Goal: Leave review/rating: Share an evaluation or opinion about a product, service, or content

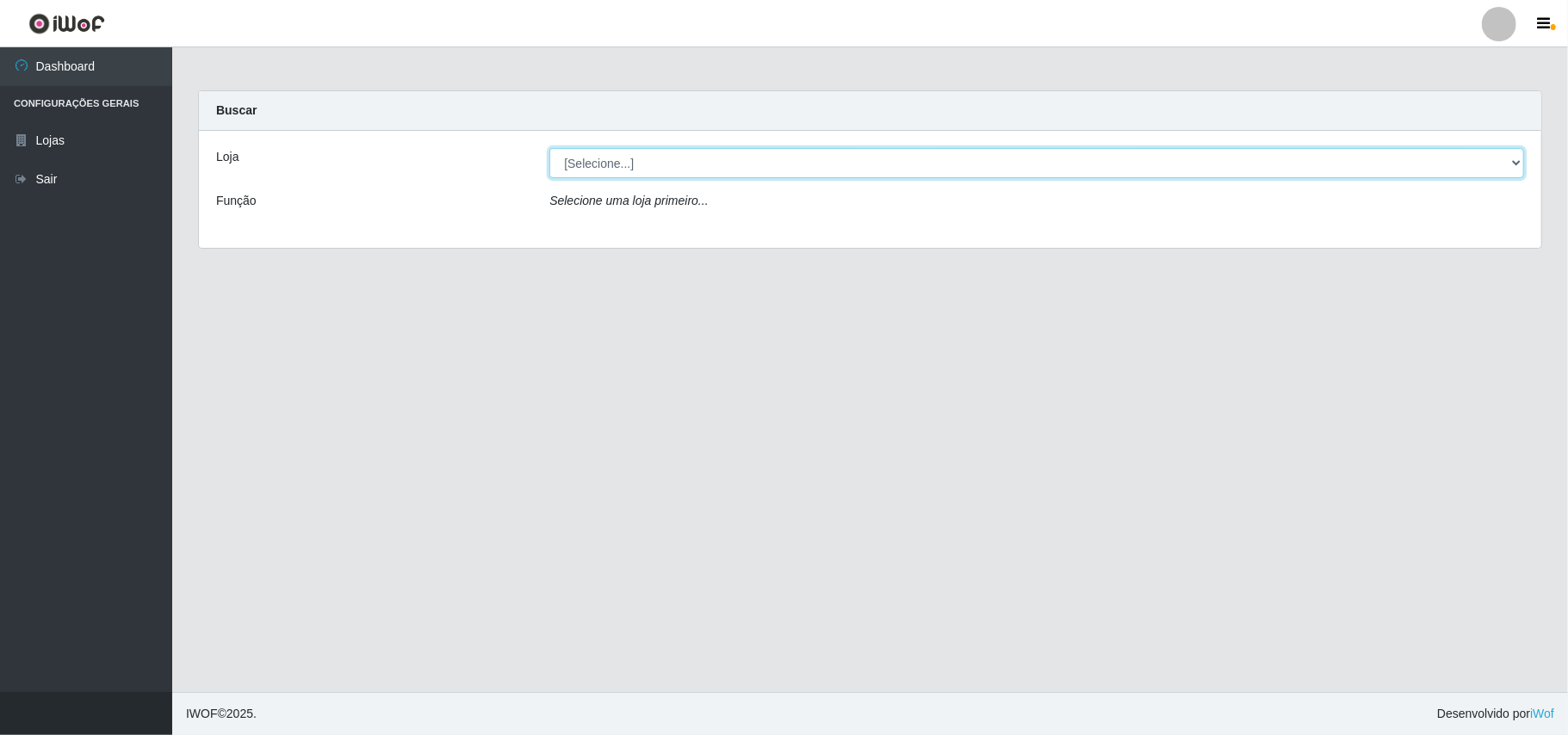
click at [1513, 163] on select "[Selecione...] Bemais Supermercados - B11 Manaíra" at bounding box center [1036, 163] width 975 height 30
select select "409"
click at [549, 148] on select "[Selecione...] Bemais Supermercados - B11 Manaíra" at bounding box center [1036, 163] width 975 height 30
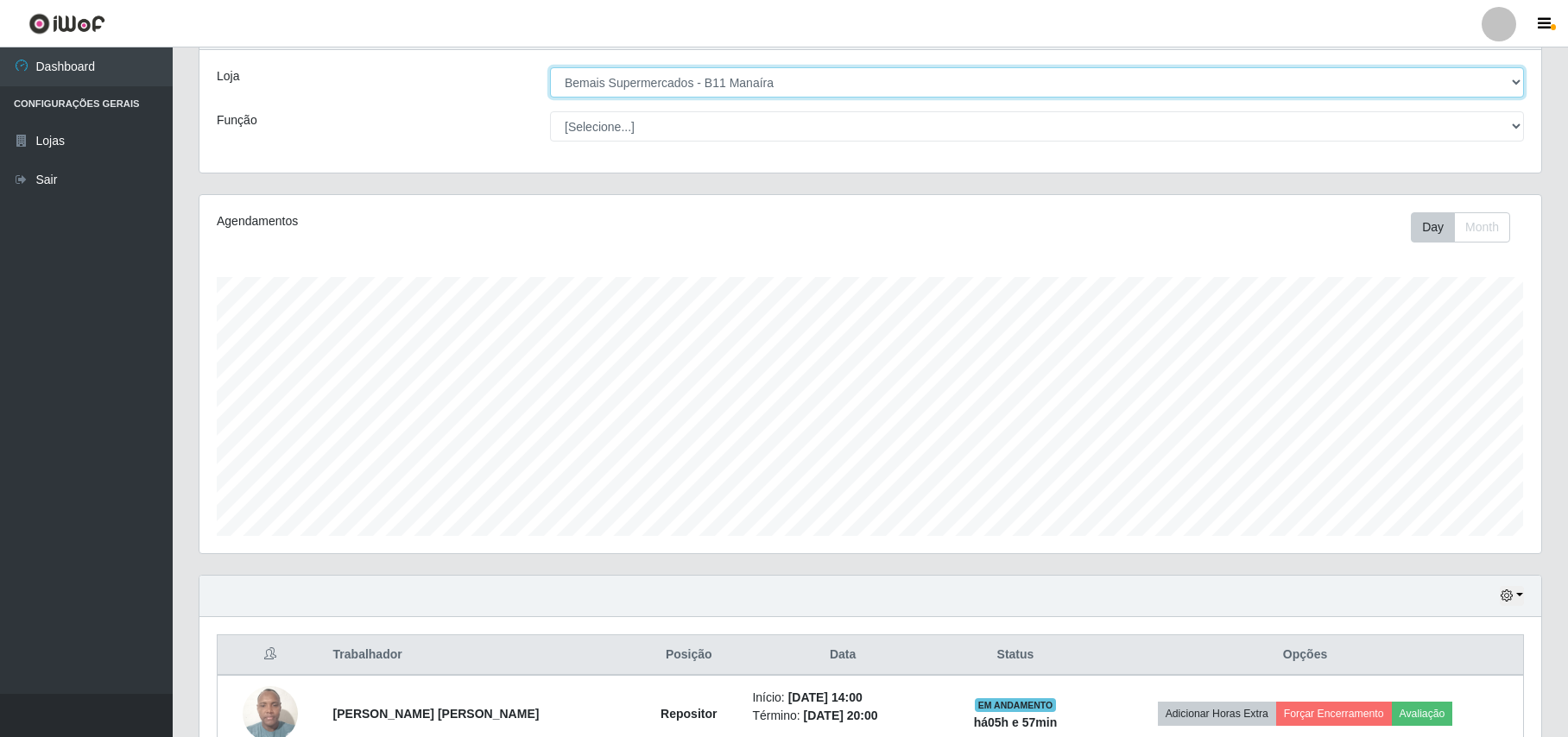
scroll to position [181, 0]
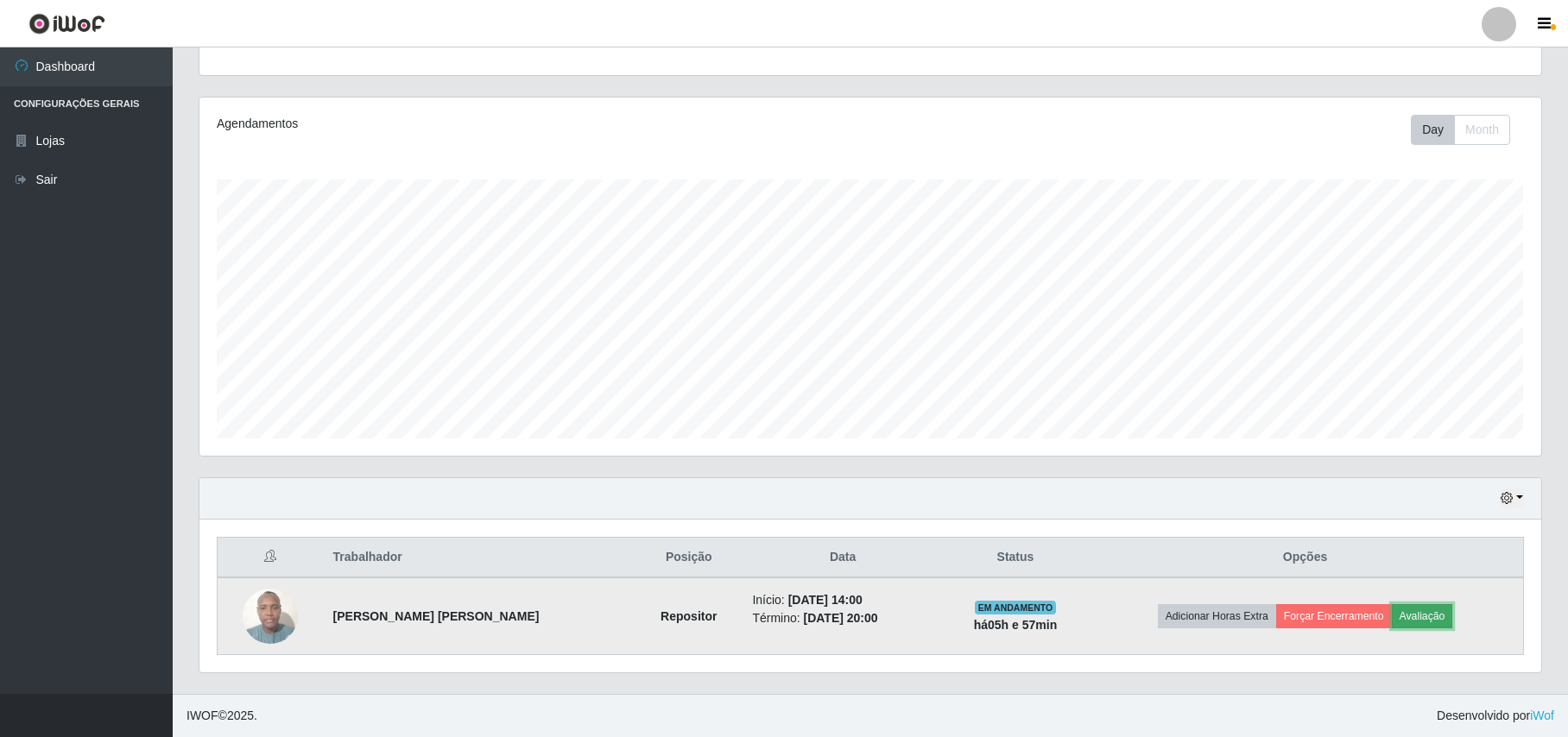
click at [1411, 608] on button "Avaliação" at bounding box center [1423, 616] width 62 height 24
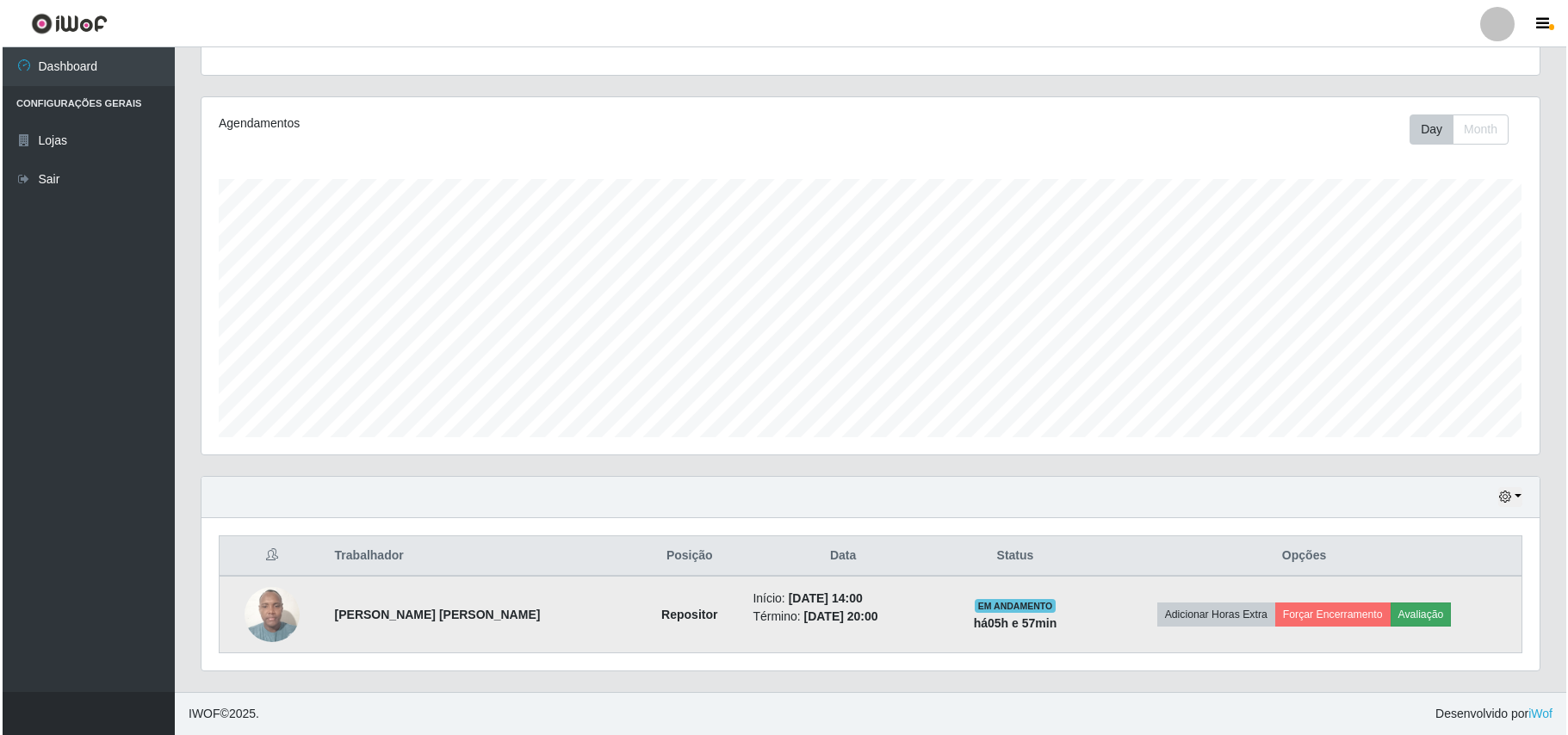
scroll to position [358, 1324]
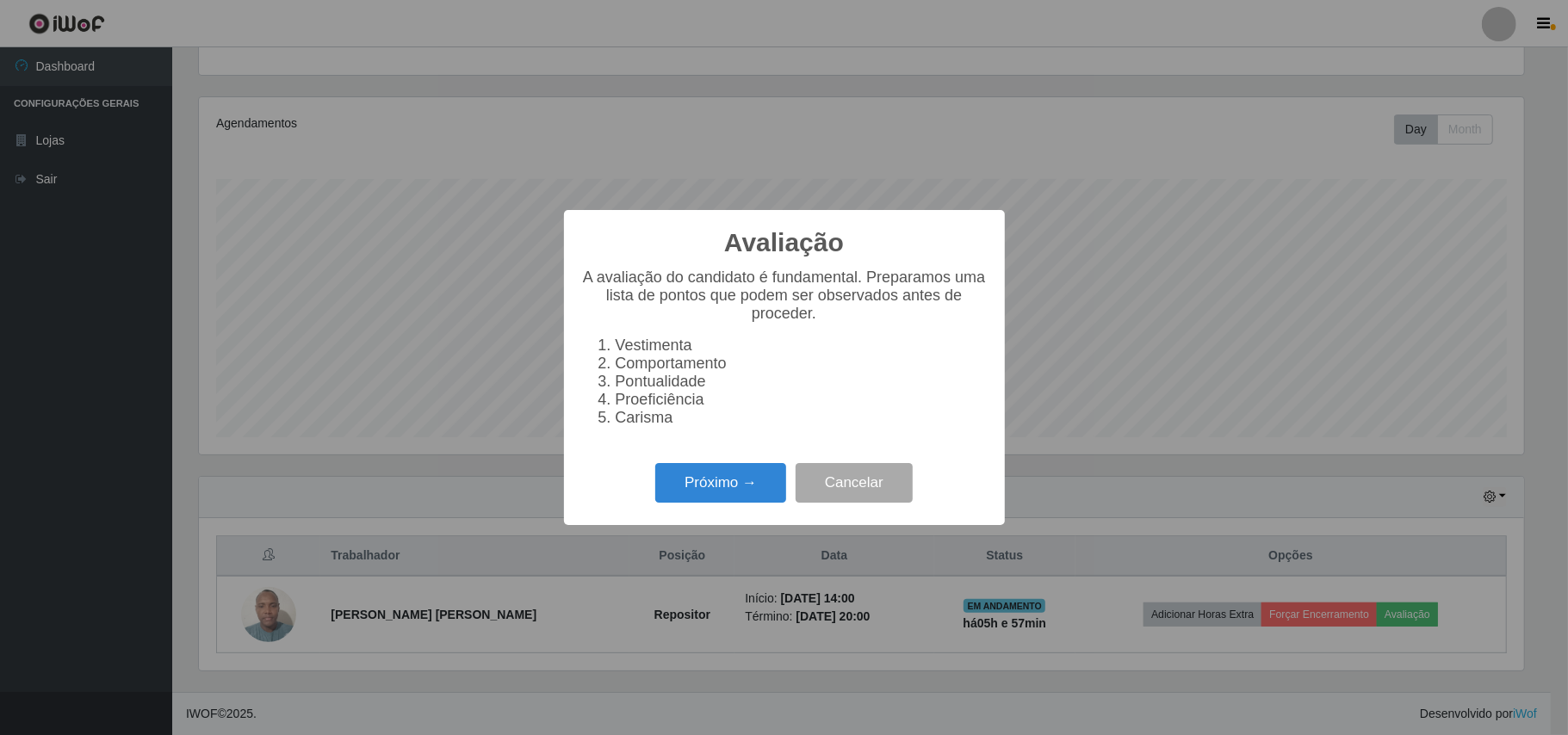
click at [699, 465] on div "Avaliação × A avaliação do candidato é fundamental. Preparamos uma lista de pon…" at bounding box center [784, 367] width 440 height 315
click at [710, 491] on button "Próximo →" at bounding box center [721, 483] width 131 height 41
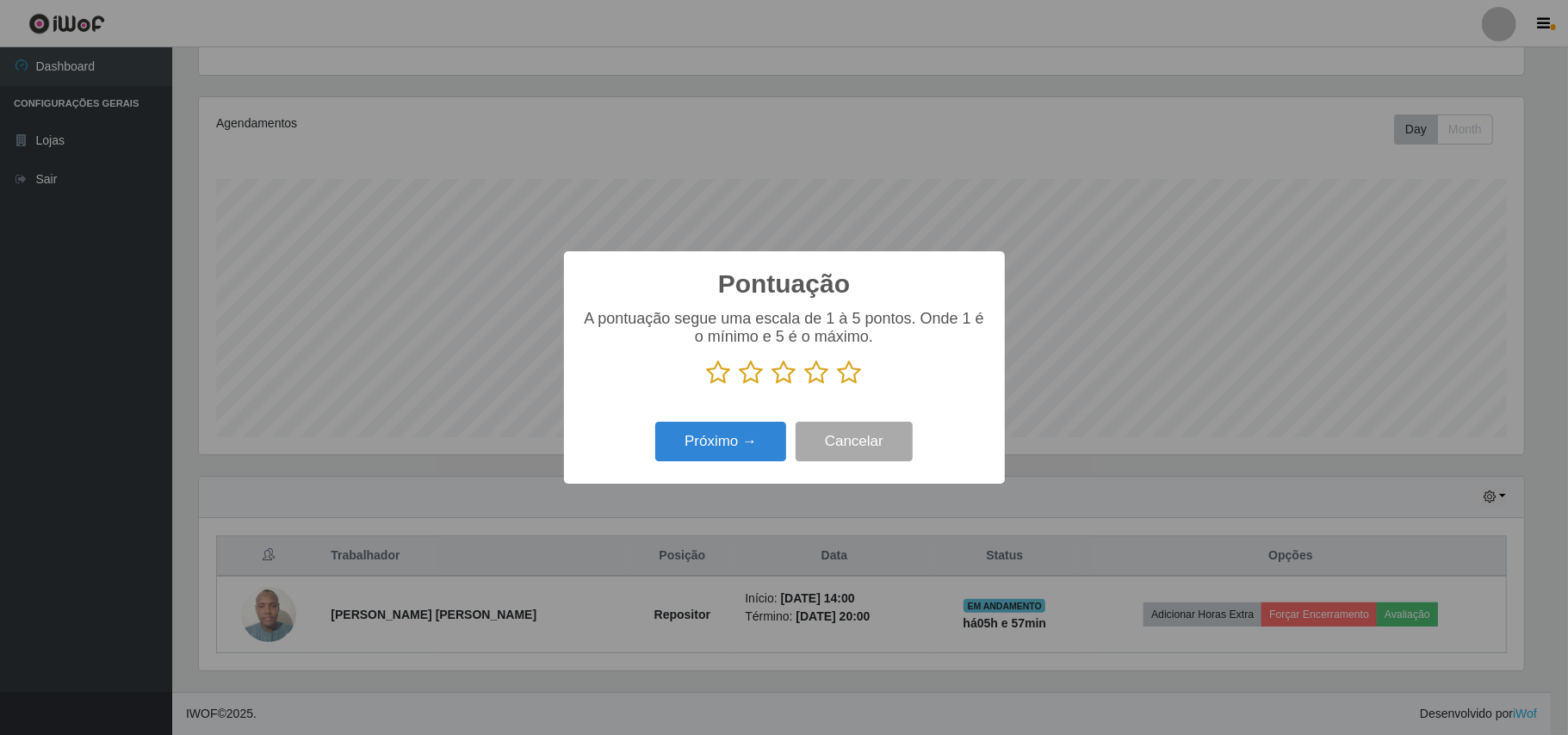
drag, startPoint x: 855, startPoint y: 370, endPoint x: 834, endPoint y: 381, distance: 23.7
click at [834, 381] on p at bounding box center [784, 372] width 406 height 26
click at [838, 380] on icon at bounding box center [849, 372] width 24 height 26
click at [837, 386] on input "radio" at bounding box center [837, 386] width 0 height 0
click at [737, 423] on button "Próximo →" at bounding box center [721, 442] width 131 height 41
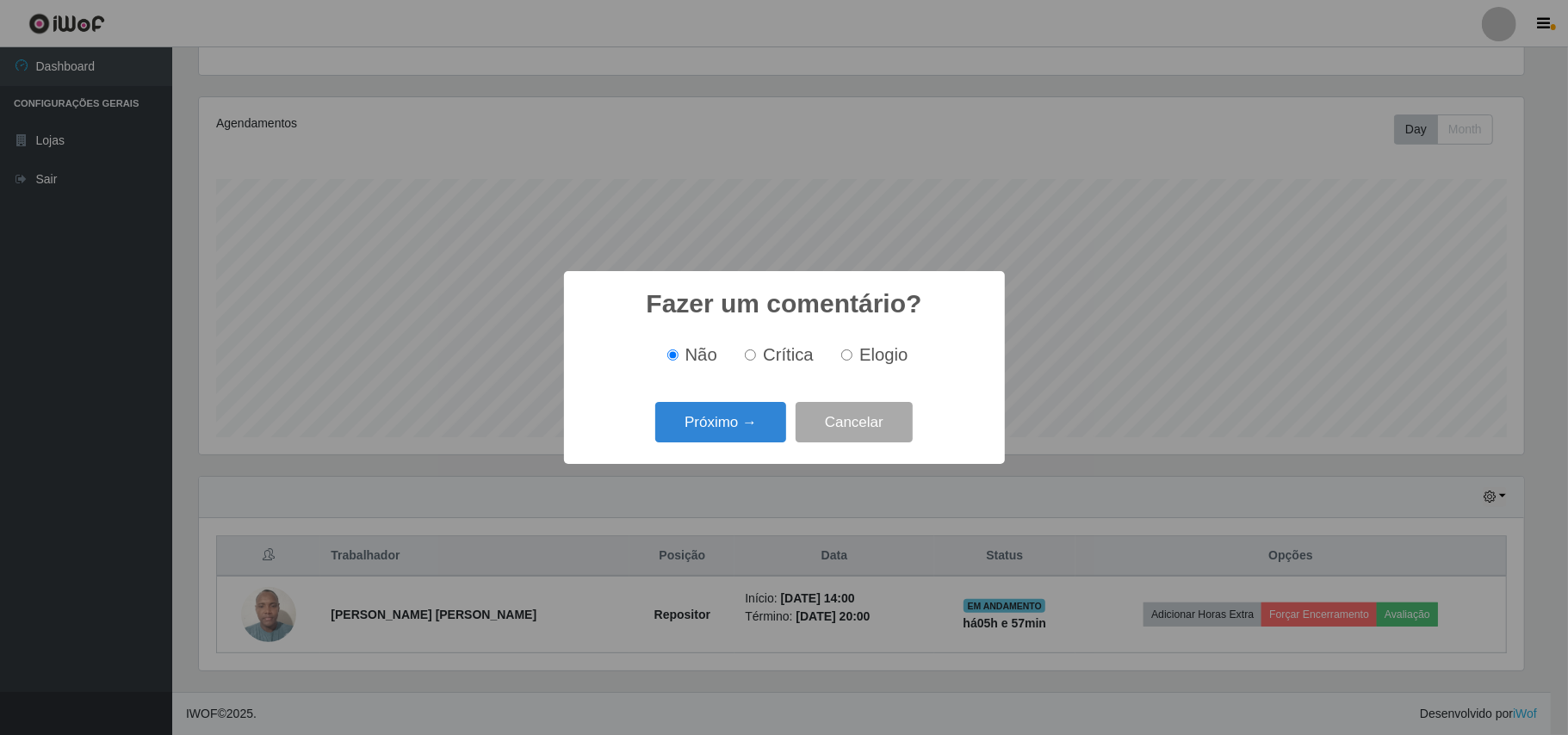
drag, startPoint x: 875, startPoint y: 346, endPoint x: 863, endPoint y: 351, distance: 13.0
click at [865, 349] on span "Elogio" at bounding box center [883, 354] width 48 height 19
drag, startPoint x: 890, startPoint y: 348, endPoint x: 878, endPoint y: 349, distance: 12.0
click at [882, 348] on span "Elogio" at bounding box center [883, 354] width 48 height 19
click at [855, 356] on label "Elogio" at bounding box center [871, 355] width 73 height 20
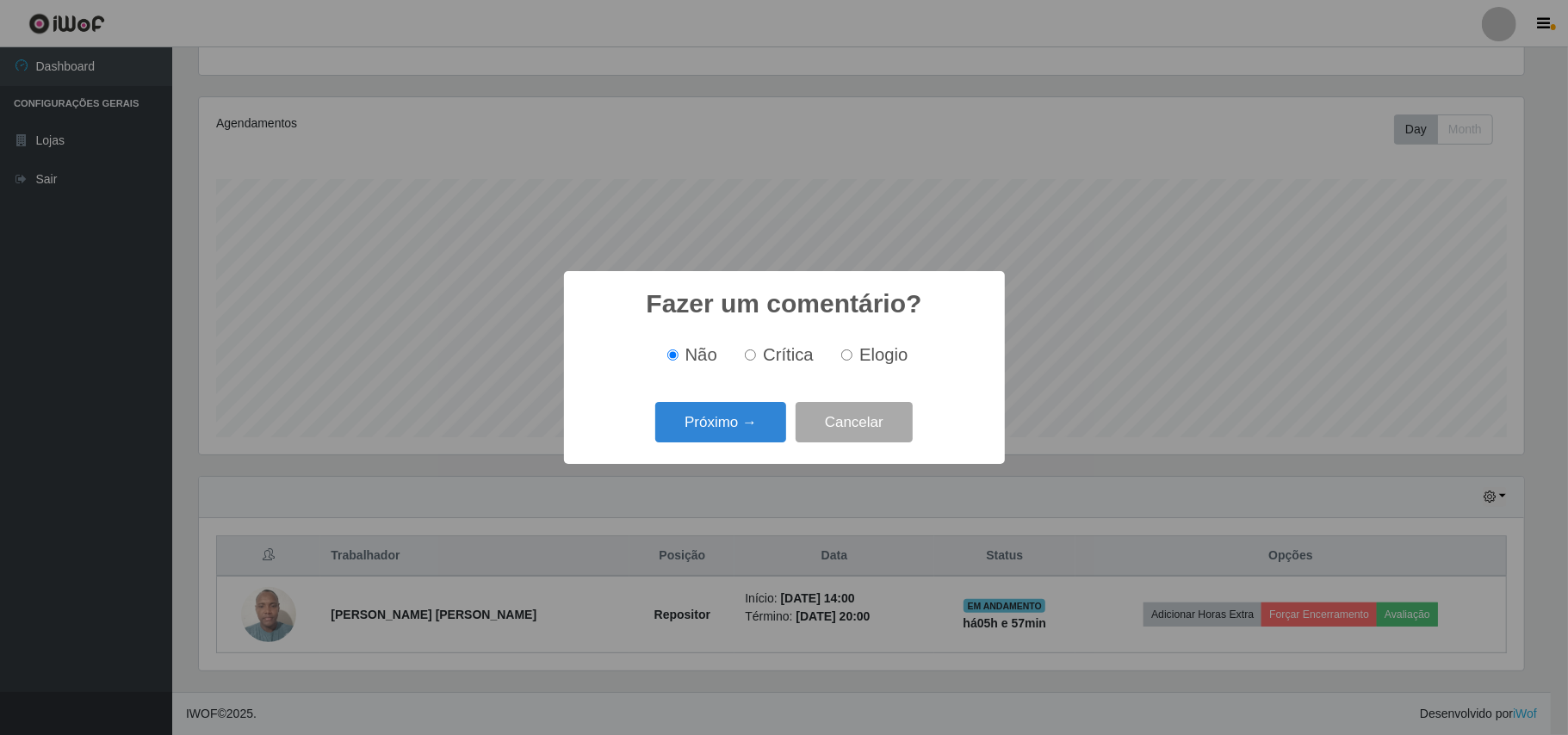
click at [853, 356] on input "Elogio" at bounding box center [846, 355] width 11 height 11
radio input "true"
click at [748, 406] on button "Próximo →" at bounding box center [721, 422] width 131 height 41
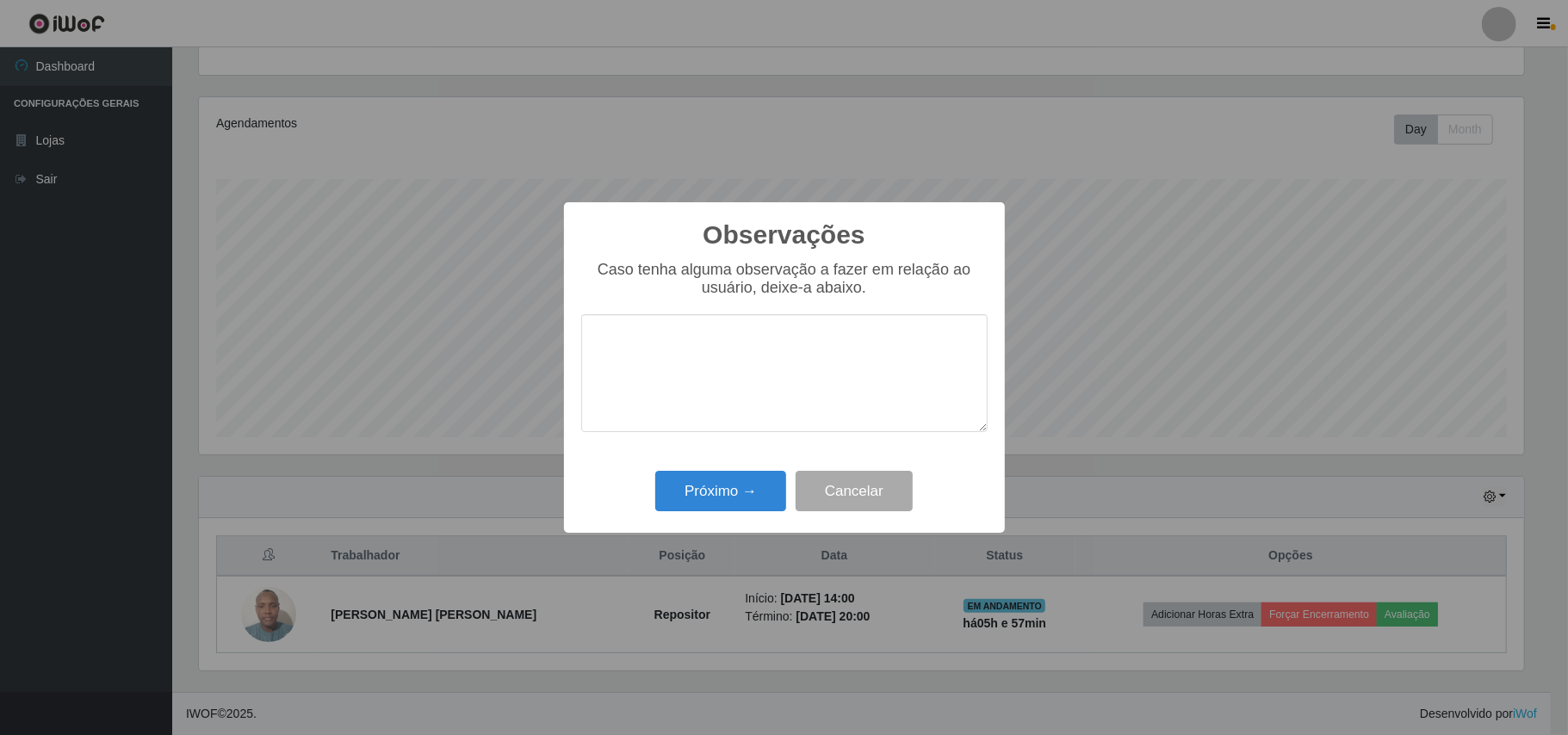
click at [746, 329] on textarea at bounding box center [784, 373] width 406 height 118
click at [614, 350] on textarea "OTMO TRABALHO." at bounding box center [784, 373] width 406 height 118
type textarea "OTIMO TRABALHO."
click at [710, 491] on button "Próximo →" at bounding box center [721, 491] width 131 height 41
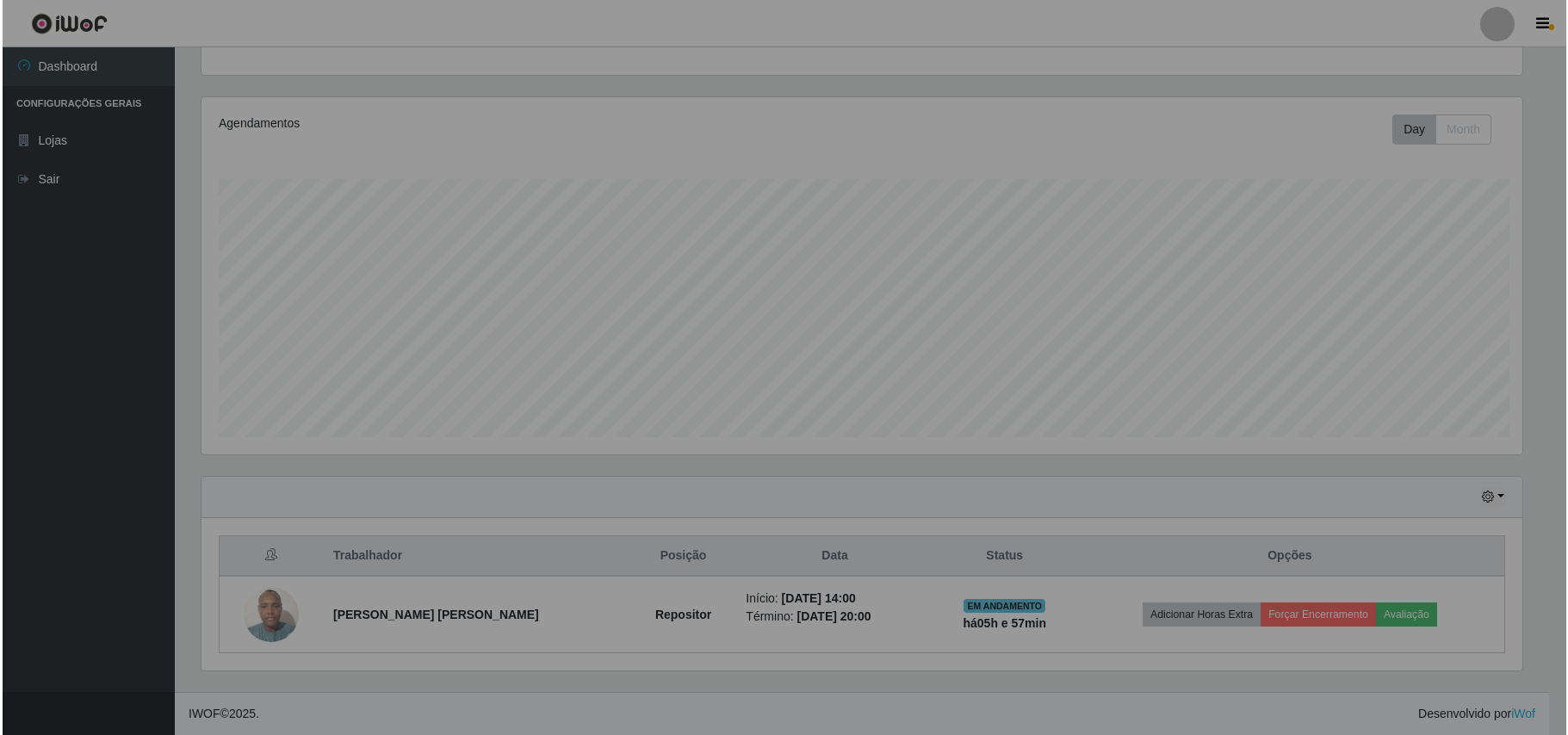
scroll to position [358, 1337]
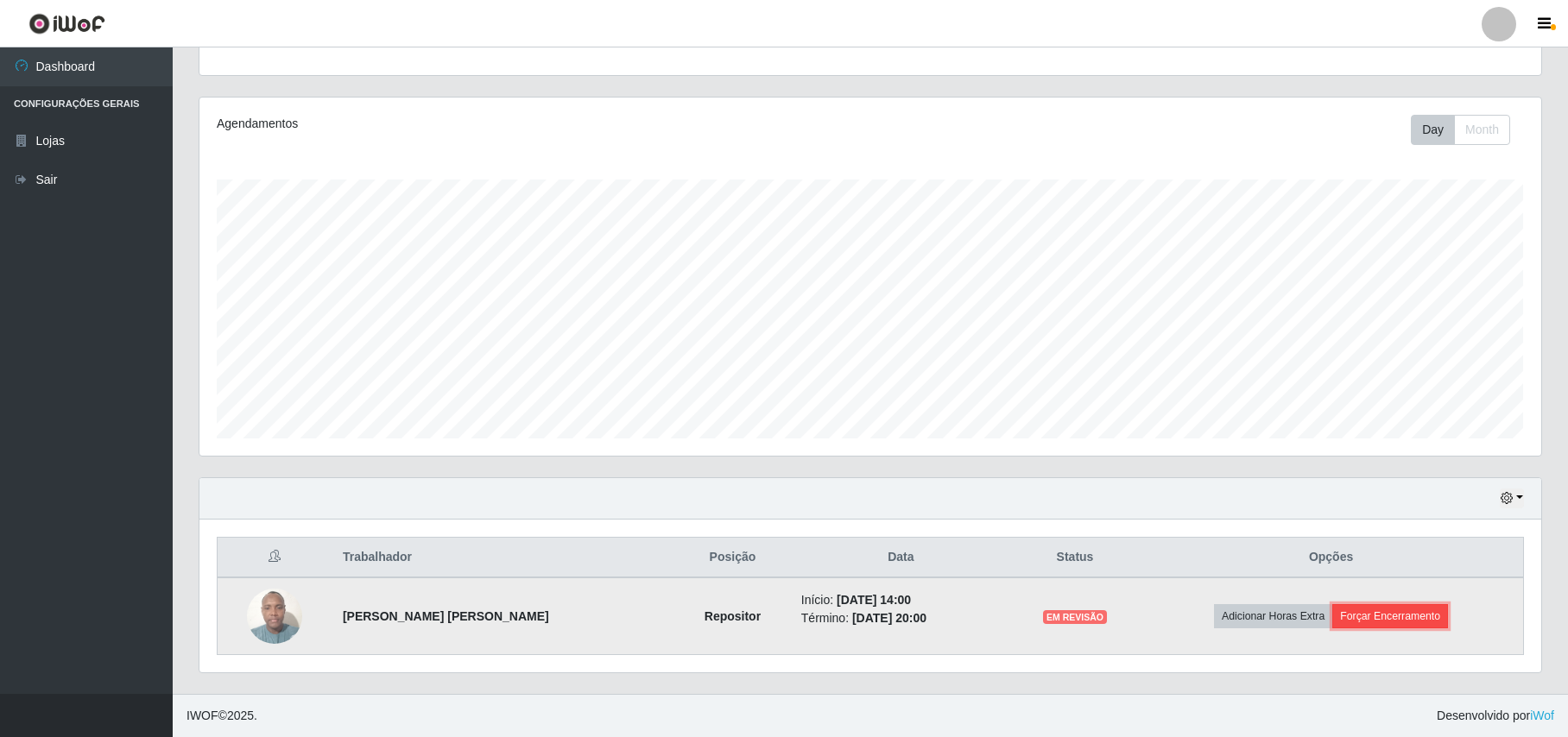
click at [1404, 605] on button "Forçar Encerramento" at bounding box center [1390, 616] width 116 height 24
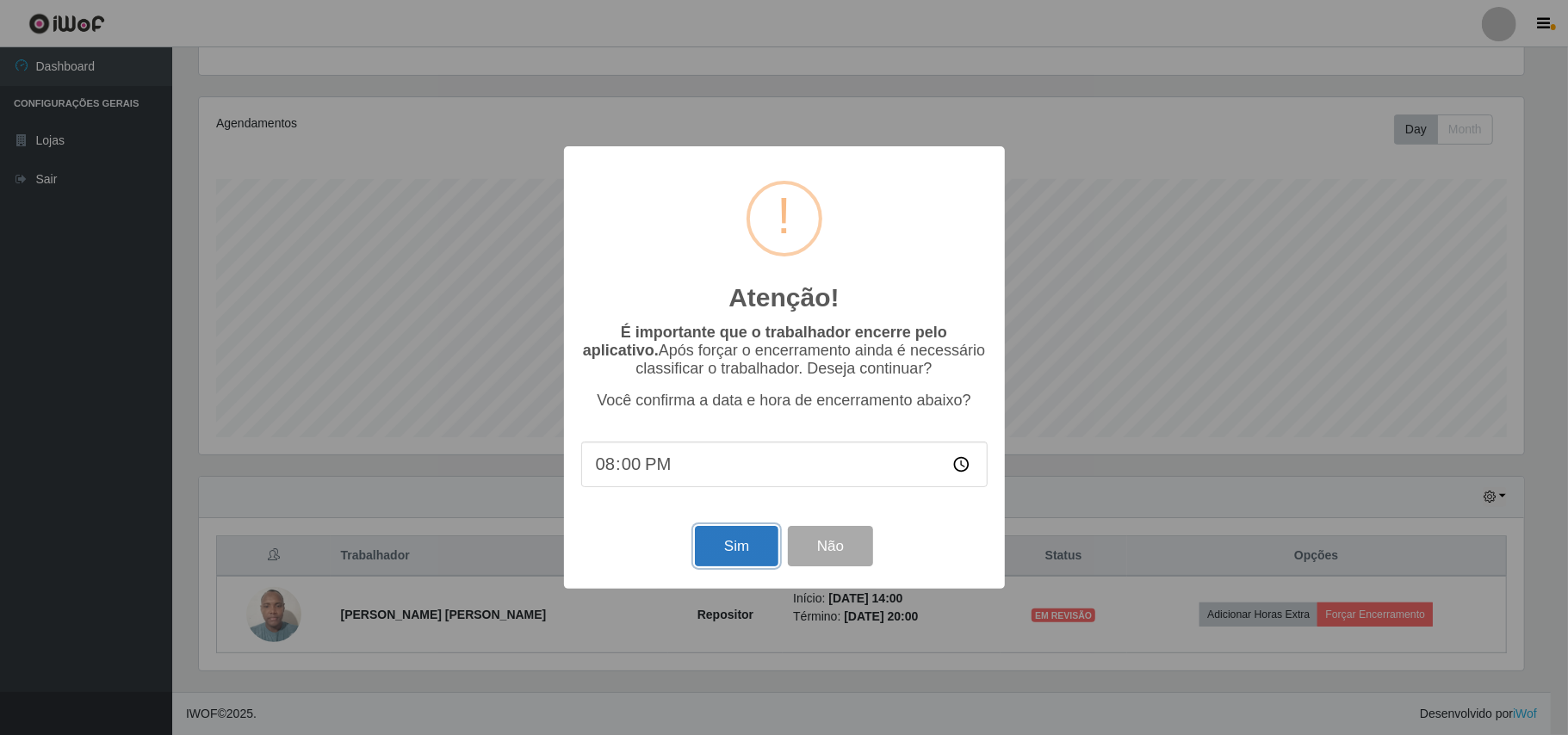
click at [725, 551] on button "Sim" at bounding box center [736, 546] width 83 height 41
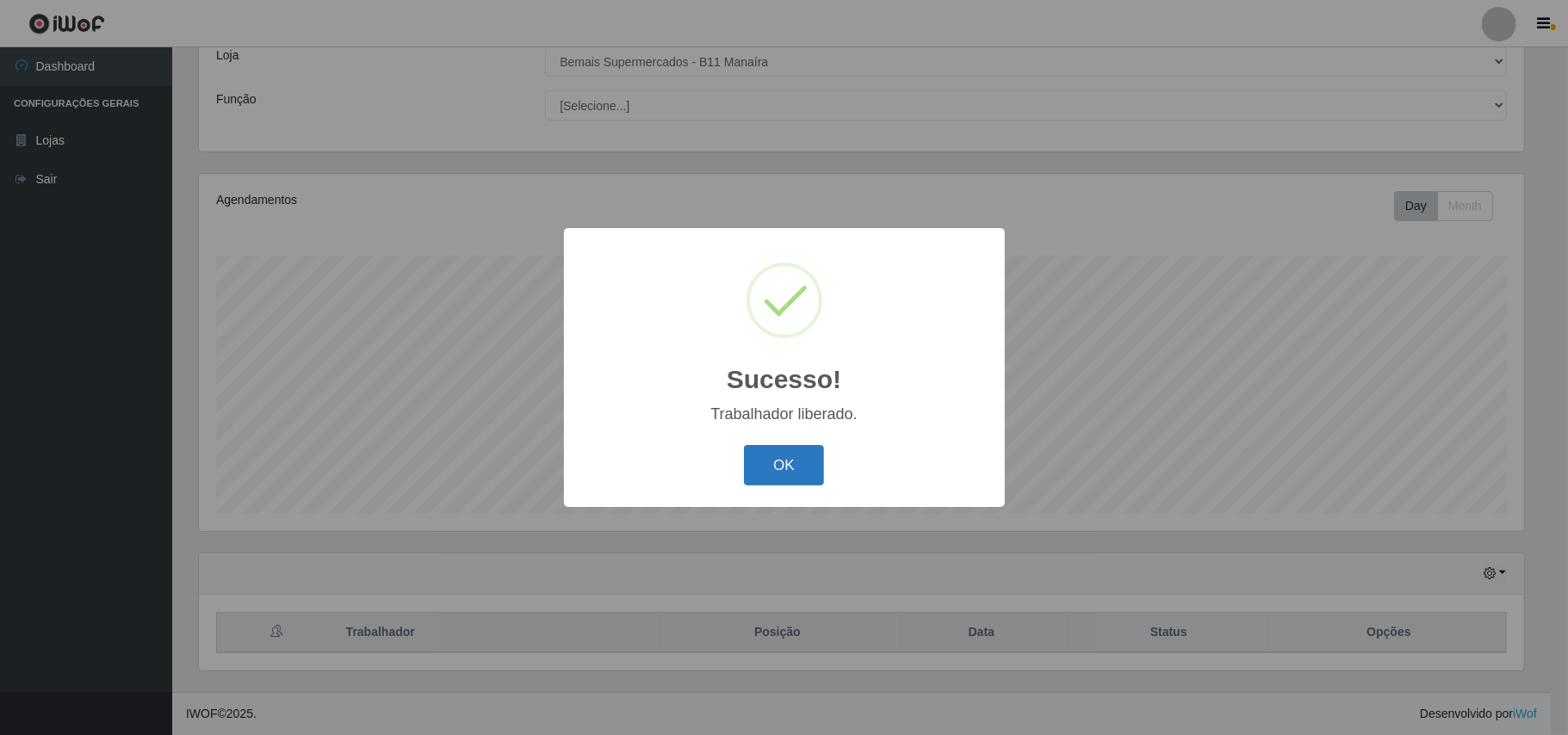
click at [797, 474] on button "OK" at bounding box center [784, 465] width 80 height 41
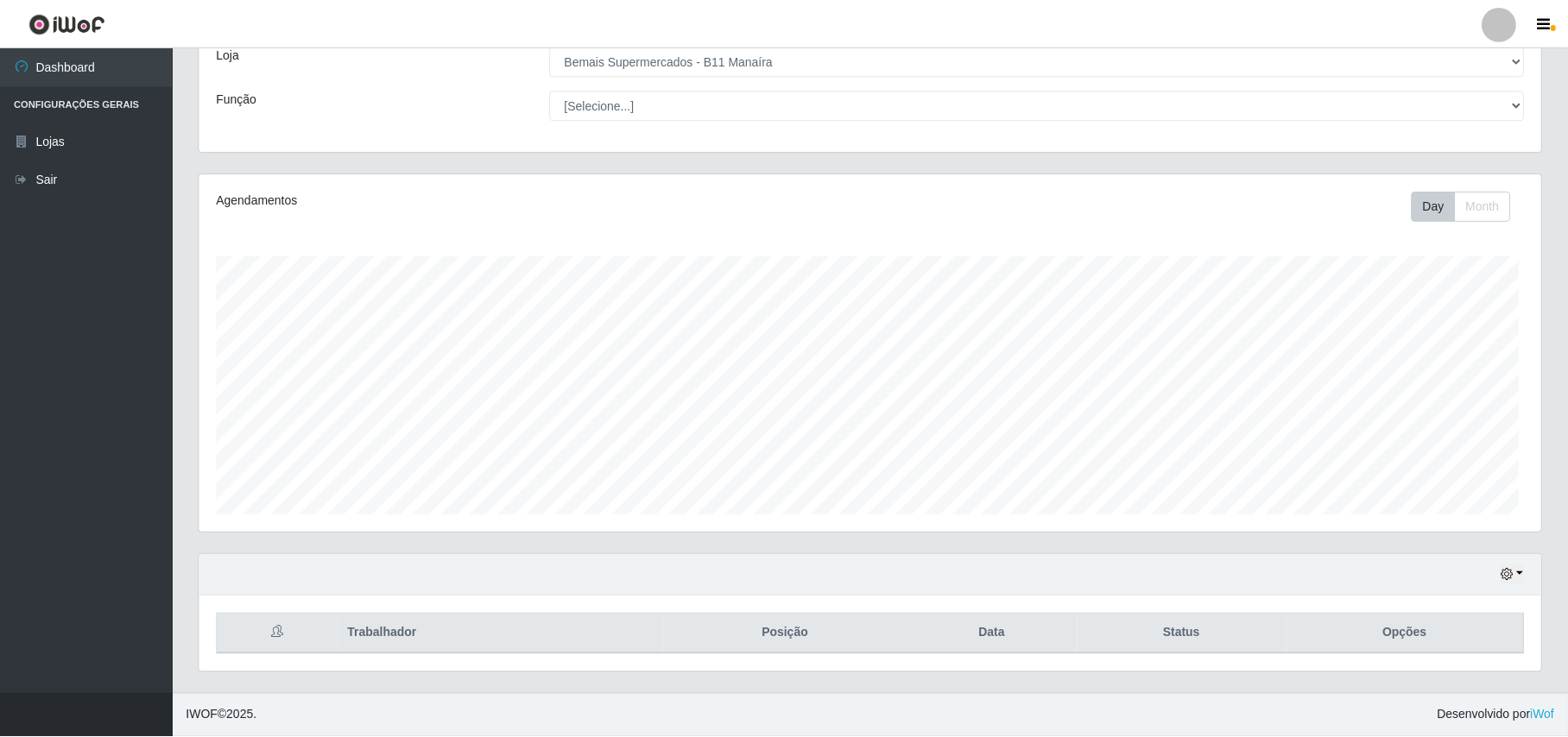
scroll to position [359, 1341]
click at [1505, 566] on button "button" at bounding box center [1512, 576] width 24 height 20
click at [1430, 439] on button "1 dia" at bounding box center [1456, 437] width 136 height 36
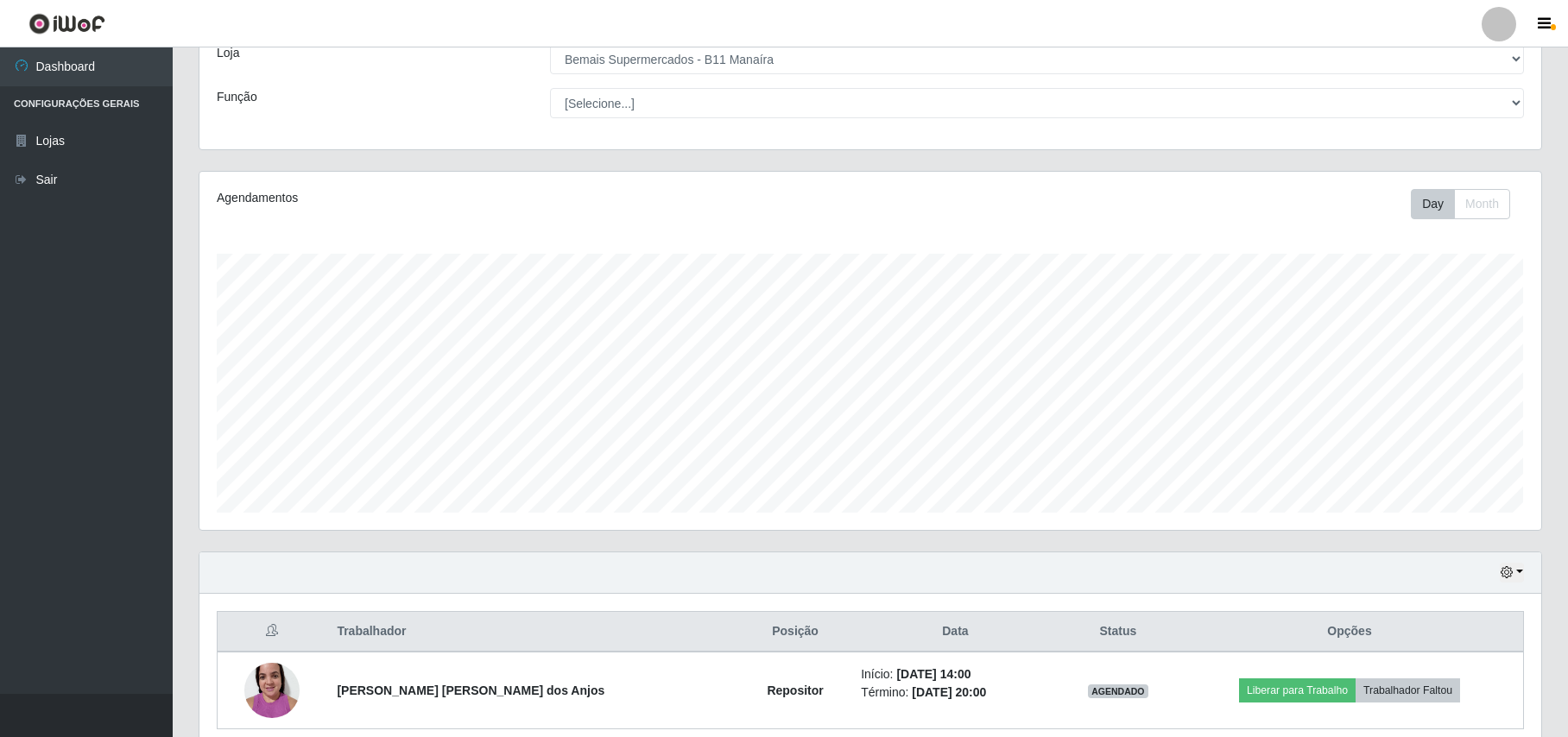
scroll to position [181, 0]
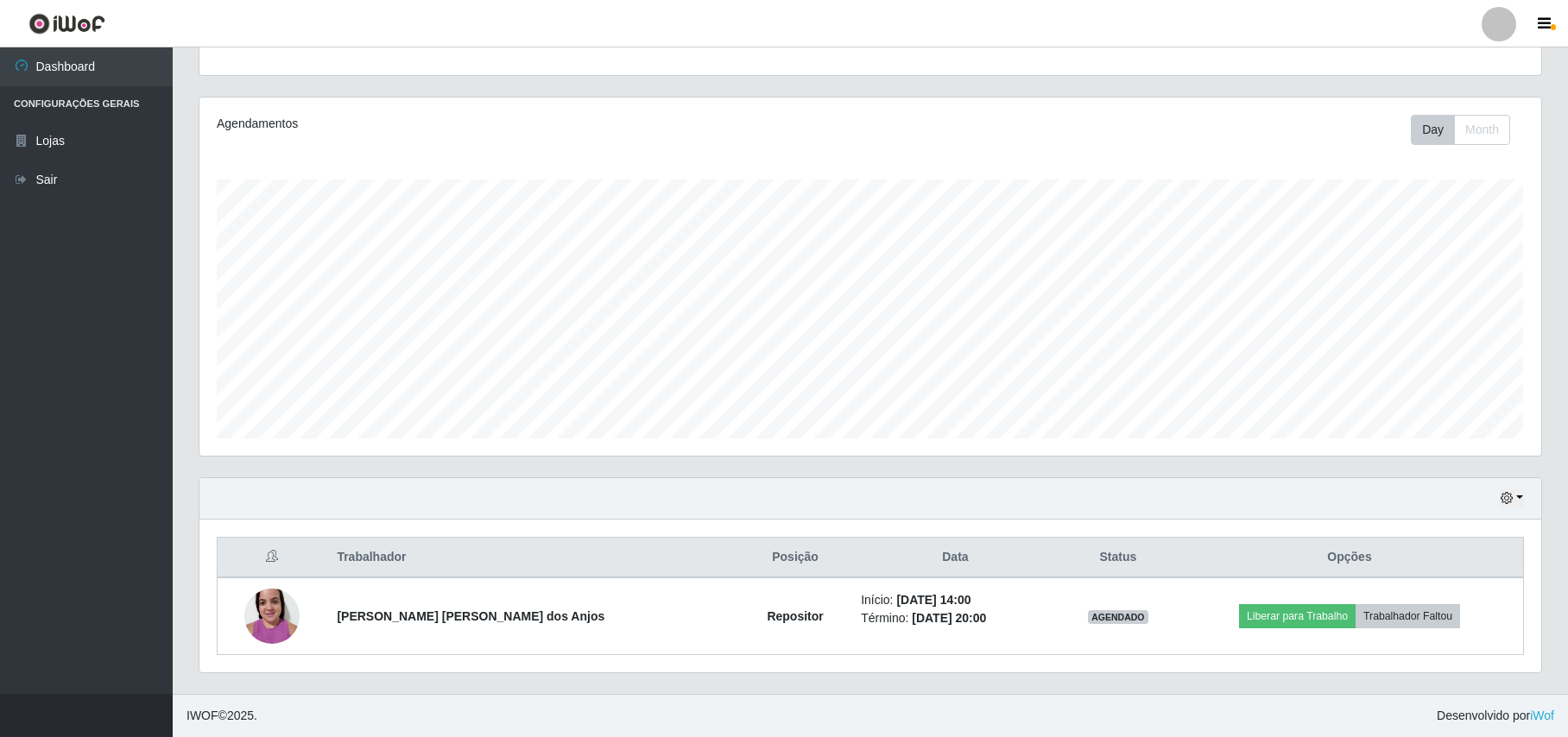
click at [1510, 478] on div "Hoje 1 dia 3 dias 1 Semana Não encerrados" at bounding box center [871, 499] width 1342 height 42
click at [1505, 498] on icon "button" at bounding box center [1506, 498] width 12 height 12
click at [1444, 321] on button "Hoje" at bounding box center [1456, 324] width 136 height 36
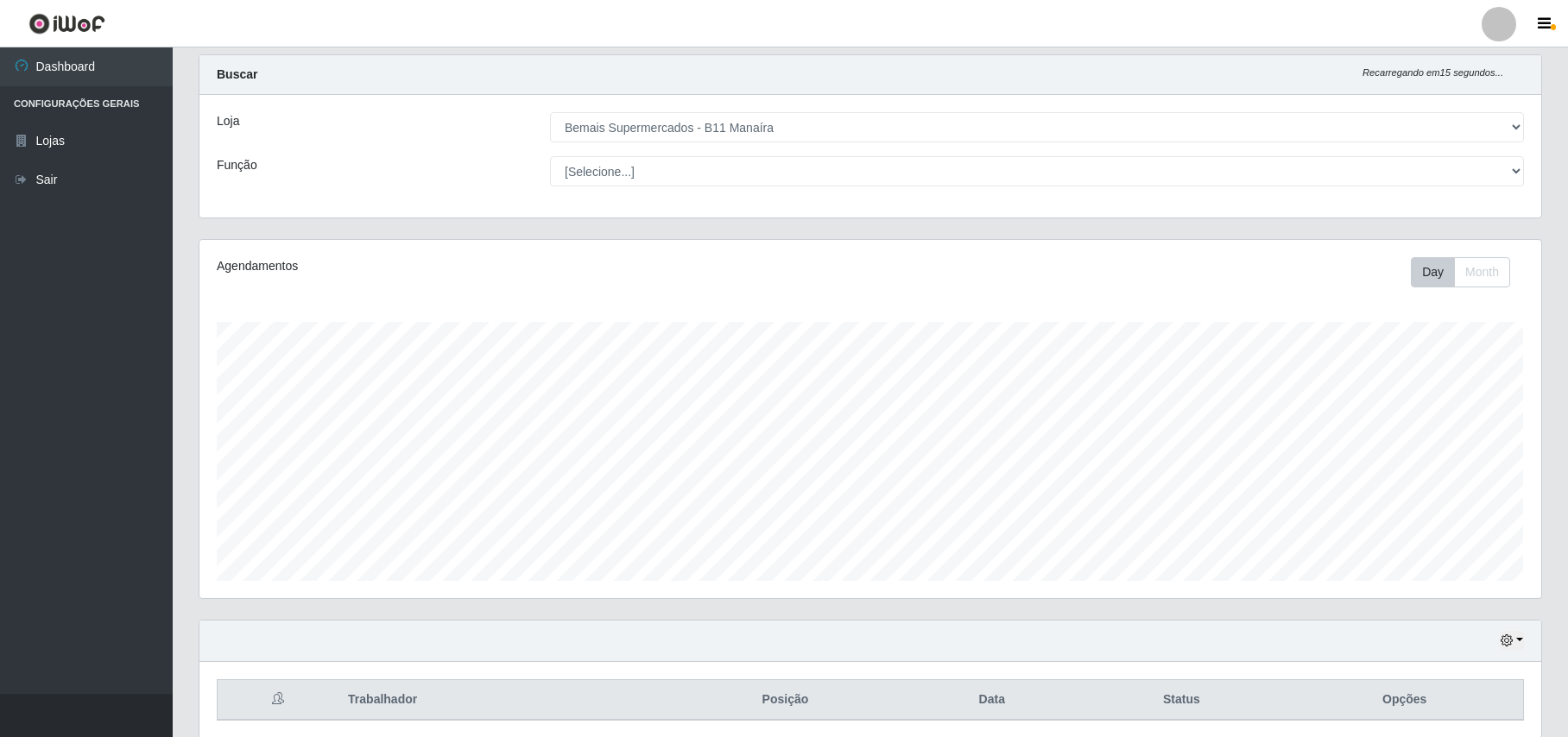
scroll to position [0, 0]
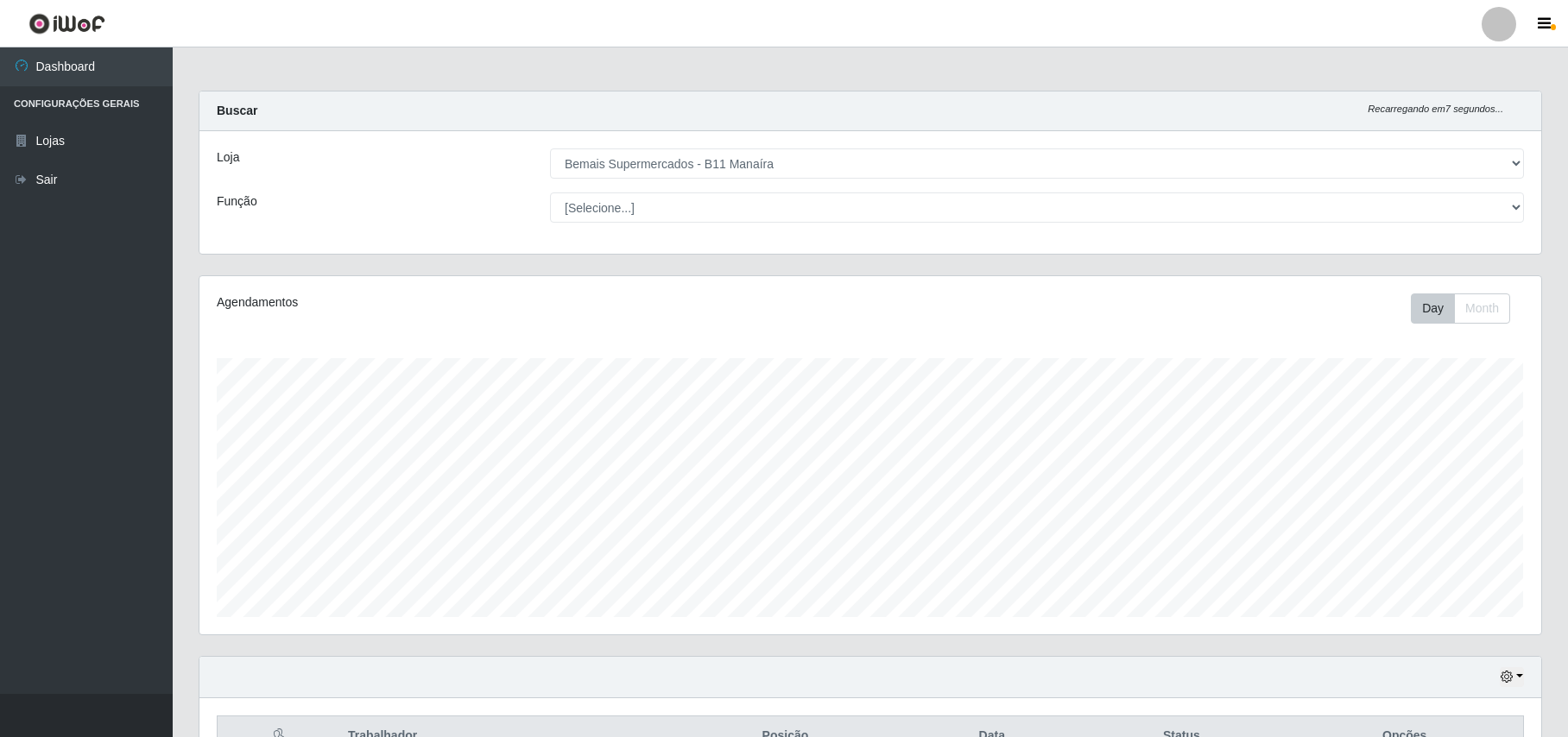
drag, startPoint x: 813, startPoint y: 329, endPoint x: 713, endPoint y: 257, distance: 123.2
click at [739, 291] on div "Agendamentos Day Month 11/08 Agendamentos 24" at bounding box center [871, 455] width 1342 height 358
click at [766, 178] on select "[Selecione...] Bemais Supermercados - B11 Manaíra" at bounding box center [1037, 163] width 974 height 30
click at [1113, 305] on div "Day Month" at bounding box center [1148, 308] width 778 height 30
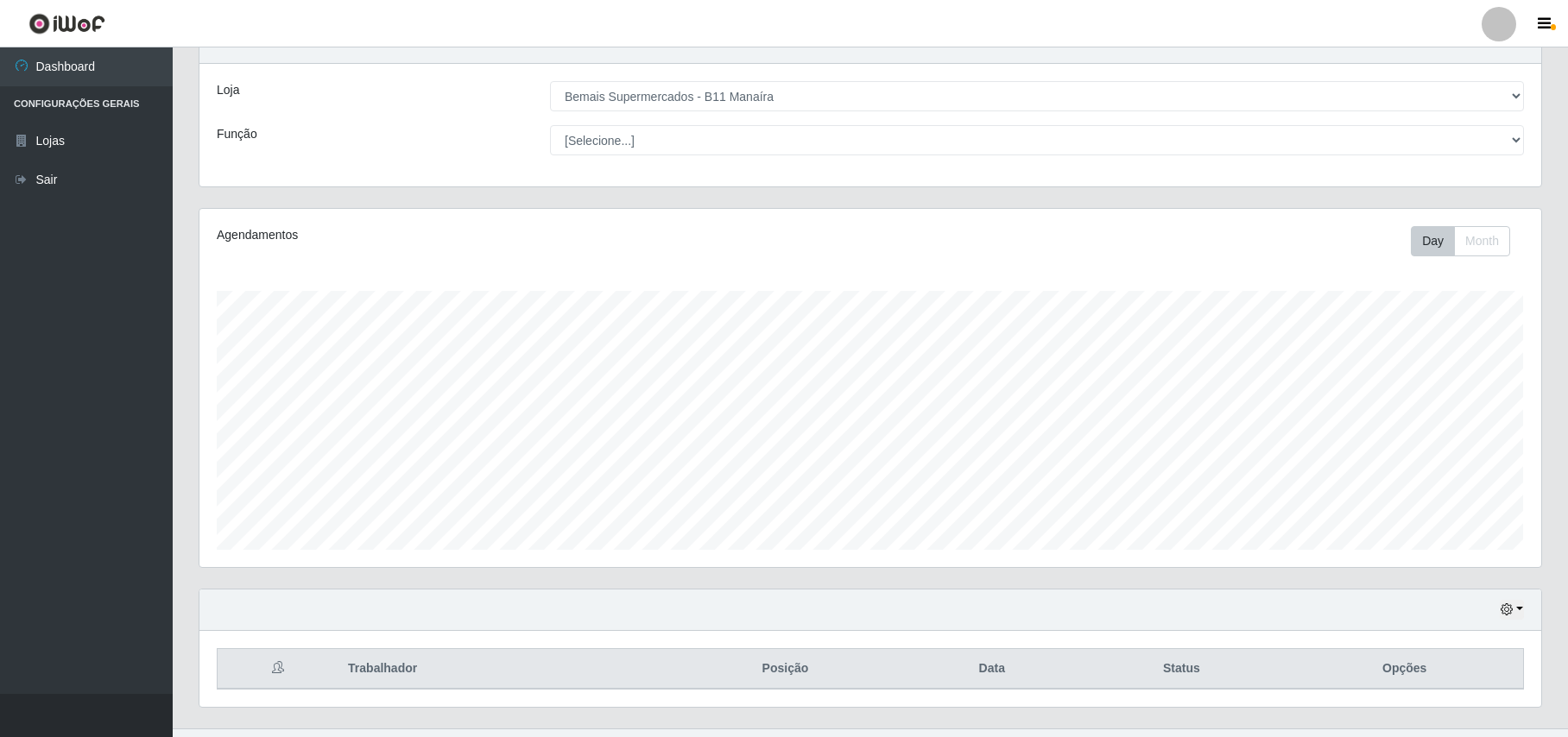
scroll to position [104, 0]
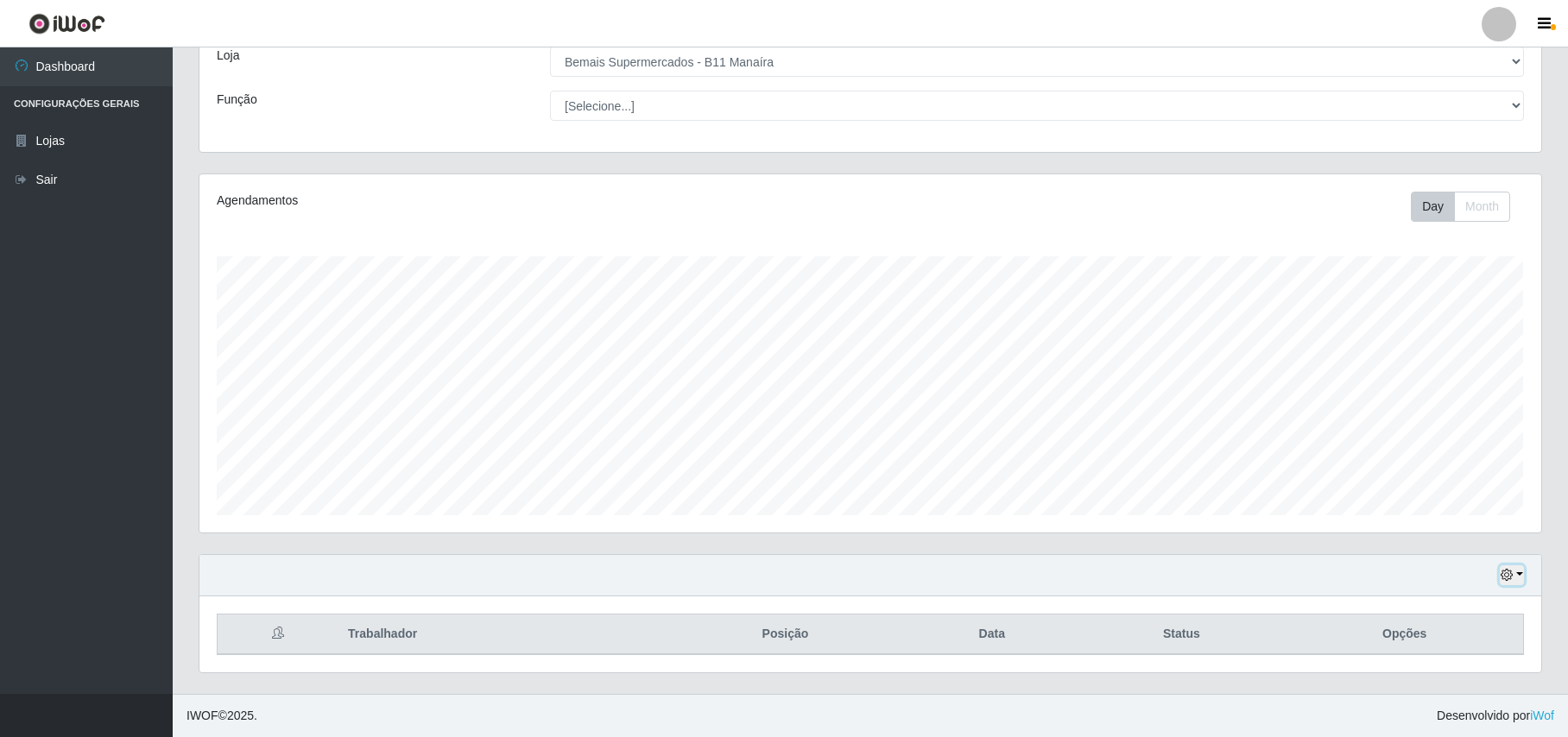
click at [1509, 569] on icon "button" at bounding box center [1506, 574] width 12 height 12
click at [1456, 519] on button "1 Semana" at bounding box center [1456, 509] width 136 height 36
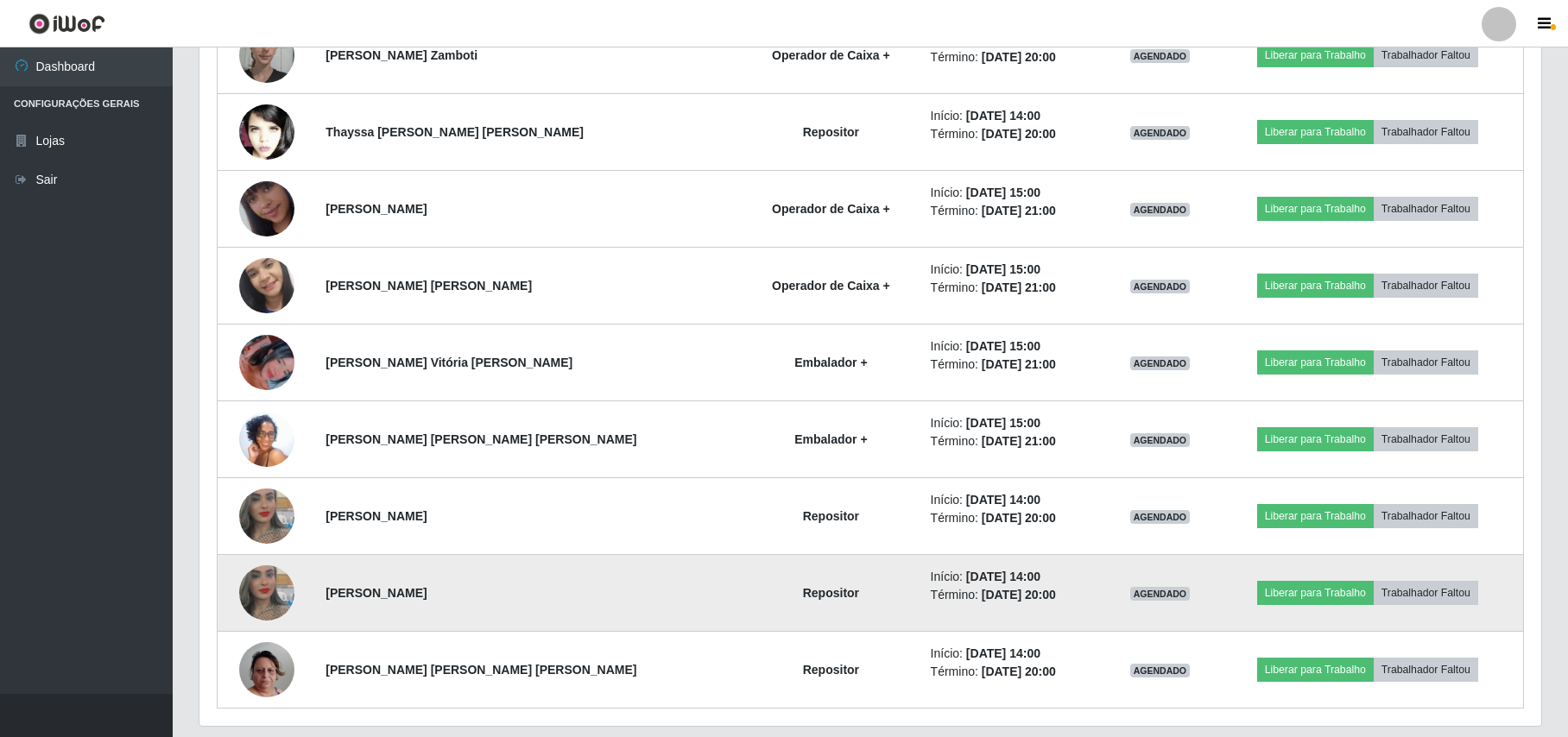
scroll to position [1415, 0]
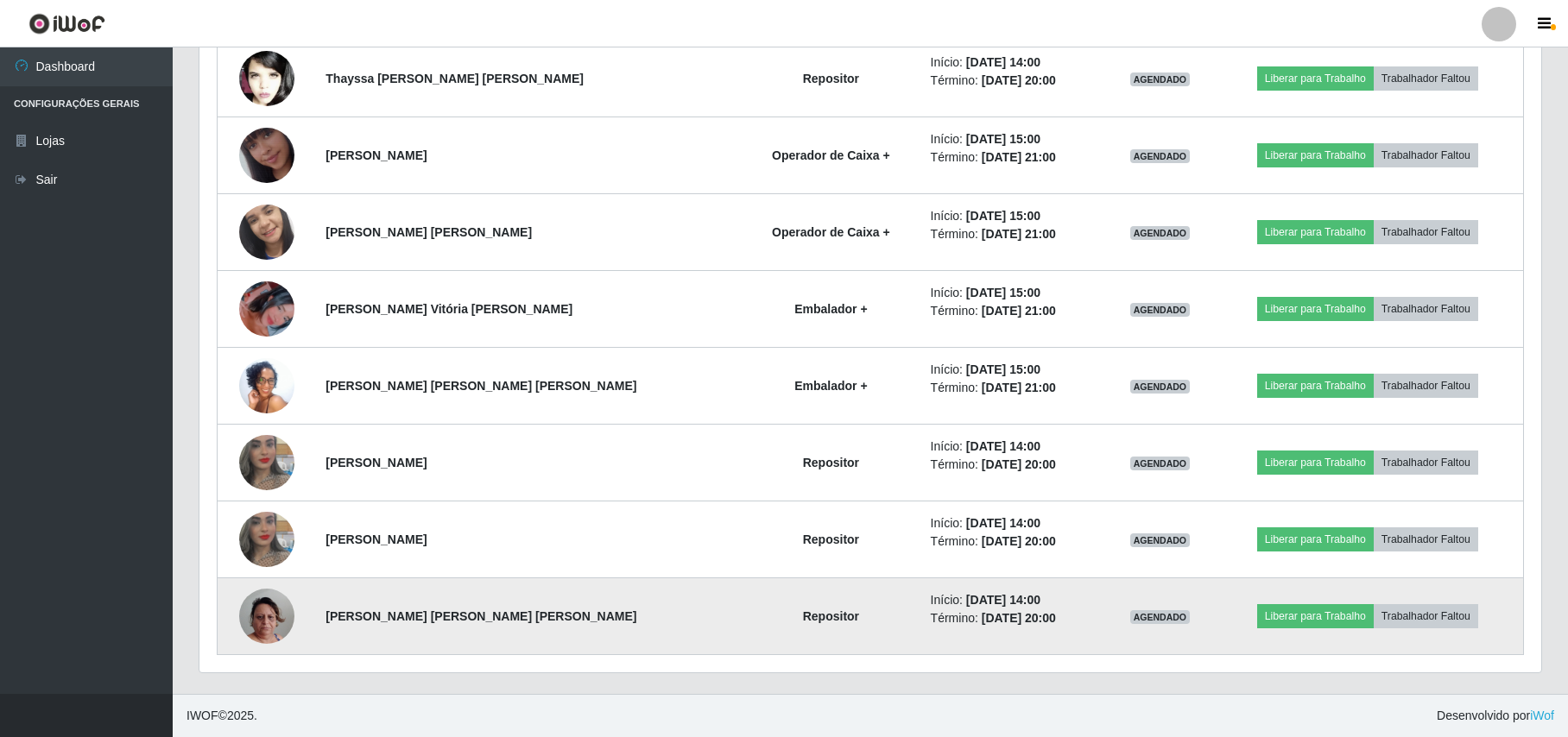
click at [280, 601] on img at bounding box center [267, 616] width 55 height 99
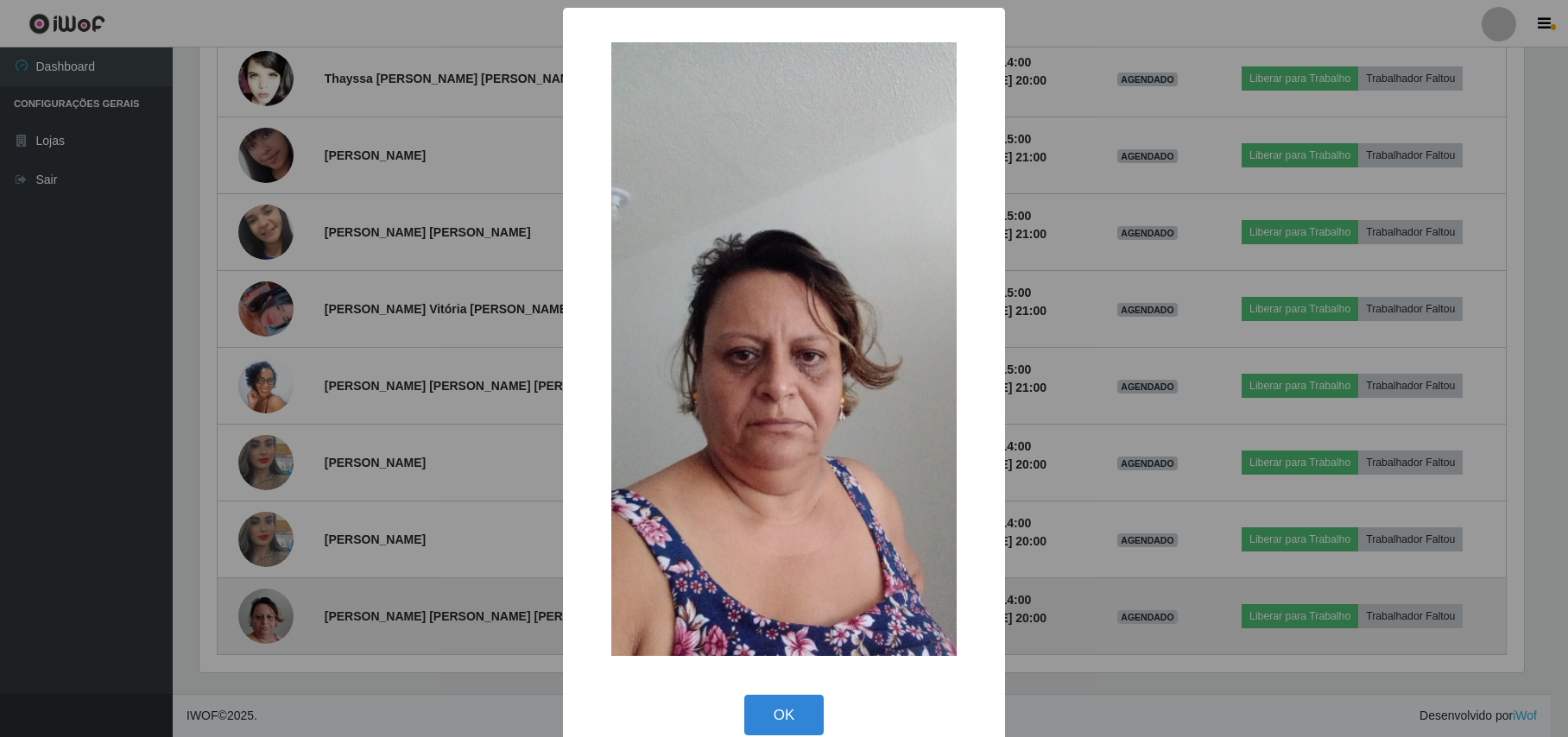
scroll to position [359, 1328]
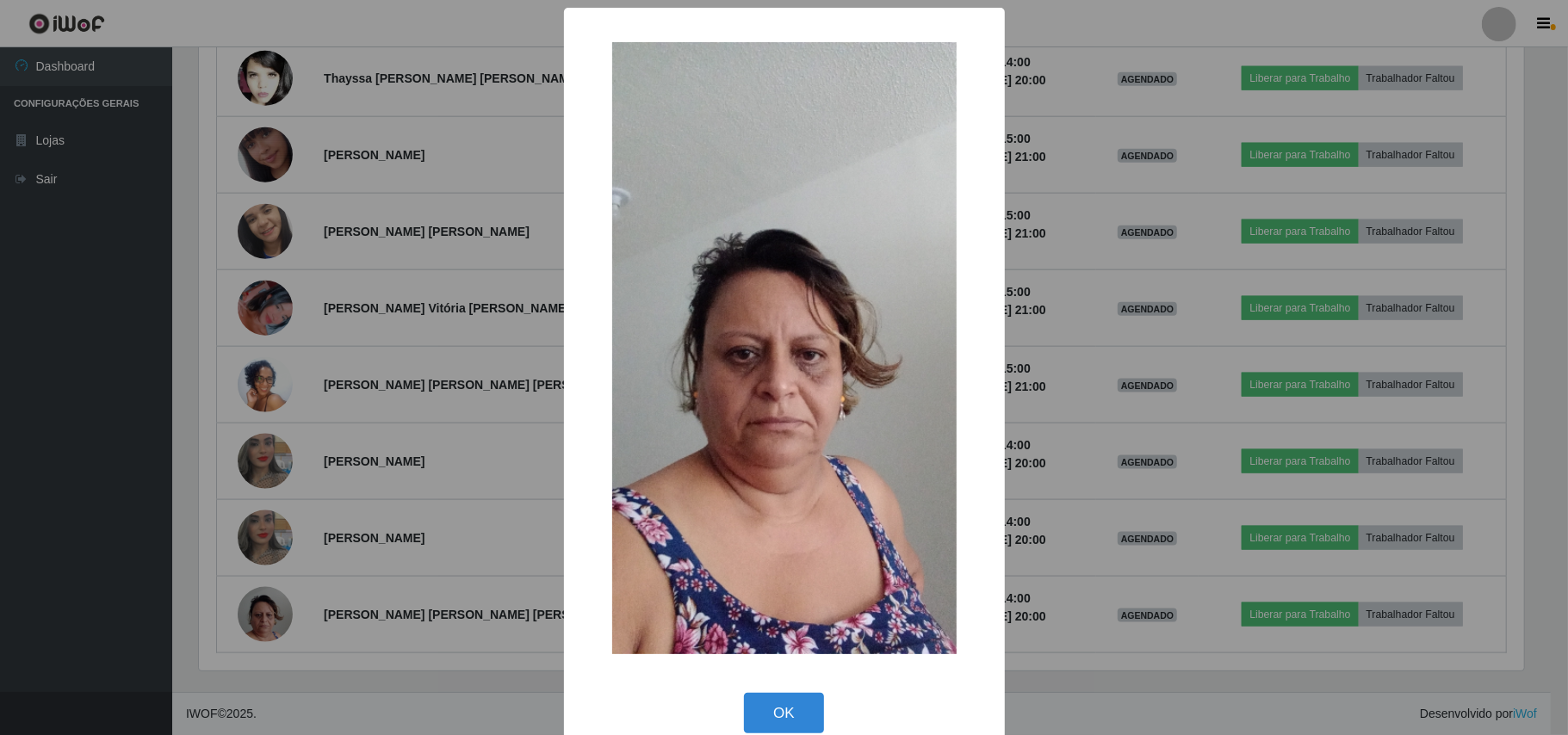
click at [196, 476] on div "× OK Cancel" at bounding box center [784, 367] width 1568 height 735
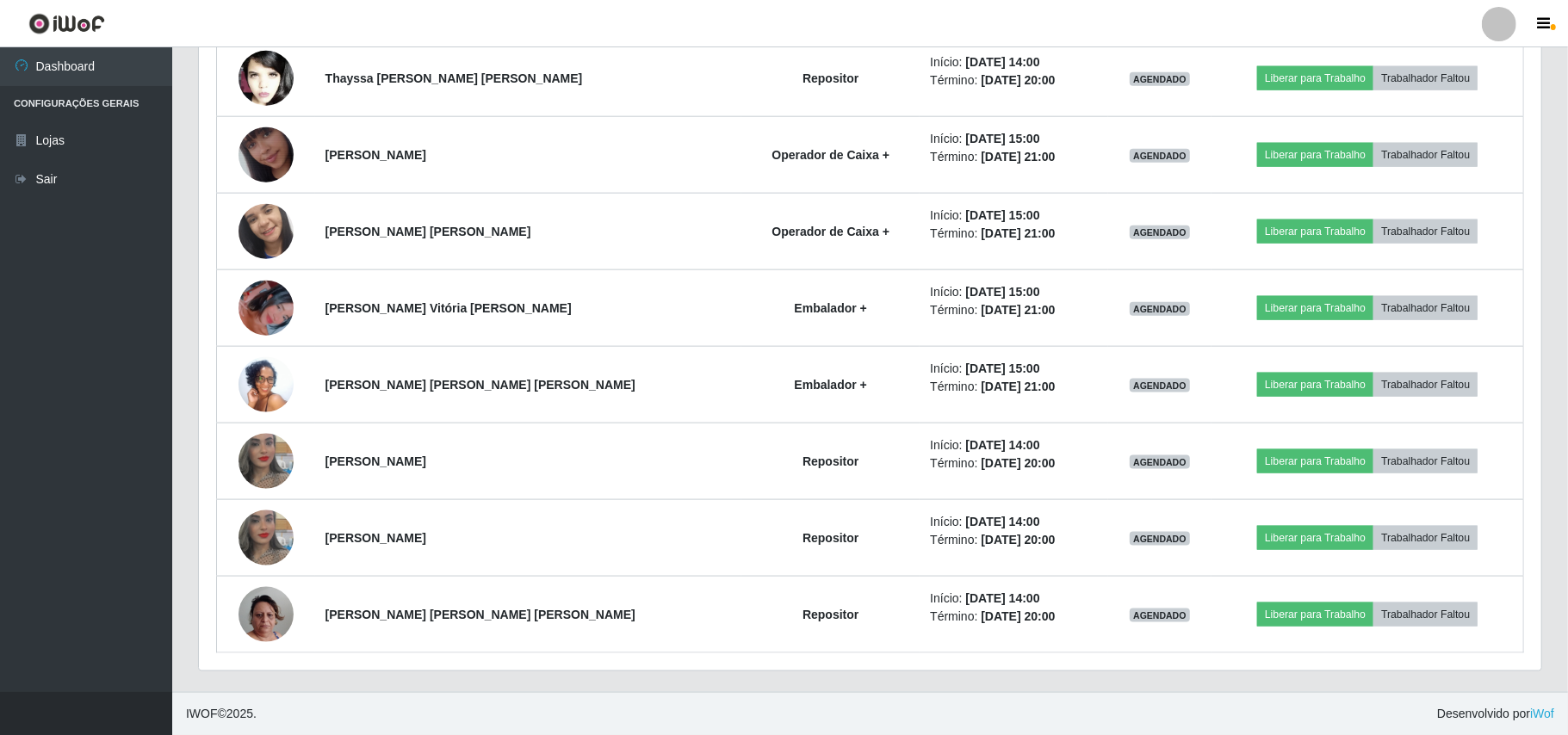
scroll to position [358, 1337]
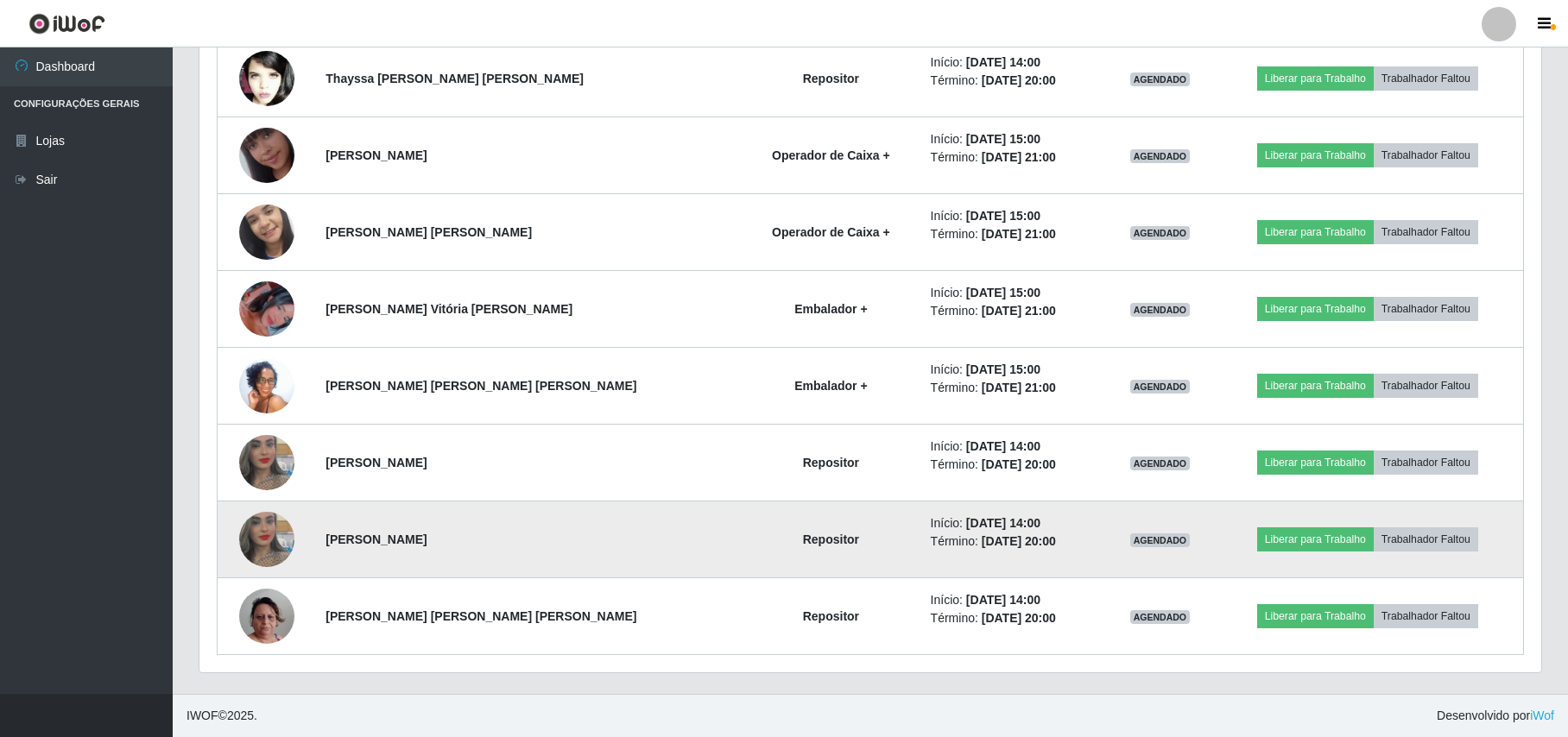
click at [256, 522] on img at bounding box center [267, 539] width 55 height 99
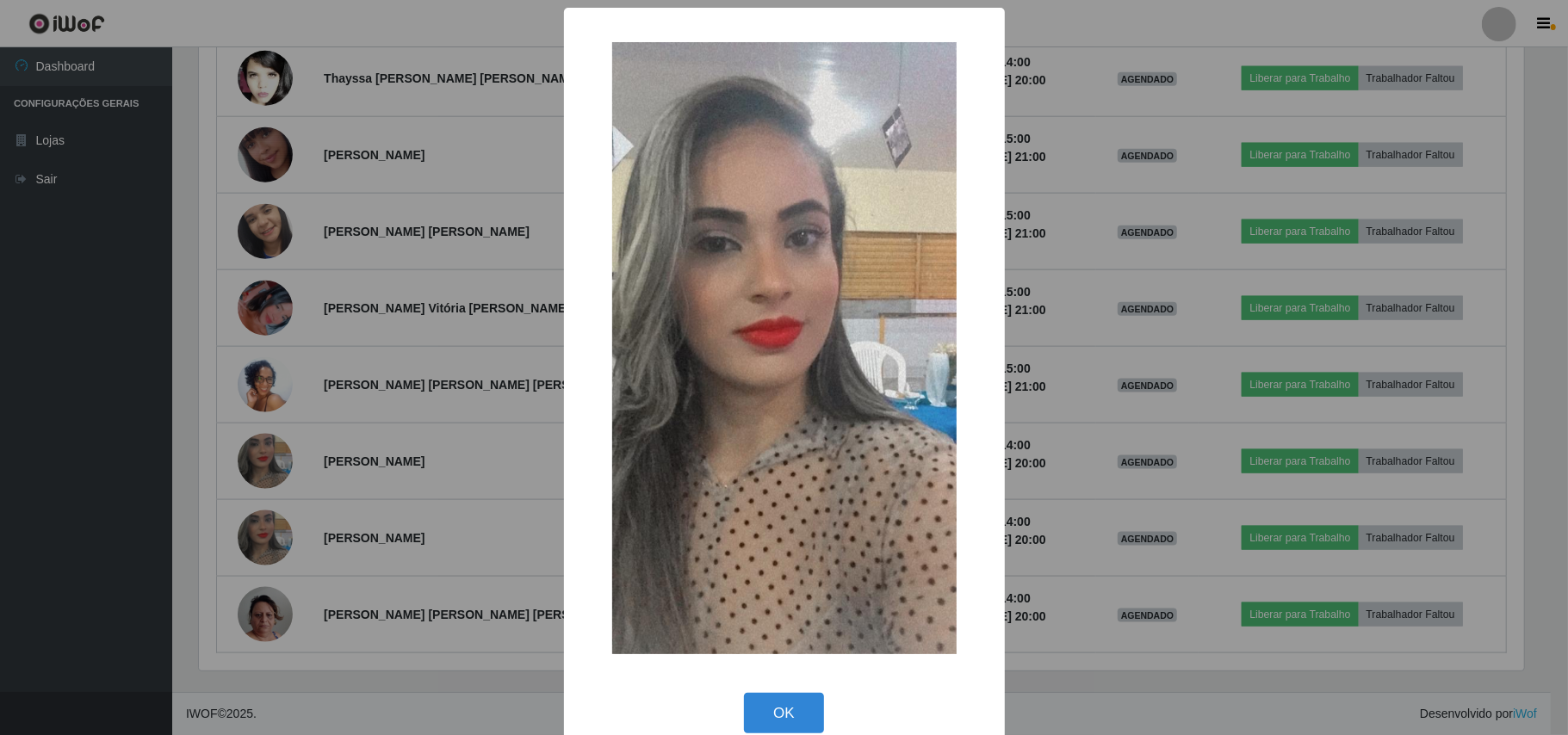
drag, startPoint x: 208, startPoint y: 445, endPoint x: 214, endPoint y: 427, distance: 19.0
click at [208, 444] on div "× OK Cancel" at bounding box center [784, 367] width 1568 height 735
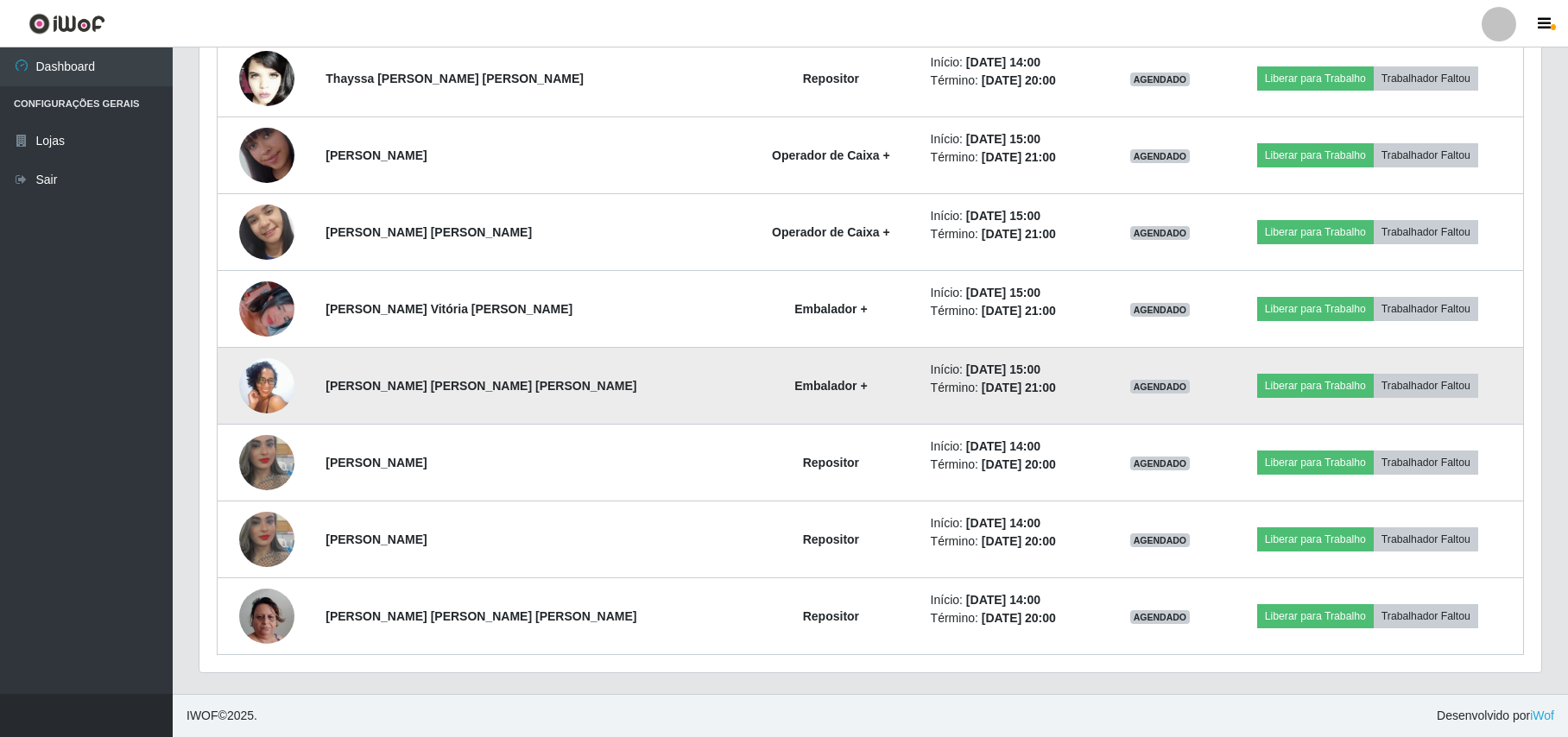
scroll to position [359, 1341]
click at [252, 387] on img at bounding box center [267, 385] width 55 height 122
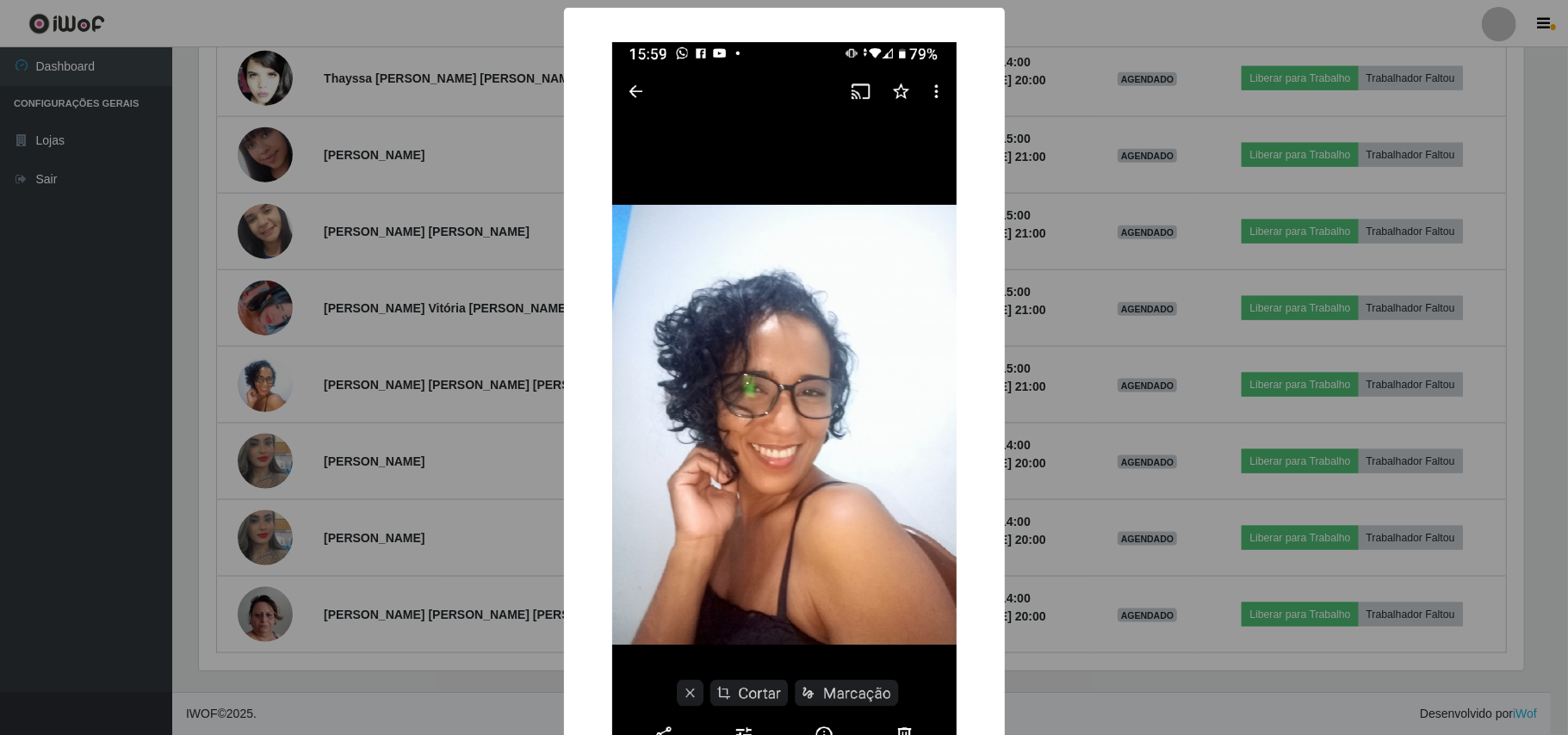
click at [224, 348] on div "× OK Cancel" at bounding box center [784, 367] width 1568 height 735
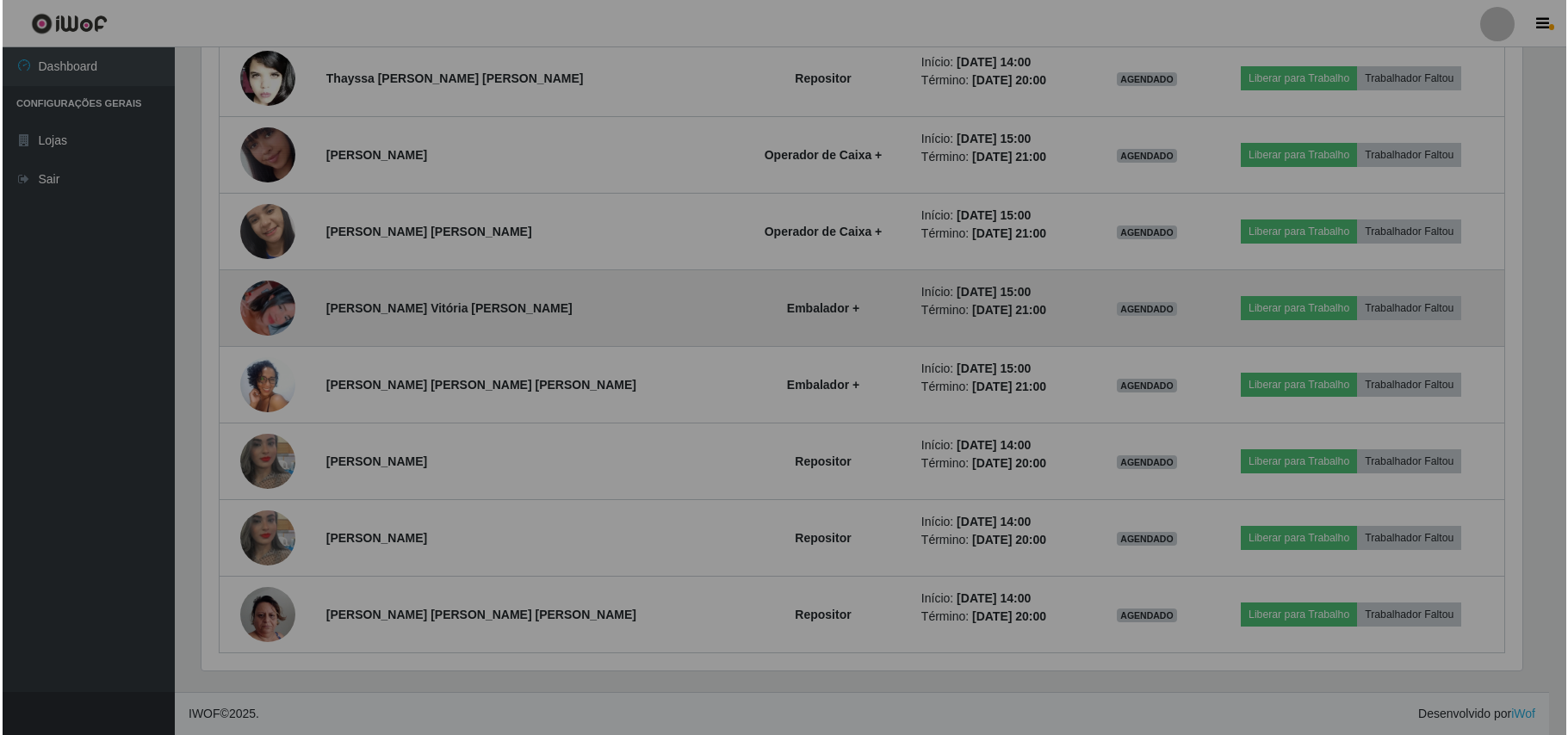
scroll to position [358, 1337]
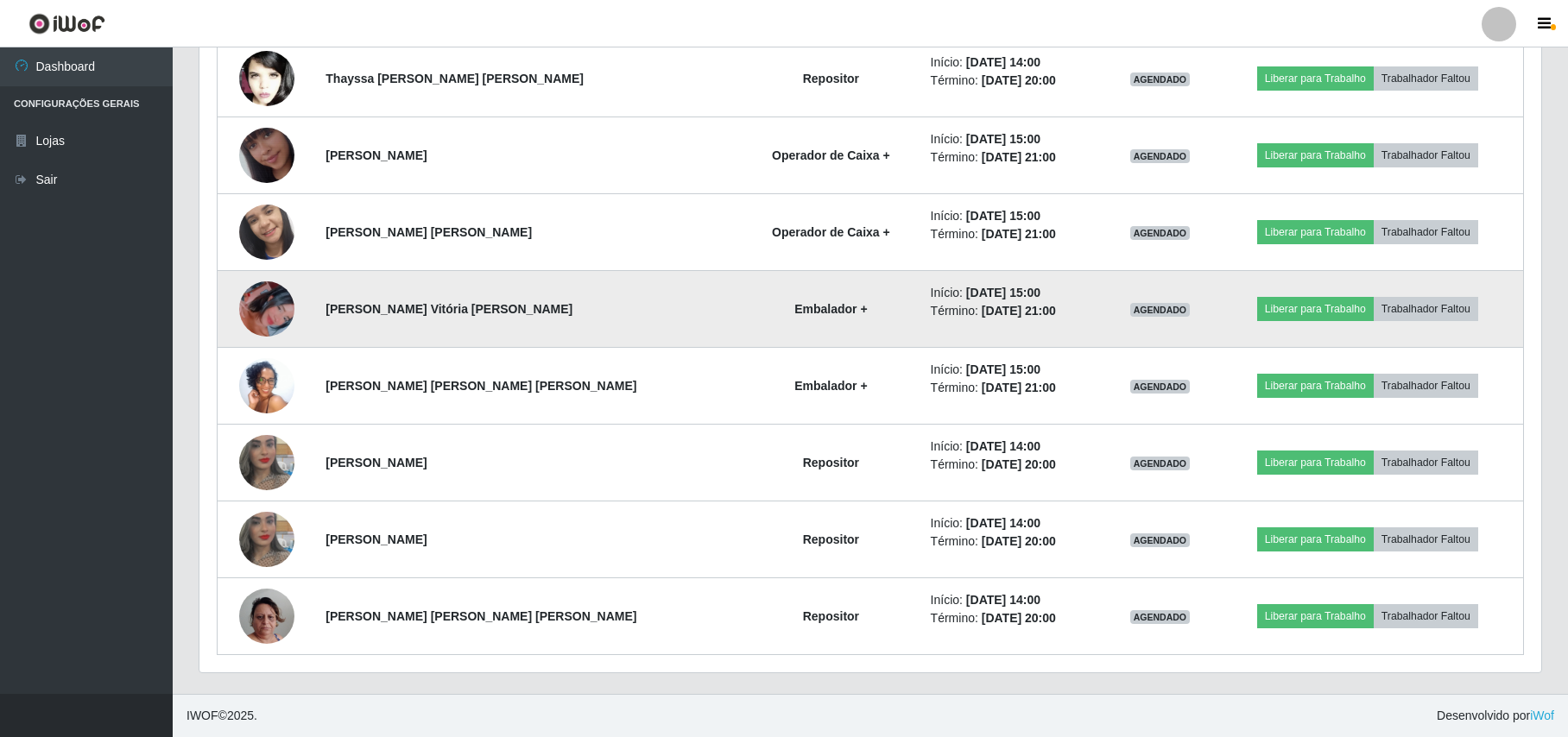
click at [257, 305] on img at bounding box center [267, 309] width 55 height 99
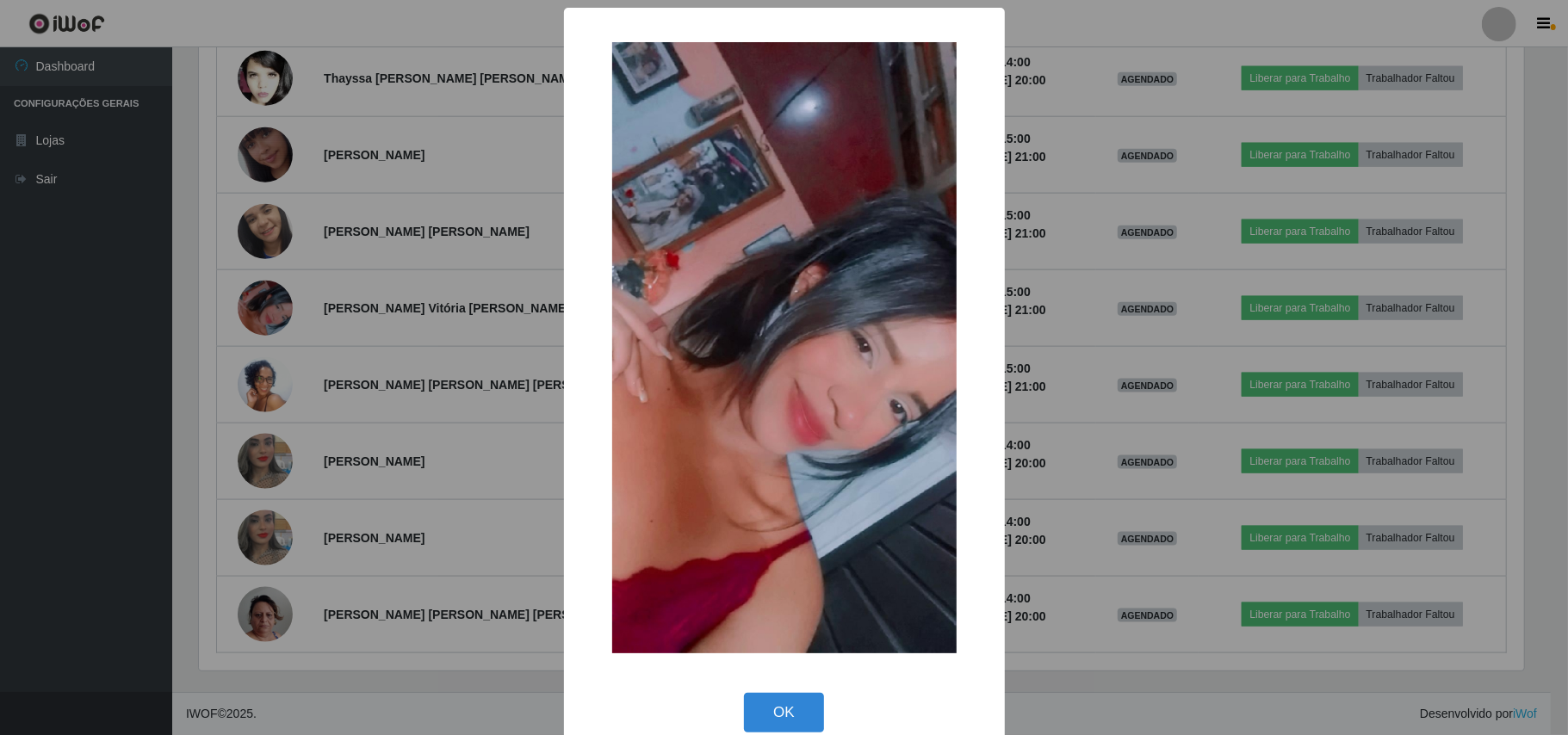
click at [228, 270] on div "× OK Cancel" at bounding box center [784, 367] width 1568 height 735
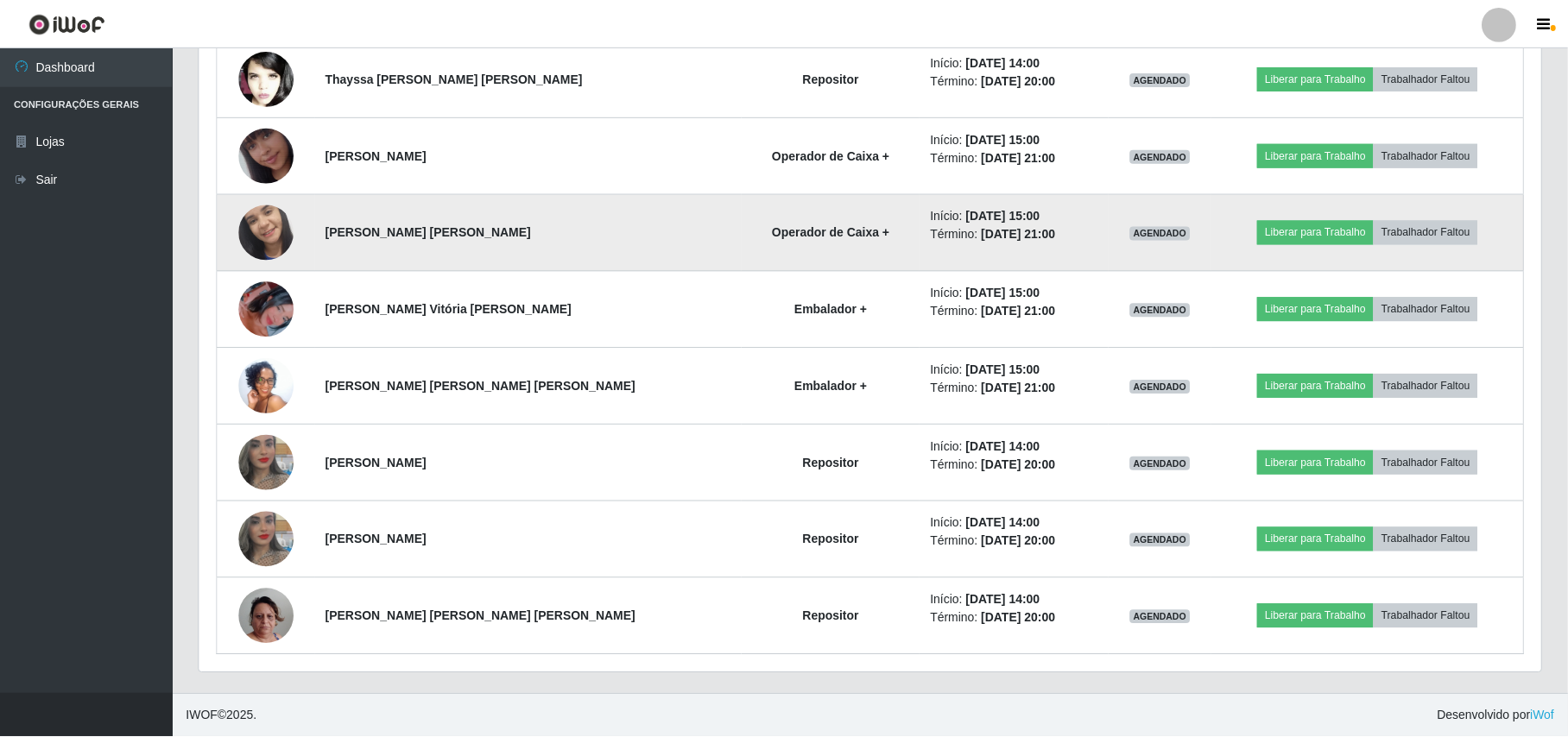
scroll to position [359, 1341]
click at [261, 231] on img at bounding box center [267, 232] width 55 height 122
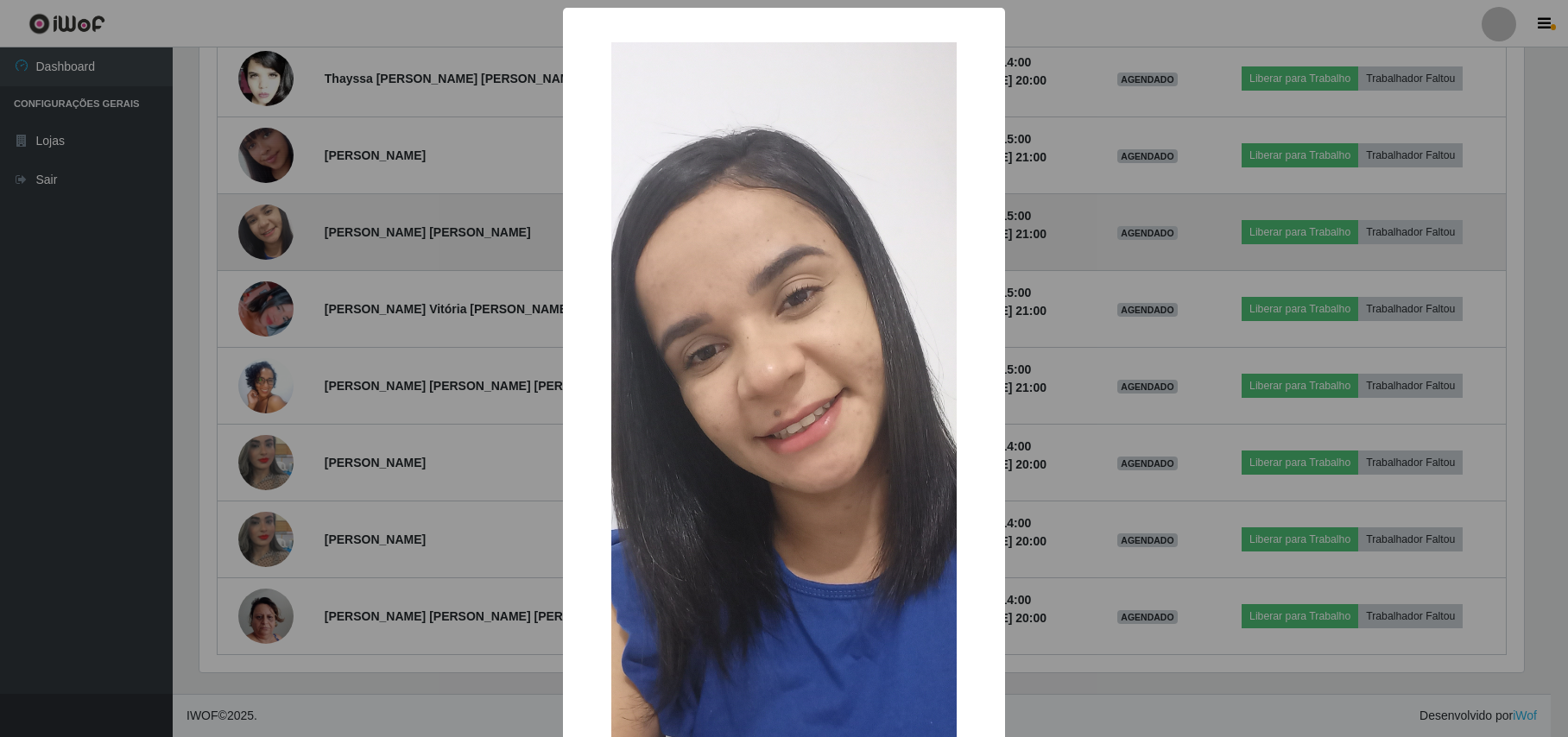
scroll to position [359, 1328]
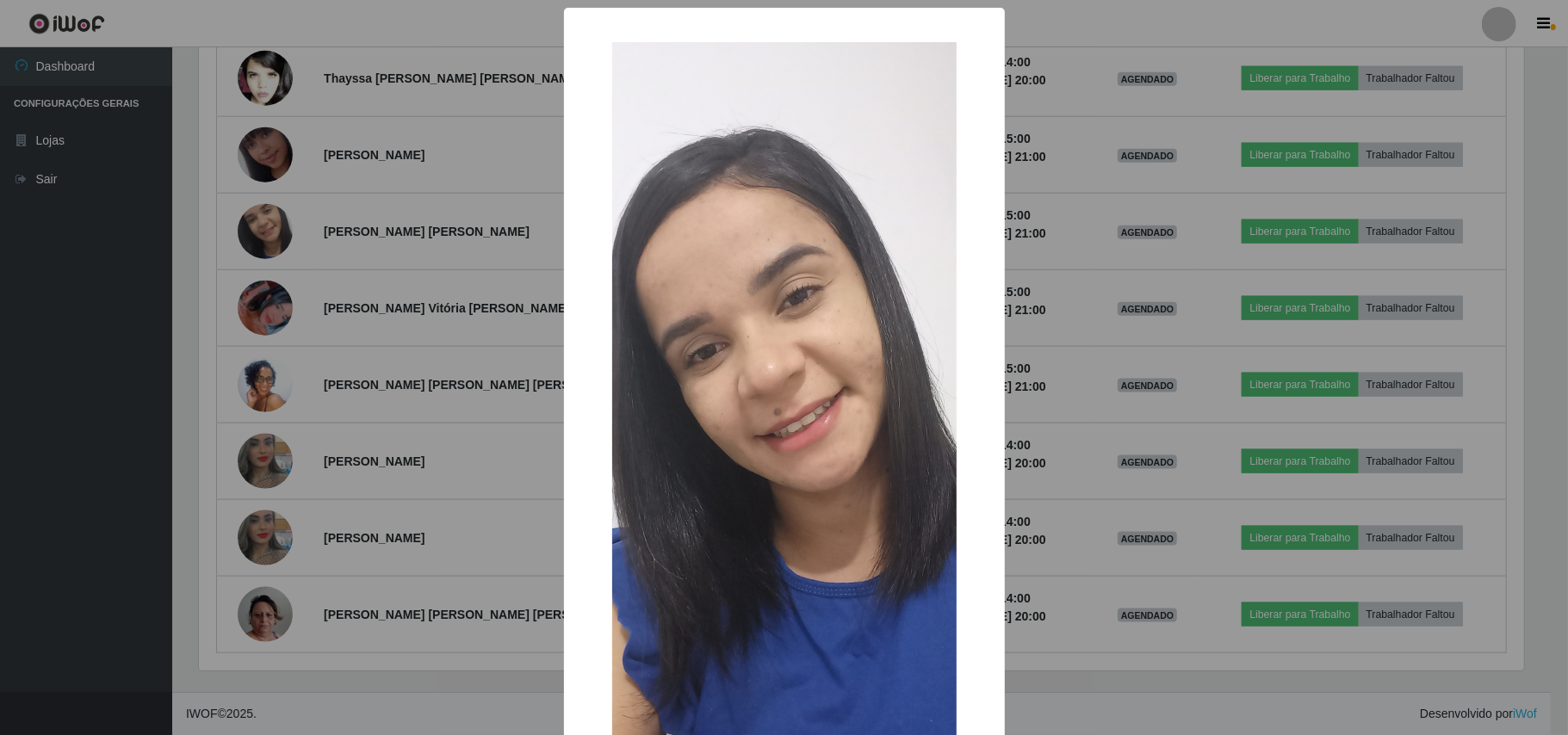
click at [208, 167] on div "× OK Cancel" at bounding box center [784, 367] width 1568 height 735
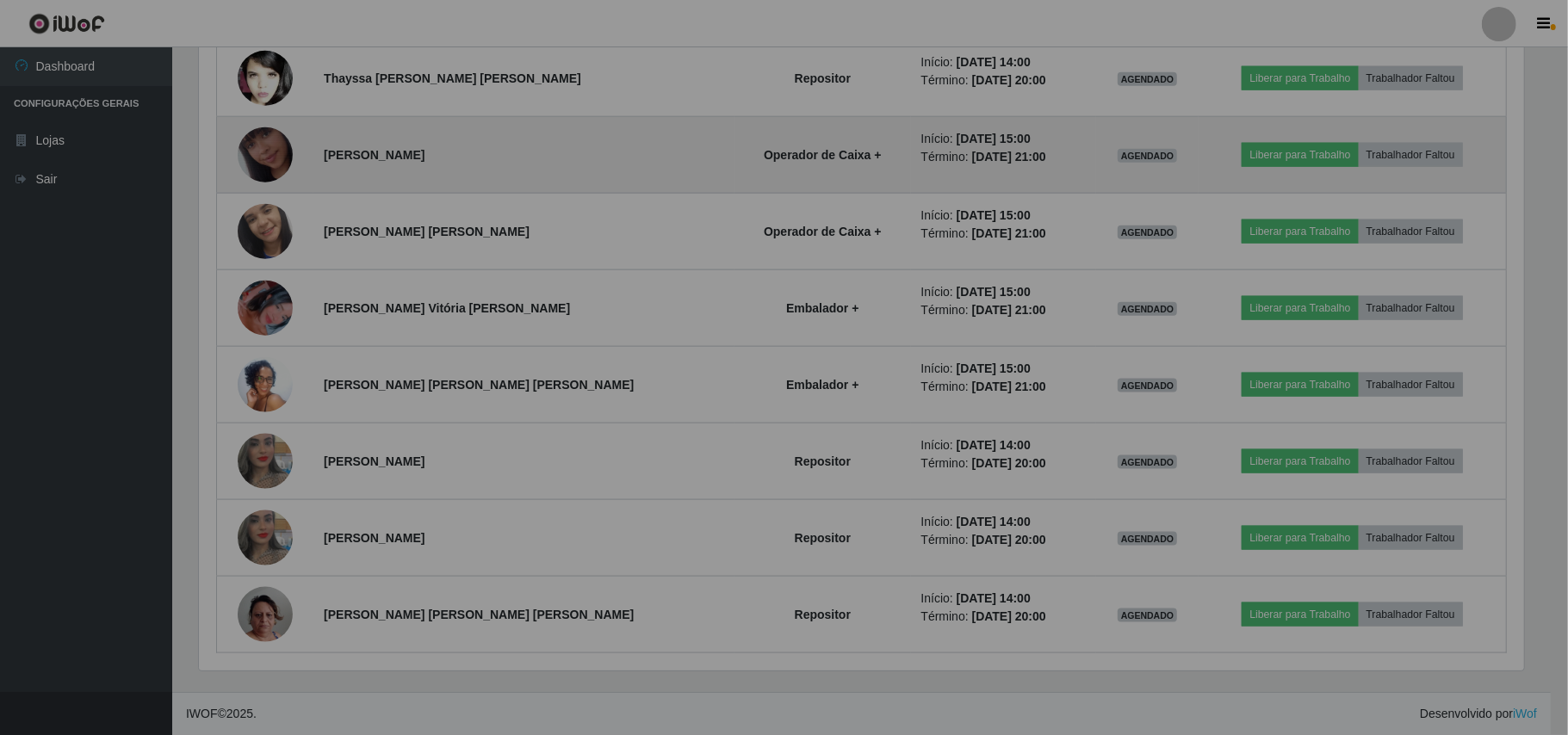
scroll to position [358, 1337]
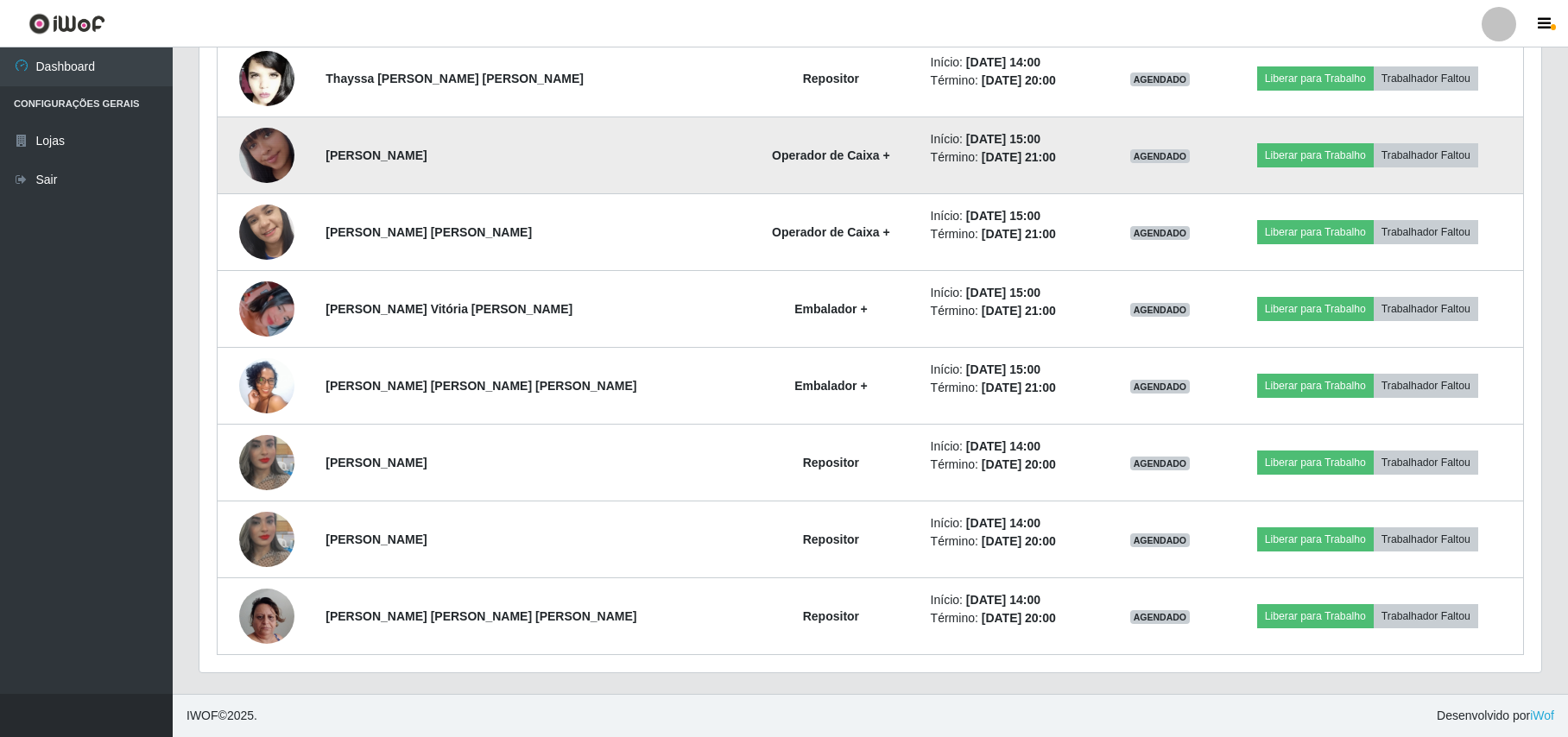
click at [262, 150] on img at bounding box center [267, 155] width 55 height 99
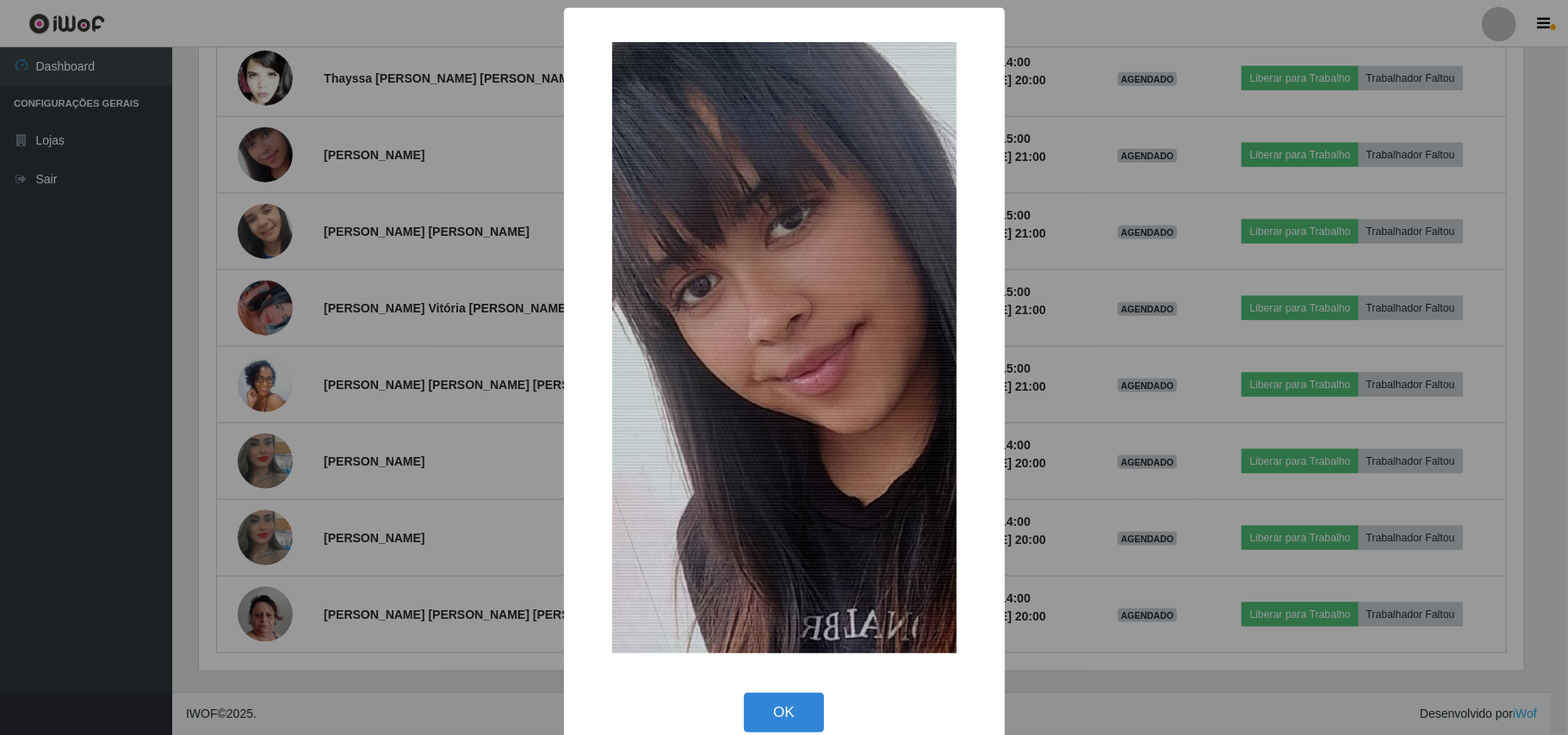
click at [184, 153] on div "× OK Cancel" at bounding box center [784, 367] width 1568 height 735
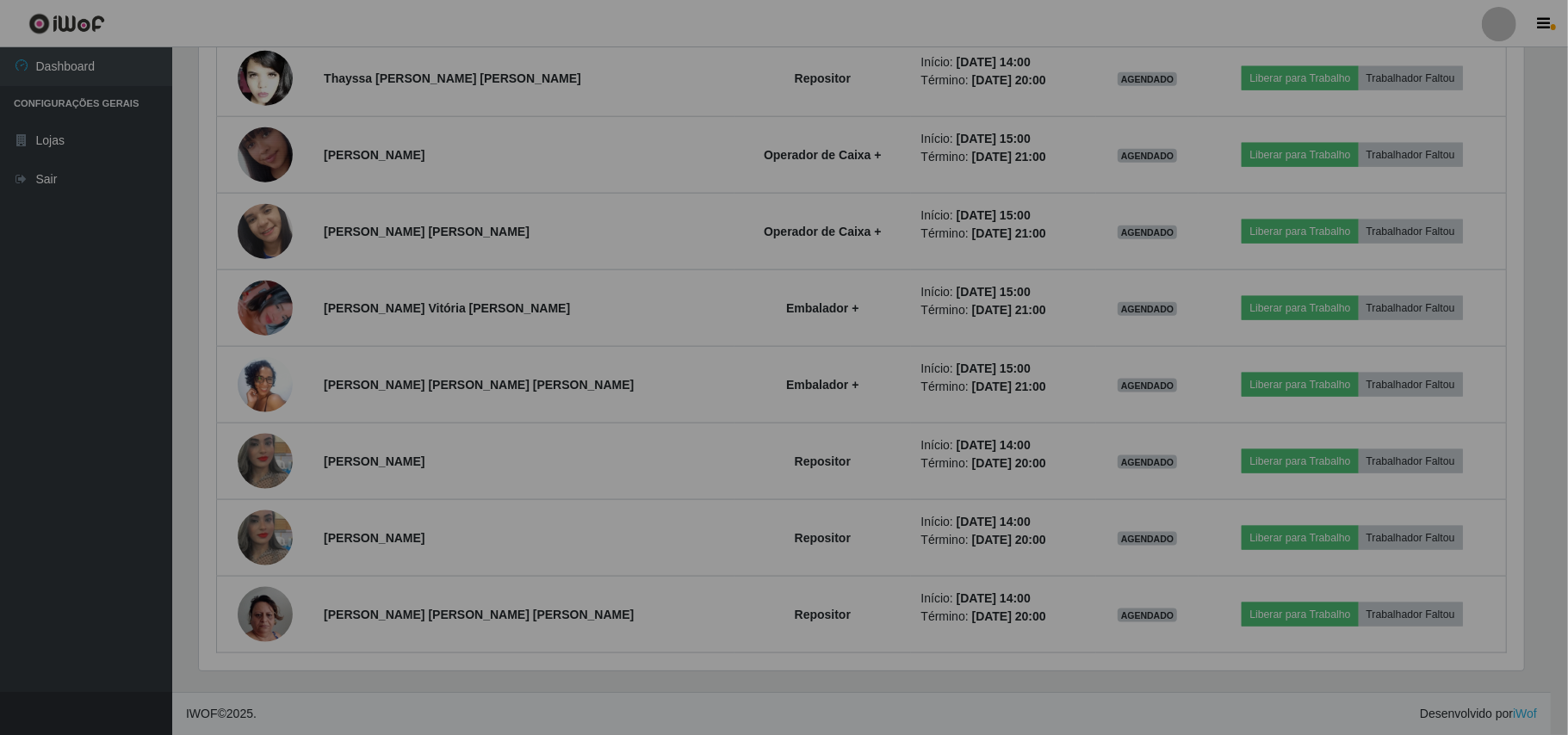
scroll to position [358, 1337]
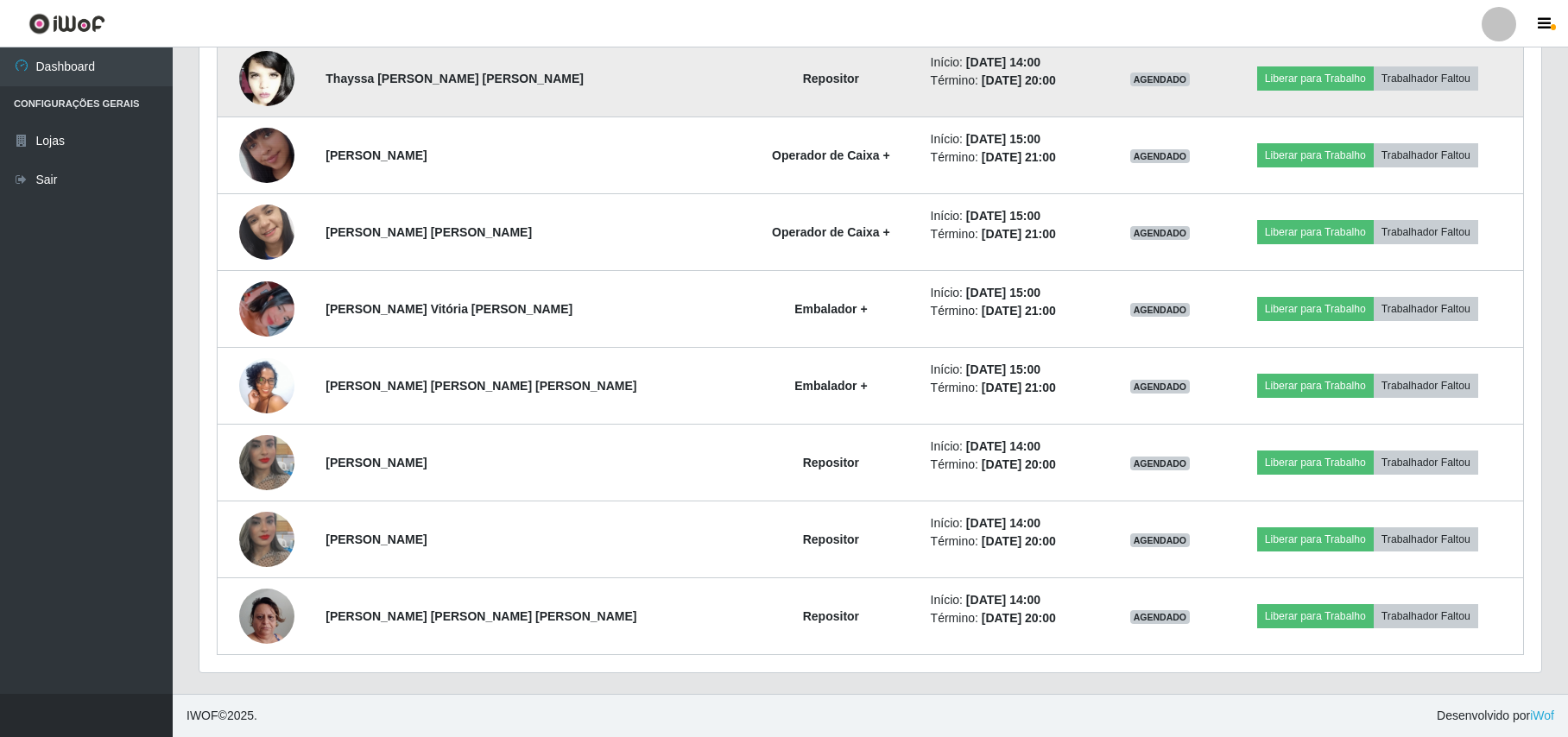
click at [280, 84] on img at bounding box center [267, 79] width 55 height 83
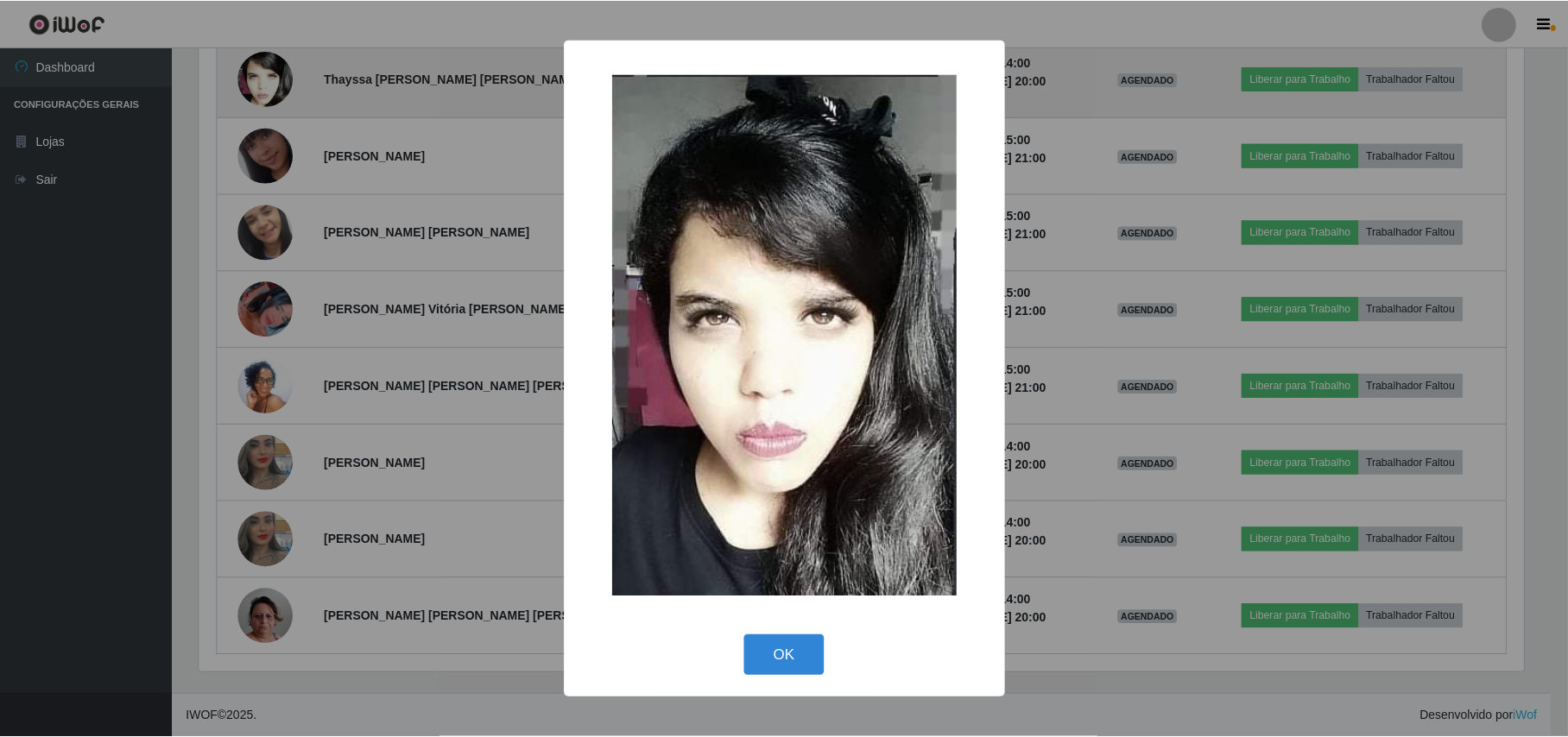
scroll to position [359, 1328]
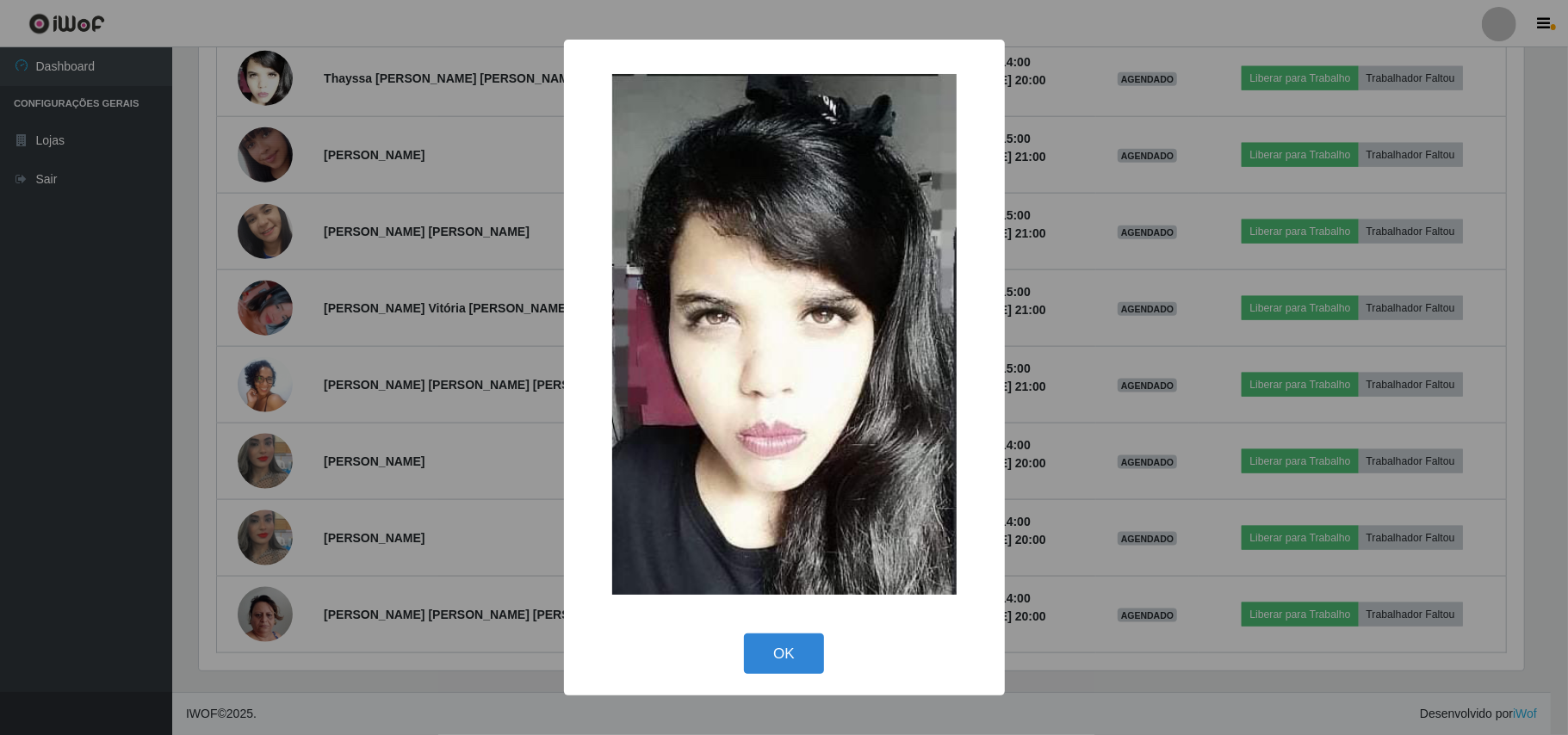
click at [203, 131] on div "× OK Cancel" at bounding box center [784, 367] width 1568 height 735
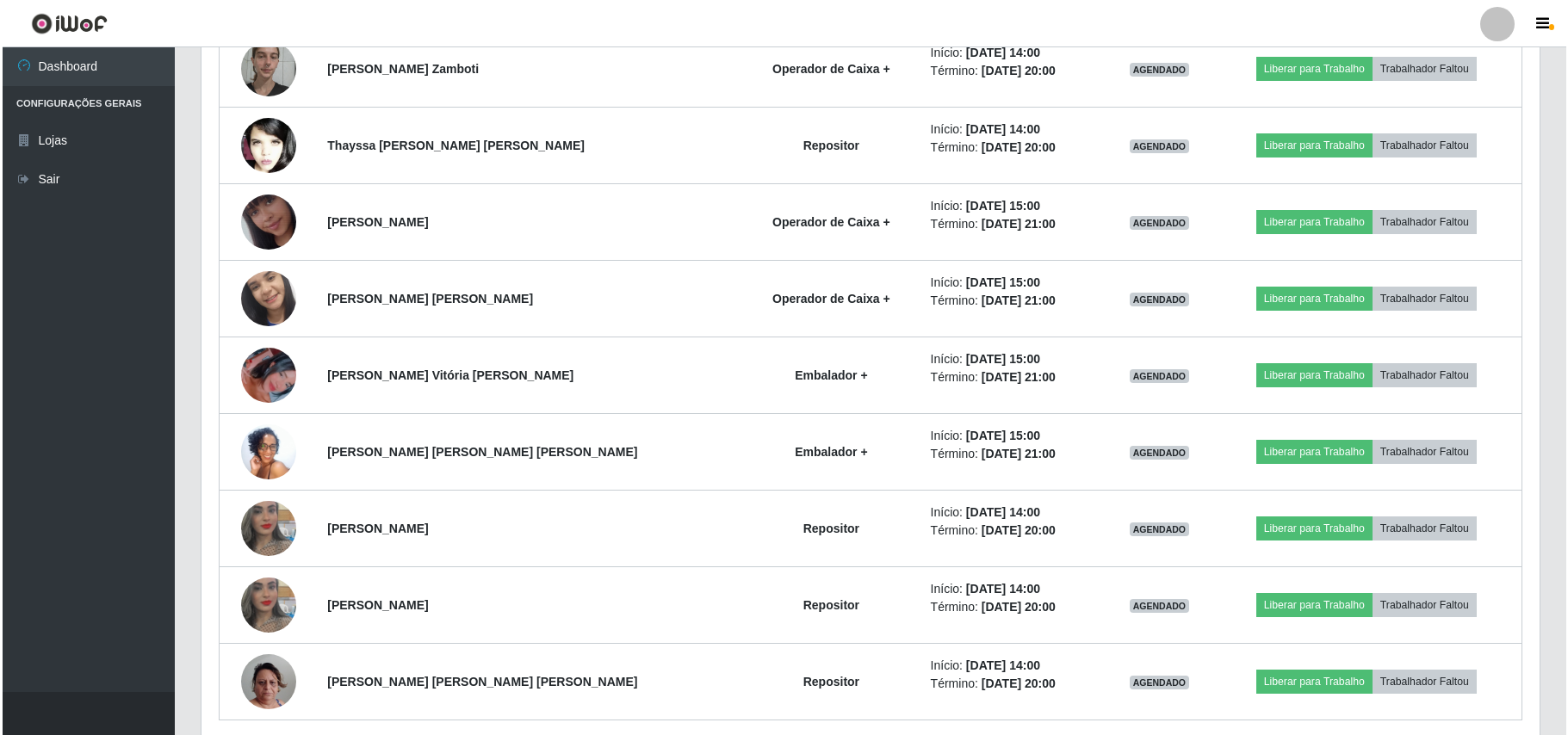
scroll to position [1296, 0]
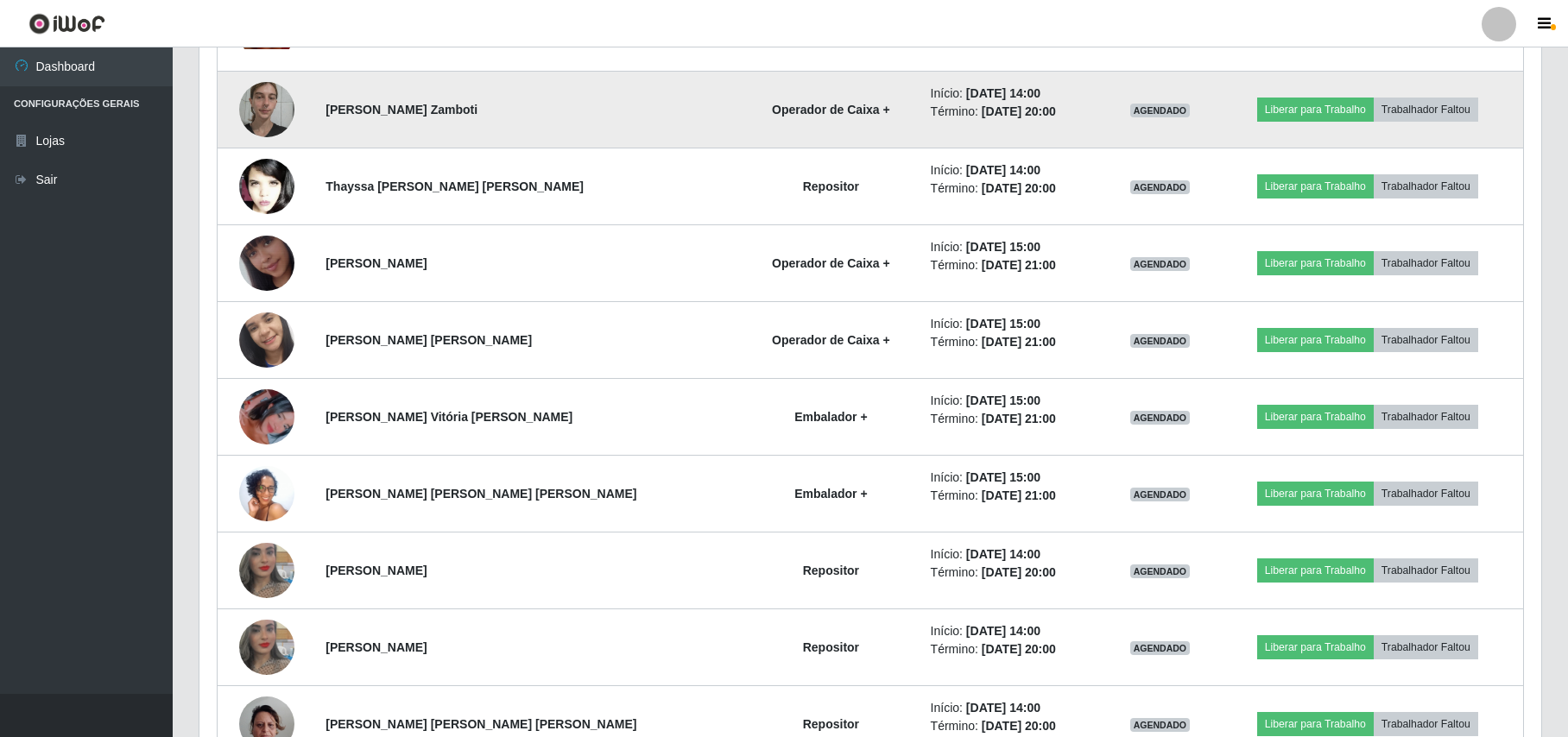
click at [267, 121] on img at bounding box center [267, 109] width 55 height 73
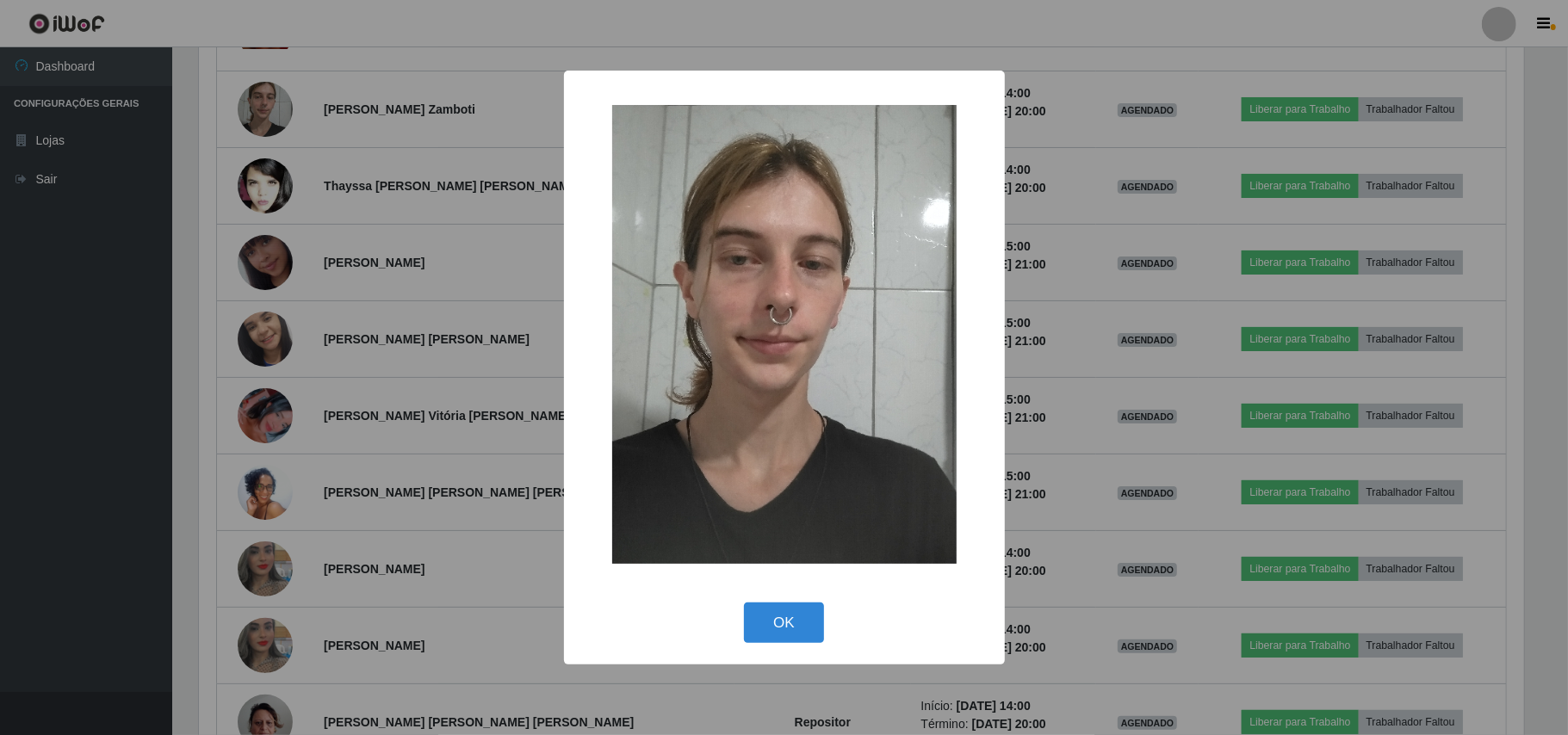
click at [196, 260] on div "× OK Cancel" at bounding box center [784, 367] width 1568 height 735
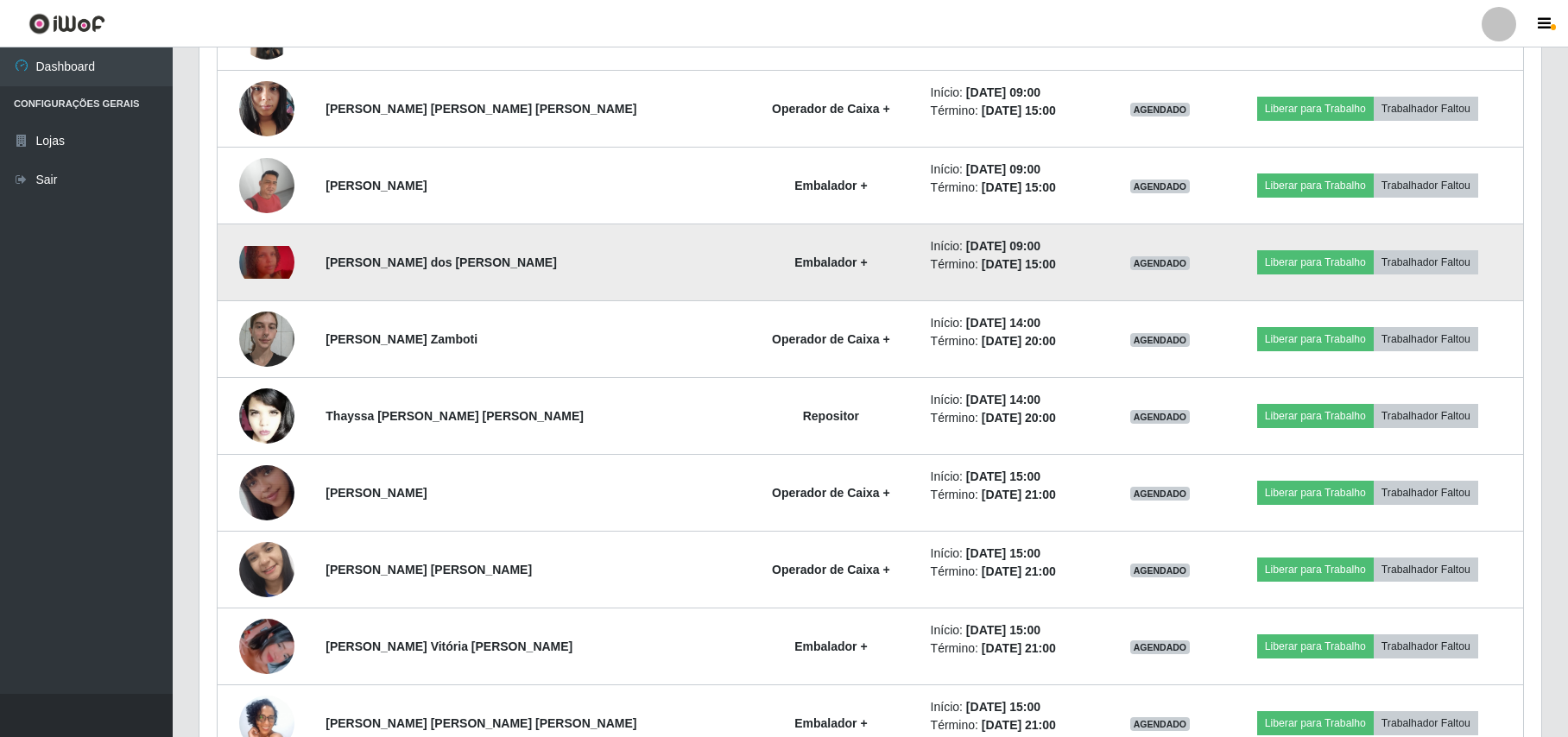
click at [269, 252] on img at bounding box center [267, 262] width 55 height 34
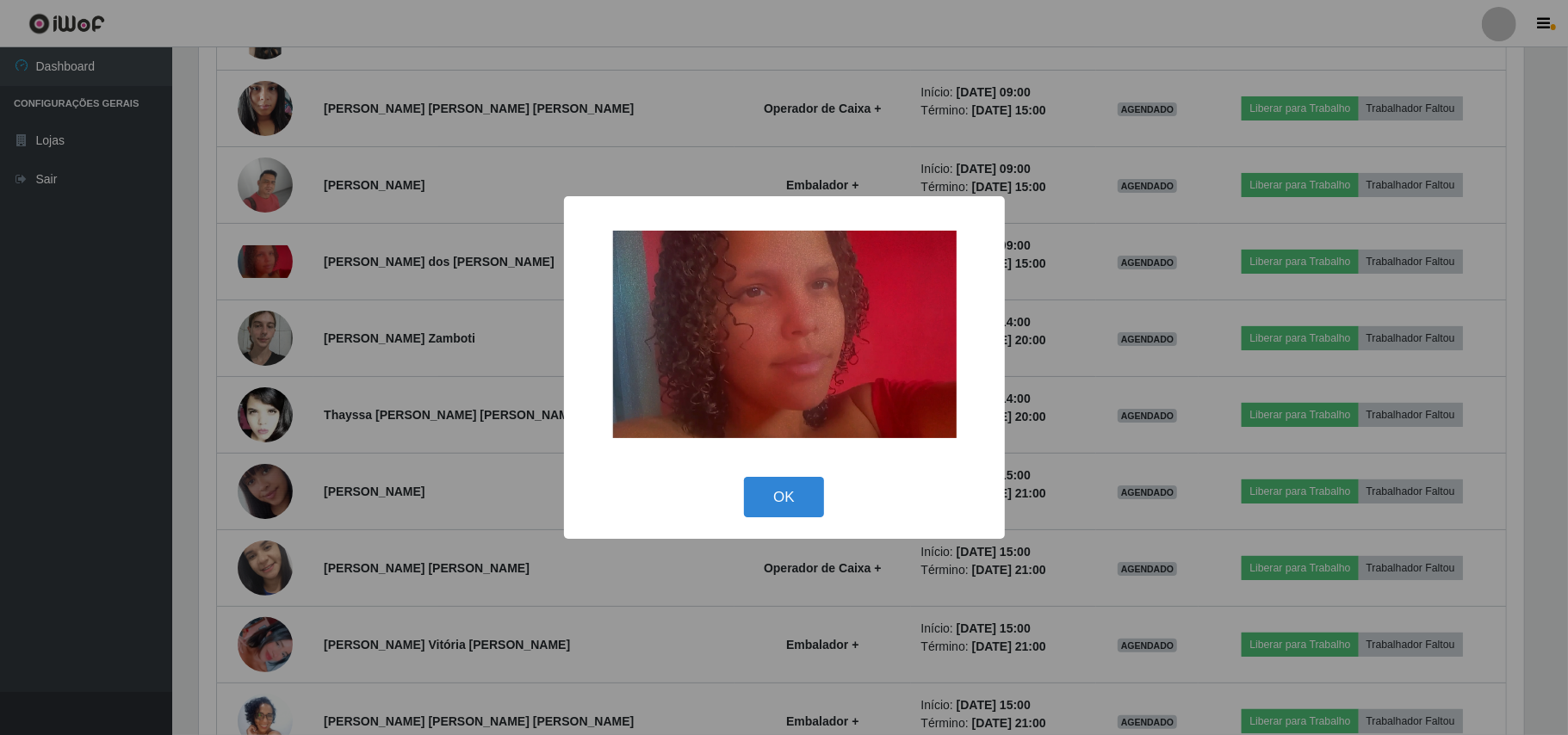
click at [201, 197] on div "× OK Cancel" at bounding box center [784, 367] width 1568 height 735
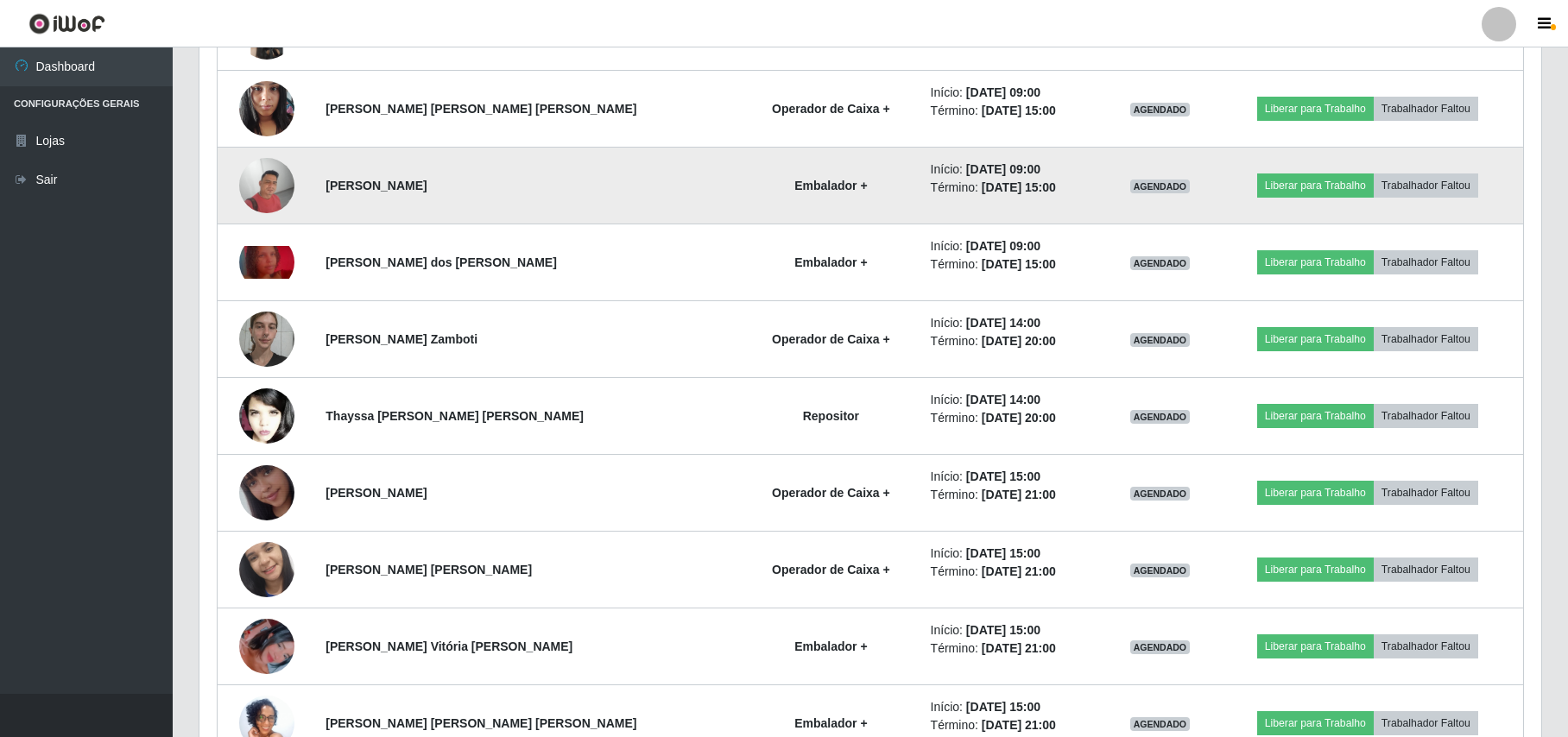
click at [263, 185] on img at bounding box center [267, 185] width 55 height 55
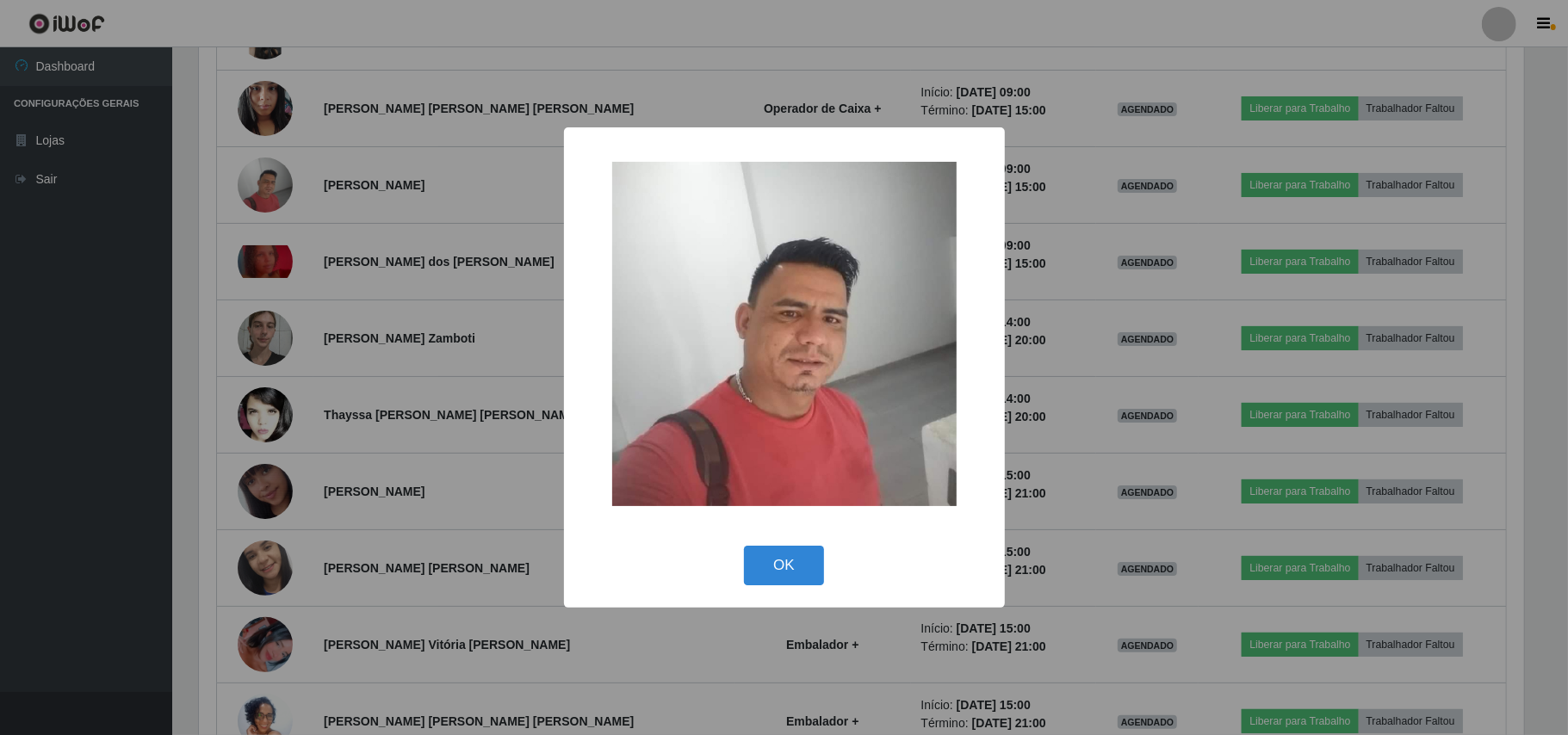
click at [231, 193] on div "× OK Cancel" at bounding box center [784, 367] width 1568 height 735
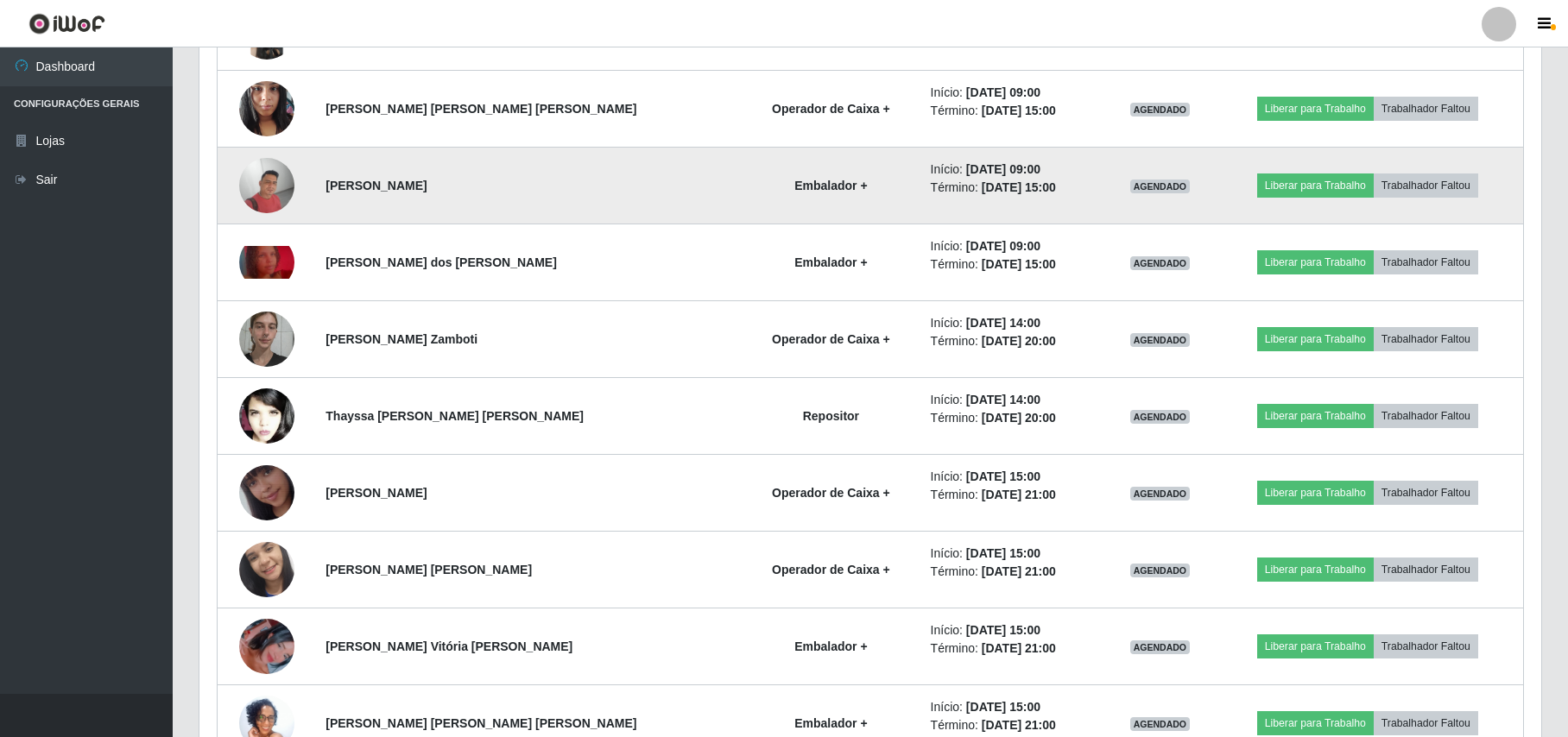
click at [262, 184] on img at bounding box center [267, 185] width 55 height 55
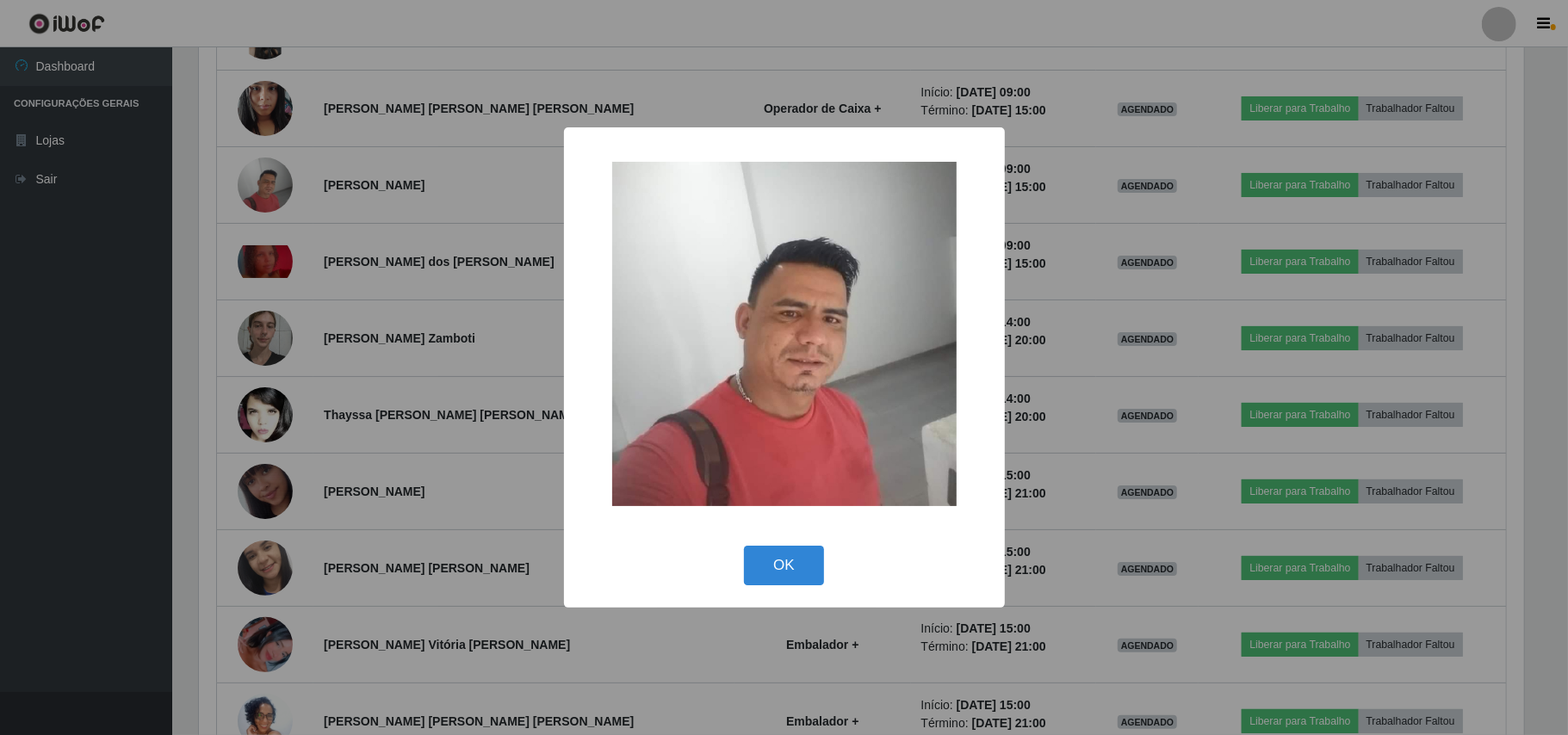
click at [228, 160] on div "× OK Cancel" at bounding box center [784, 367] width 1568 height 735
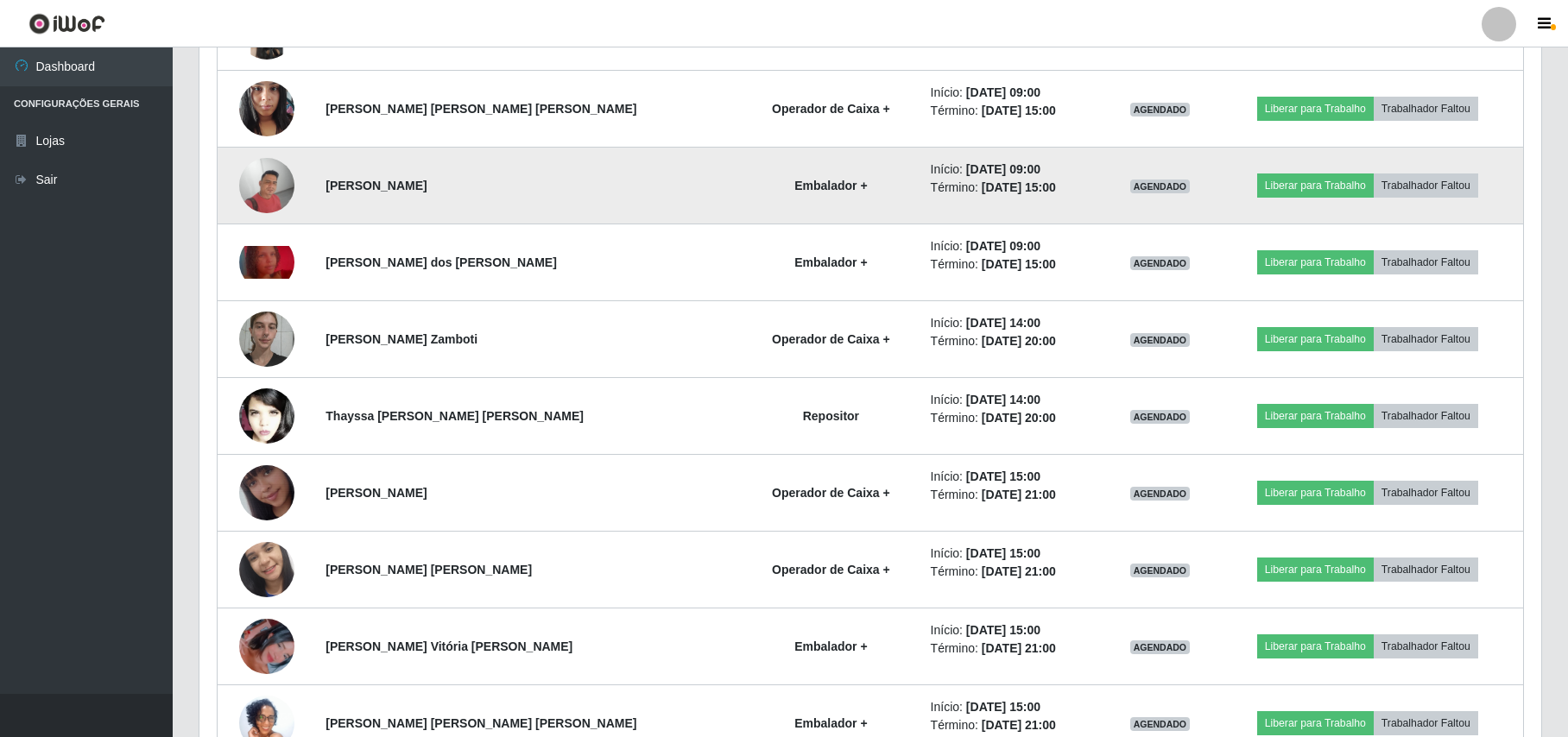
click at [249, 171] on img at bounding box center [267, 185] width 55 height 55
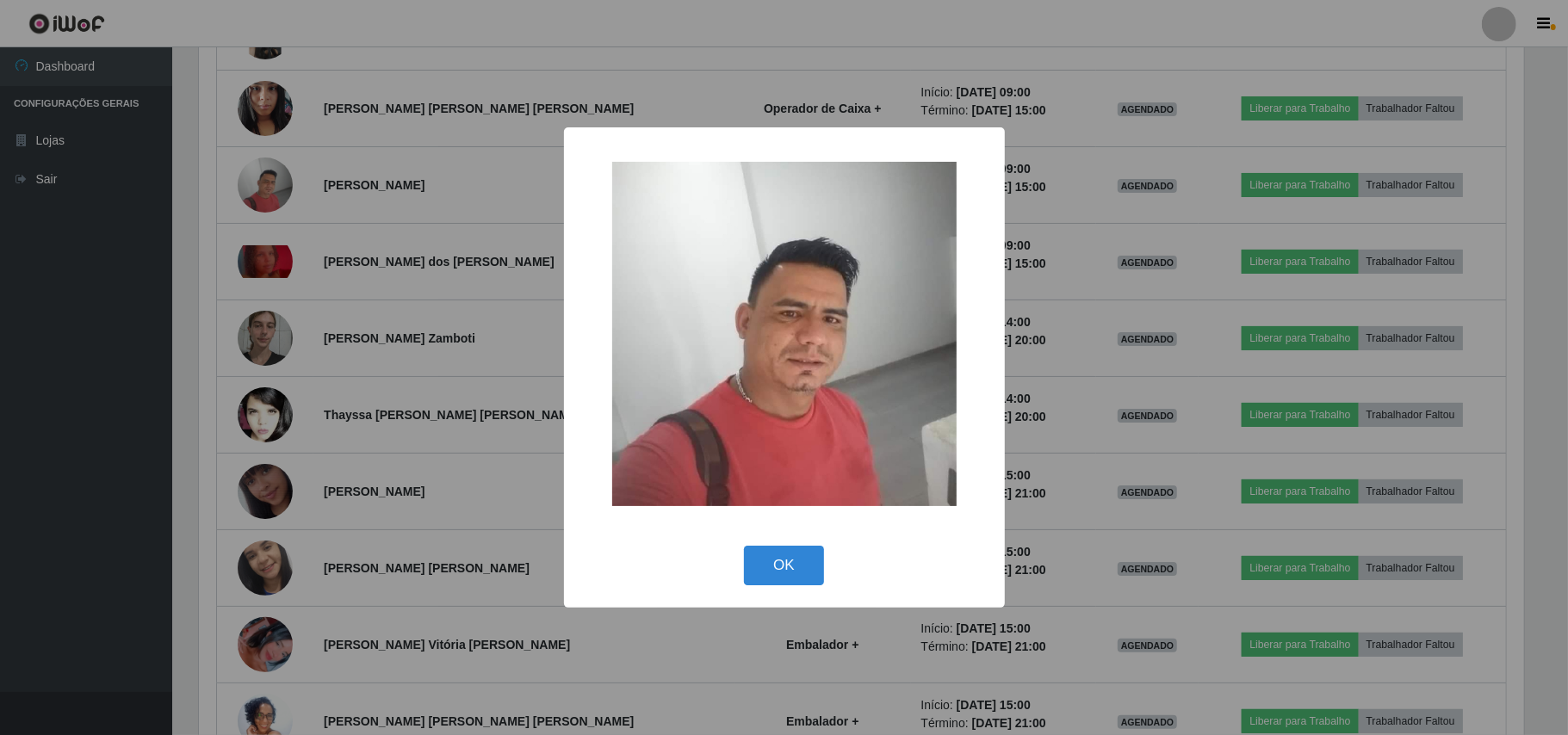
click at [217, 187] on div "× OK Cancel" at bounding box center [784, 367] width 1568 height 735
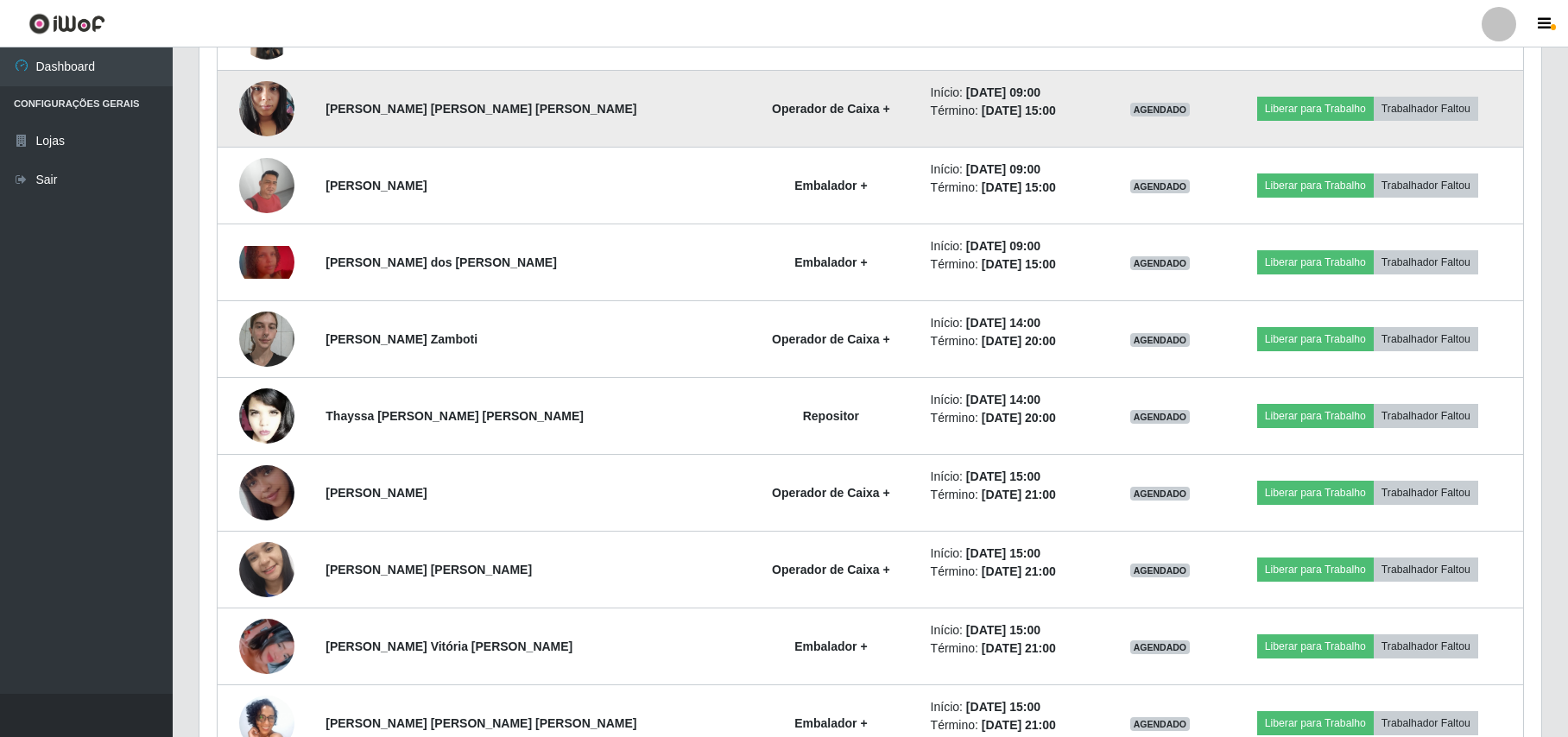
click at [280, 116] on img at bounding box center [267, 108] width 55 height 73
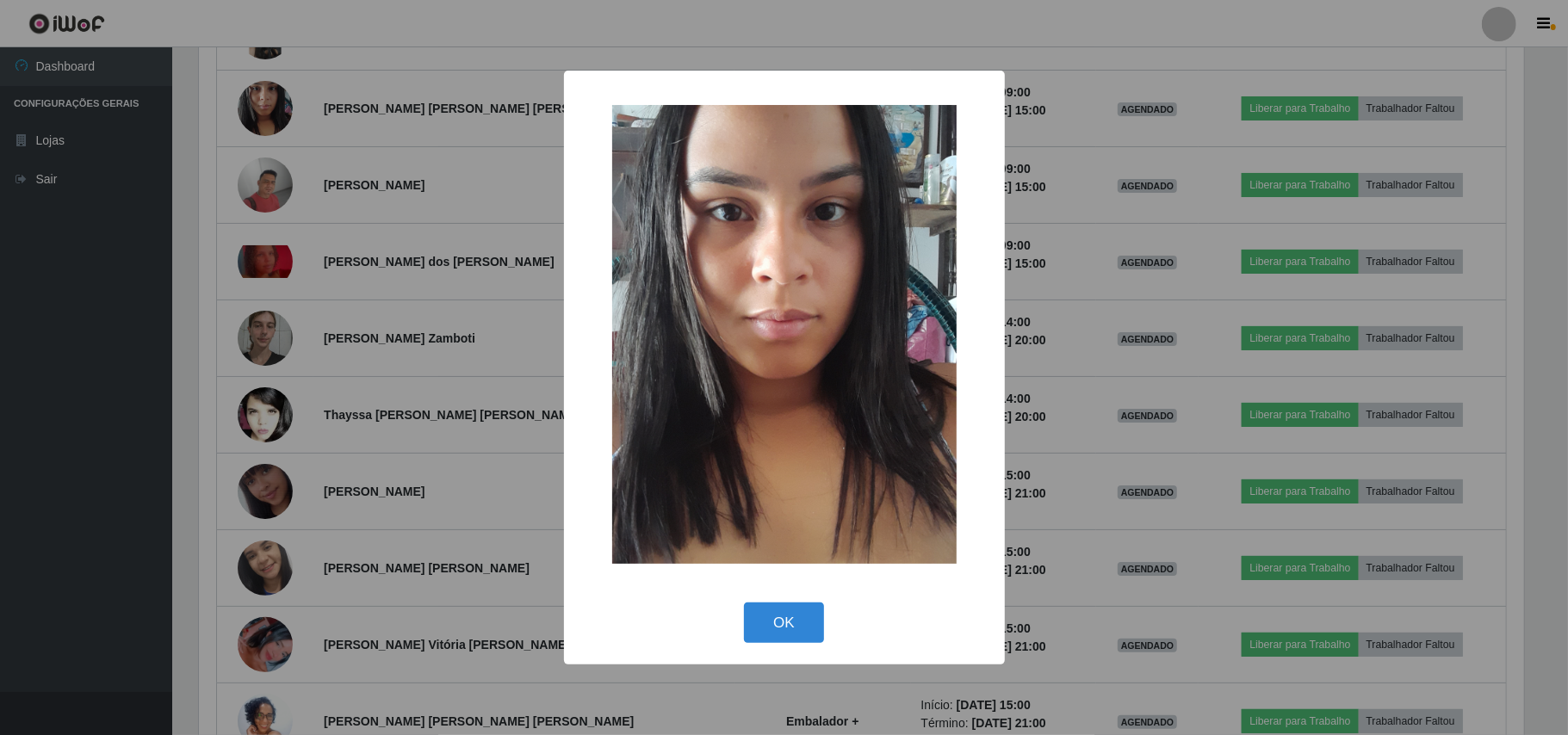
click at [197, 141] on div "× OK Cancel" at bounding box center [784, 367] width 1568 height 735
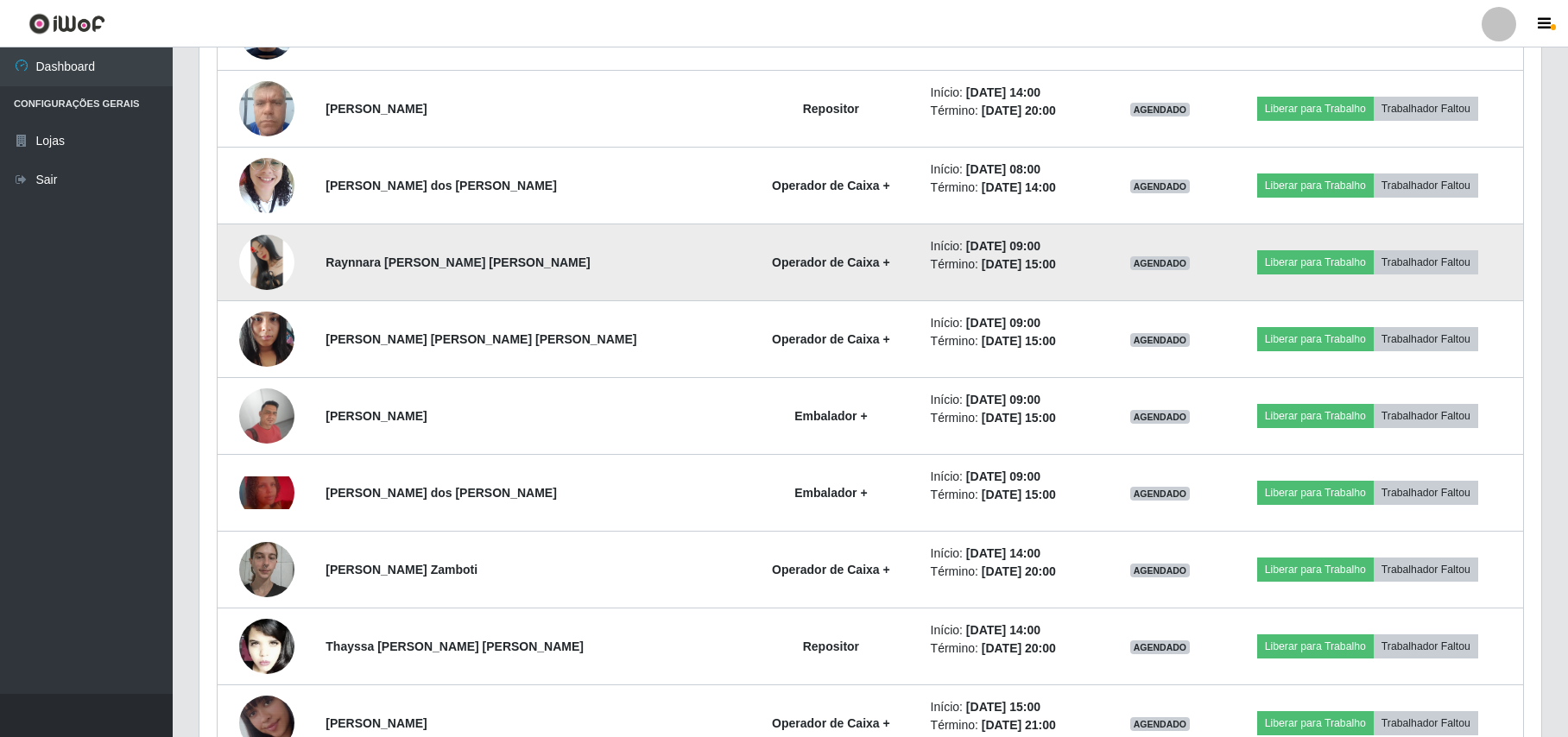
click at [278, 284] on img at bounding box center [267, 262] width 55 height 55
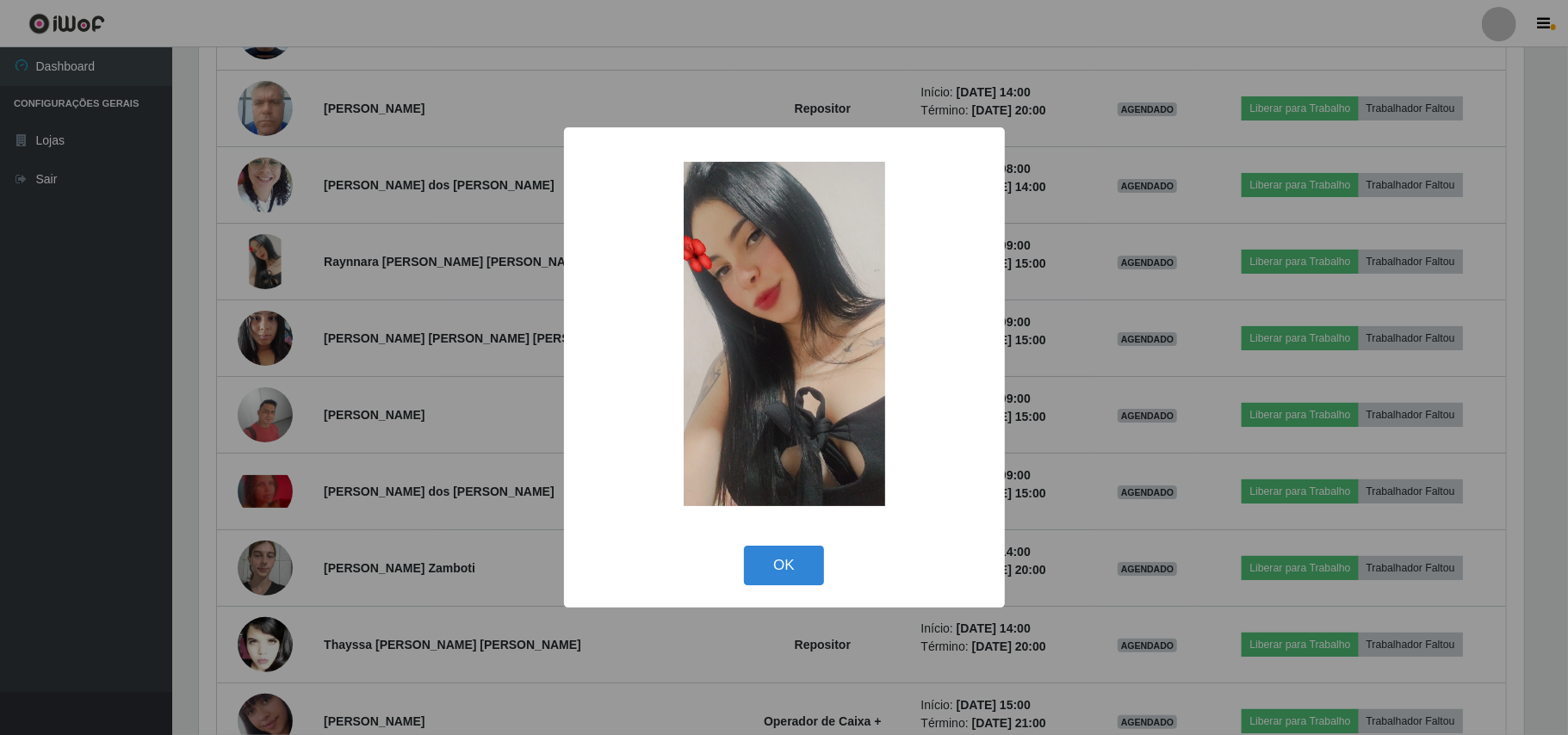
click at [189, 214] on div "× OK Cancel" at bounding box center [784, 367] width 1568 height 735
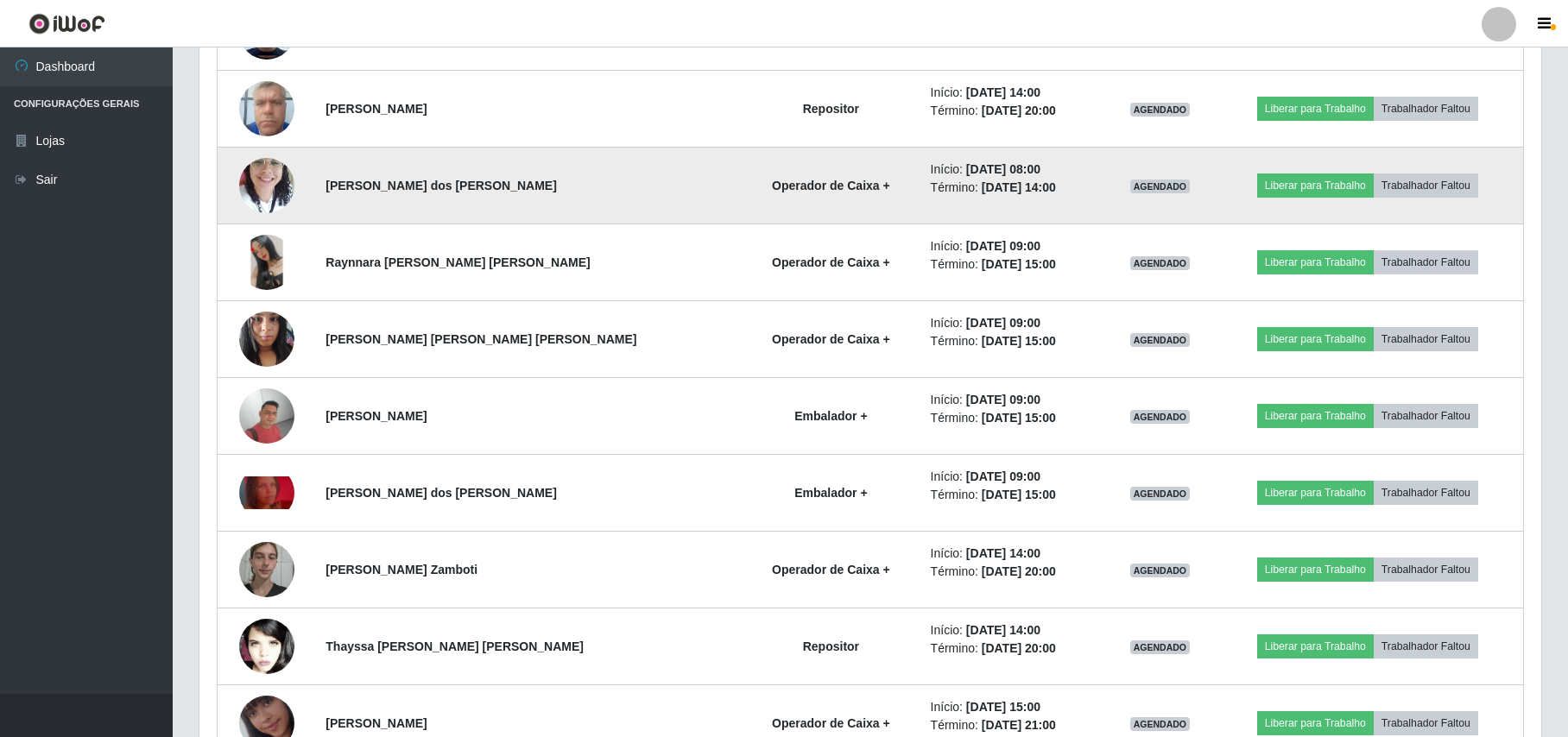
click at [273, 190] on img at bounding box center [267, 185] width 55 height 73
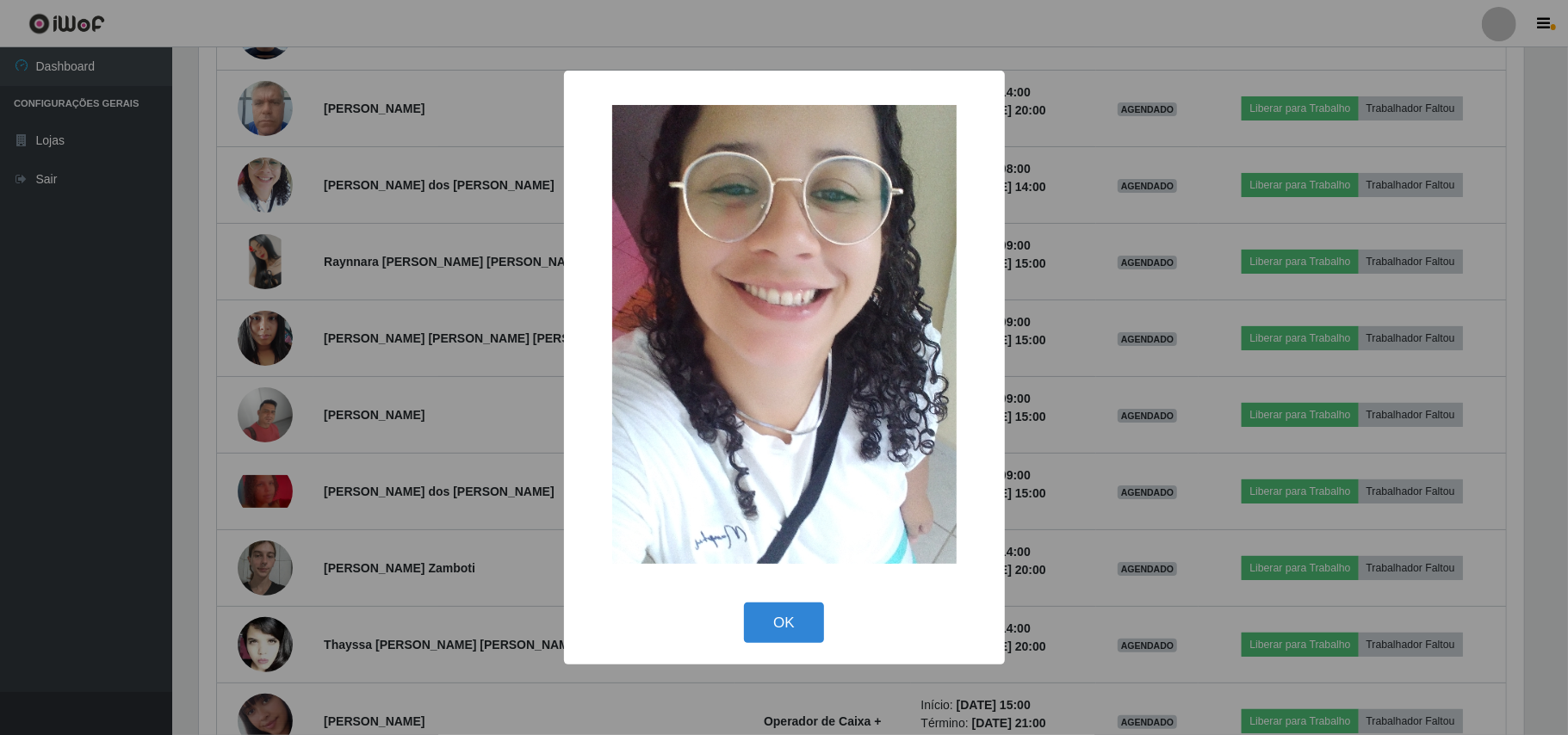
click at [207, 146] on div "× OK Cancel" at bounding box center [784, 367] width 1568 height 735
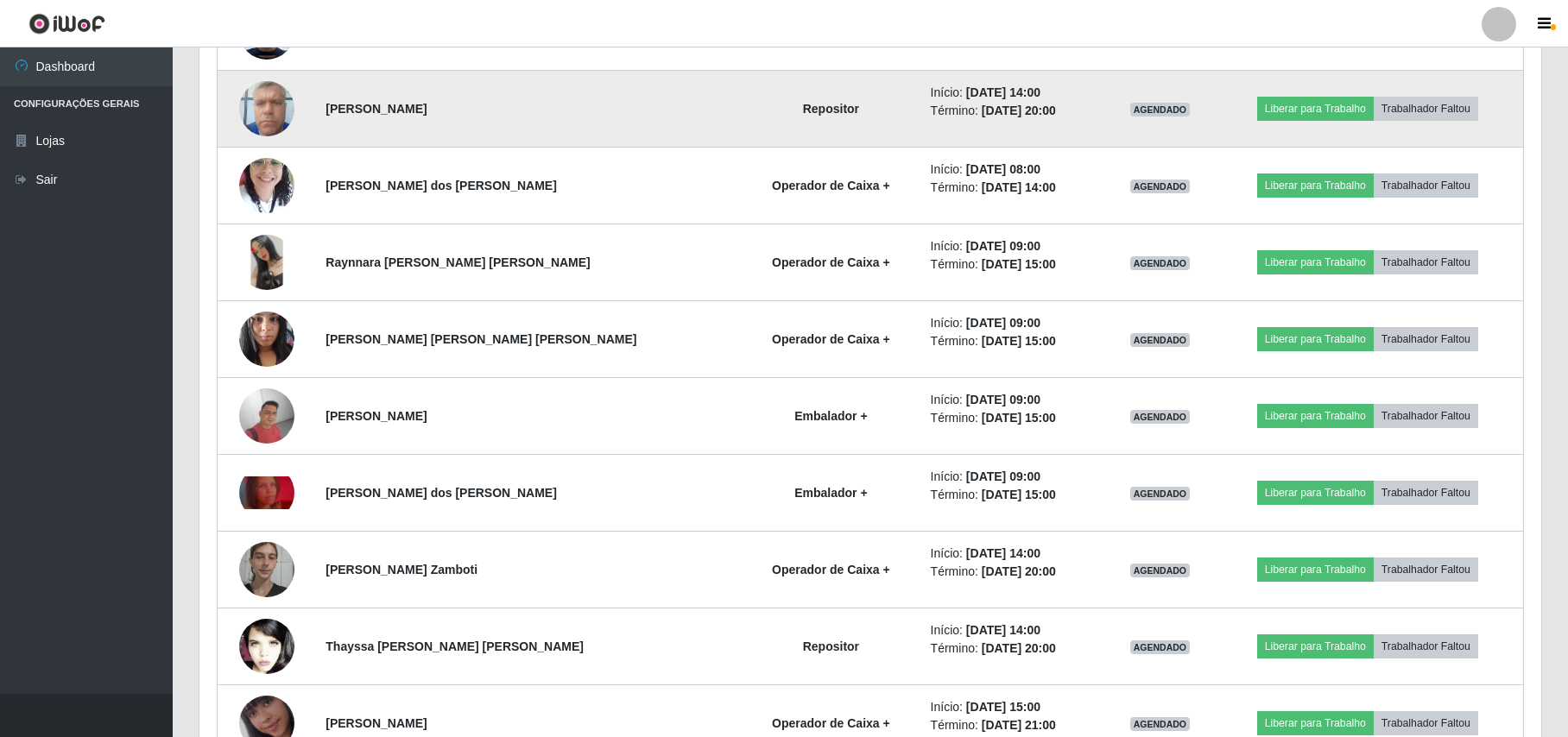
click at [252, 126] on img at bounding box center [267, 108] width 55 height 73
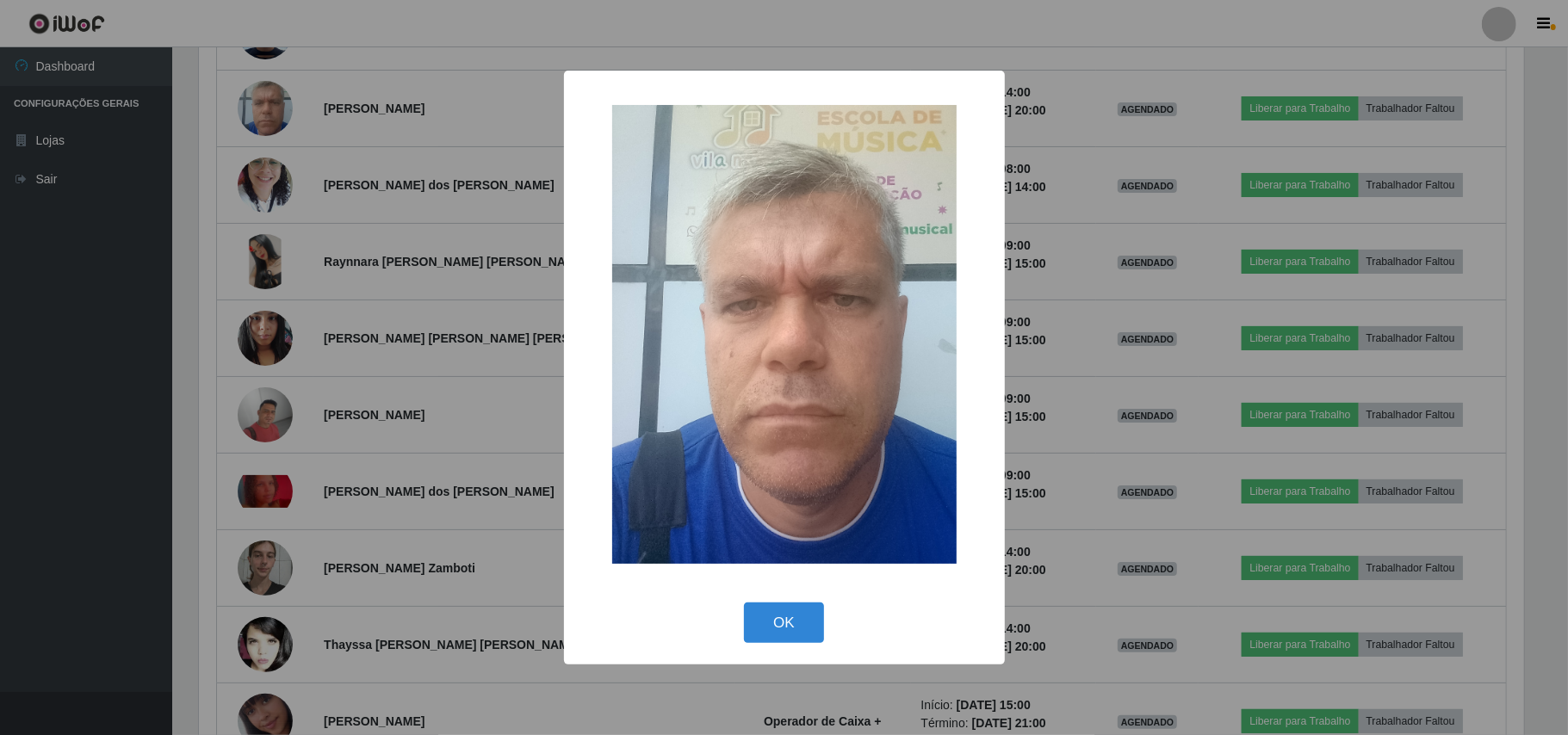
click at [228, 101] on div "× OK Cancel" at bounding box center [784, 367] width 1568 height 735
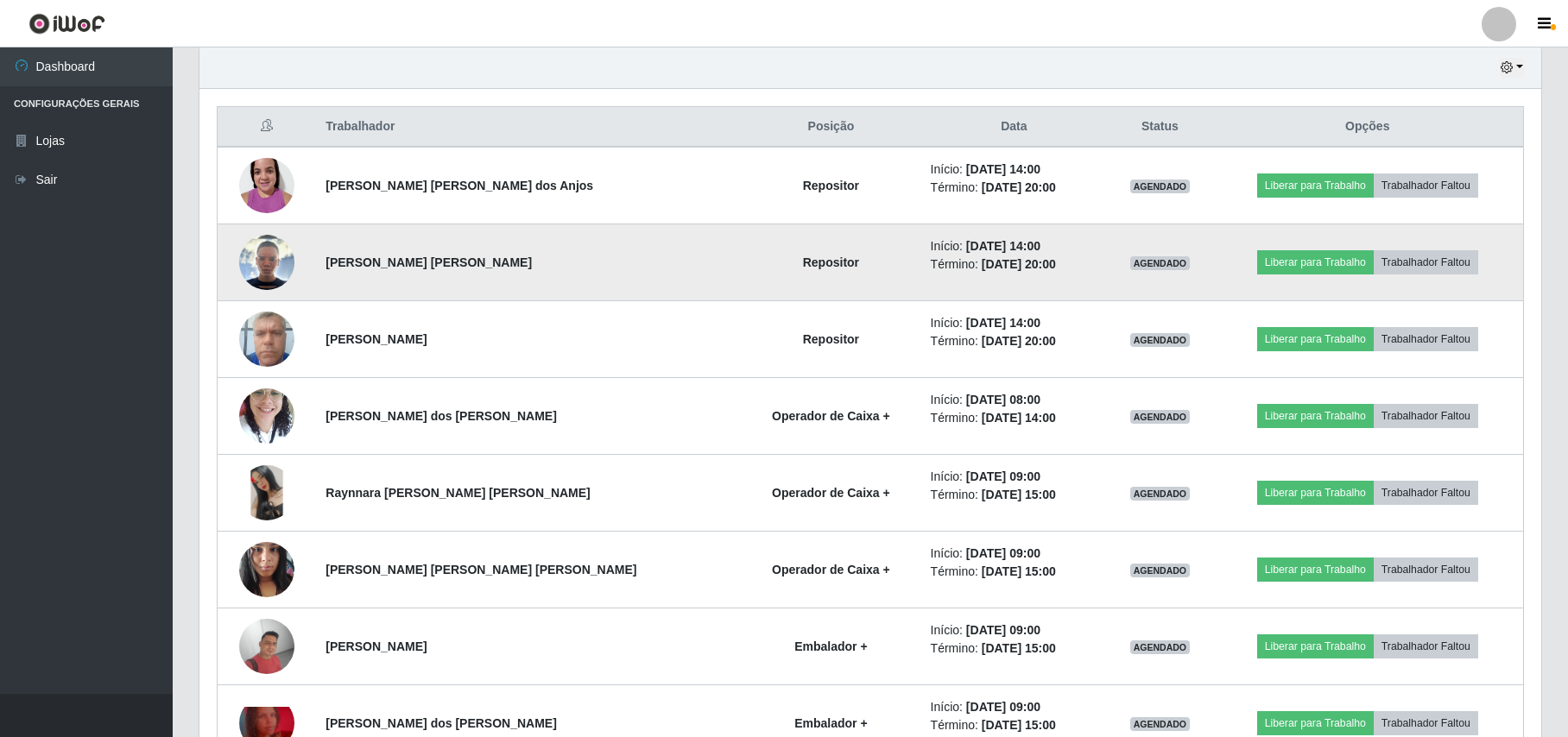
click at [263, 261] on img at bounding box center [267, 262] width 55 height 55
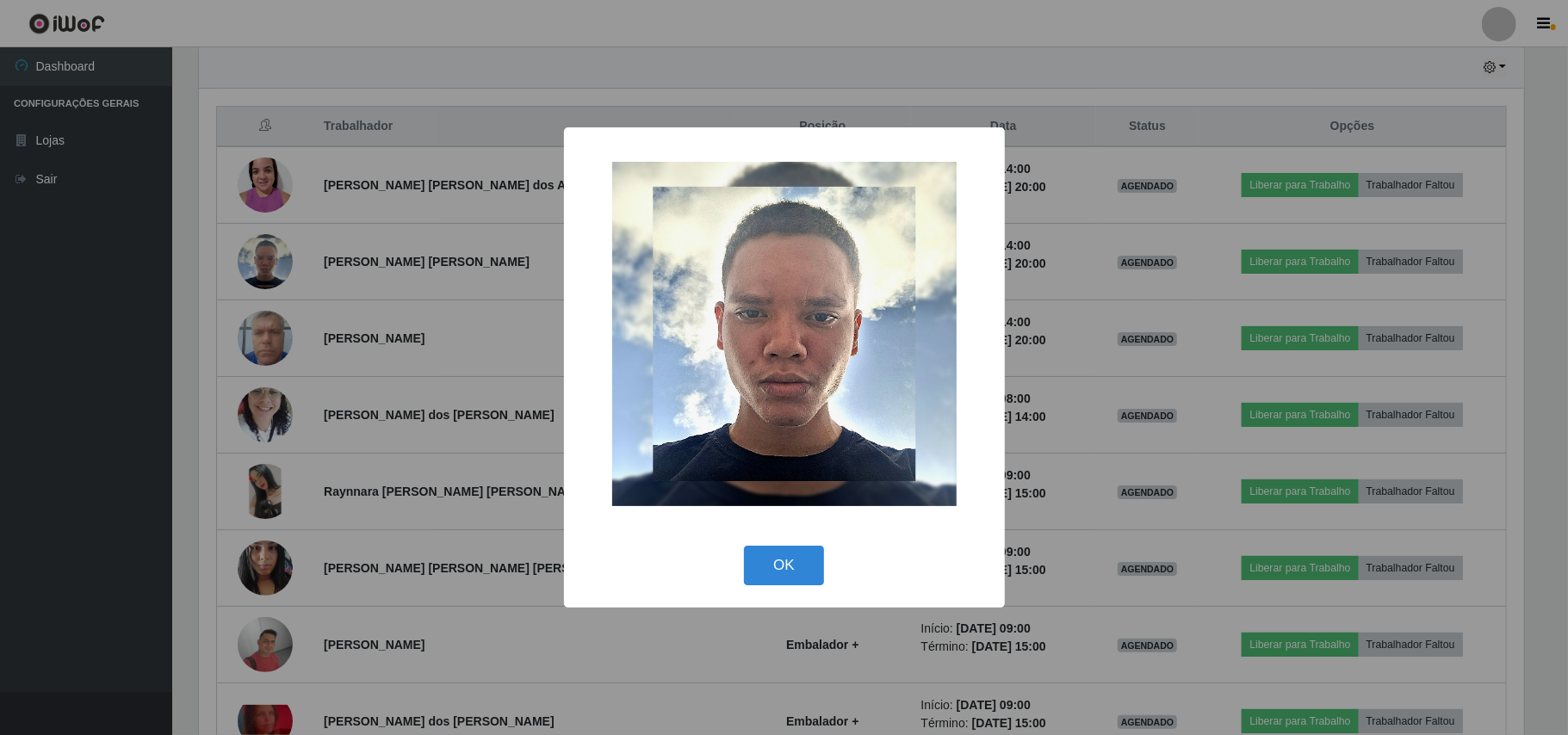
click at [208, 236] on div "× OK Cancel" at bounding box center [784, 367] width 1568 height 735
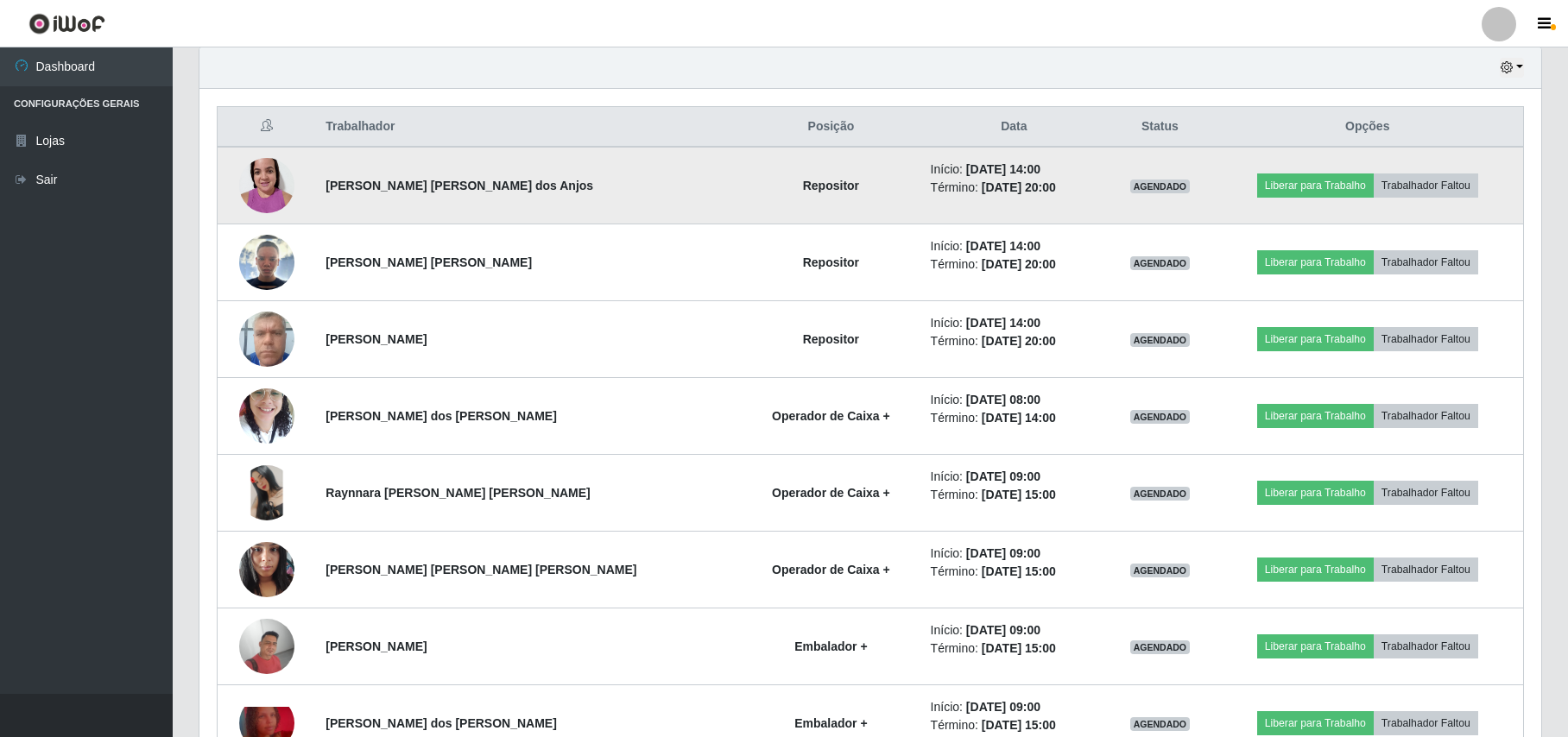
click at [261, 184] on img at bounding box center [267, 185] width 55 height 73
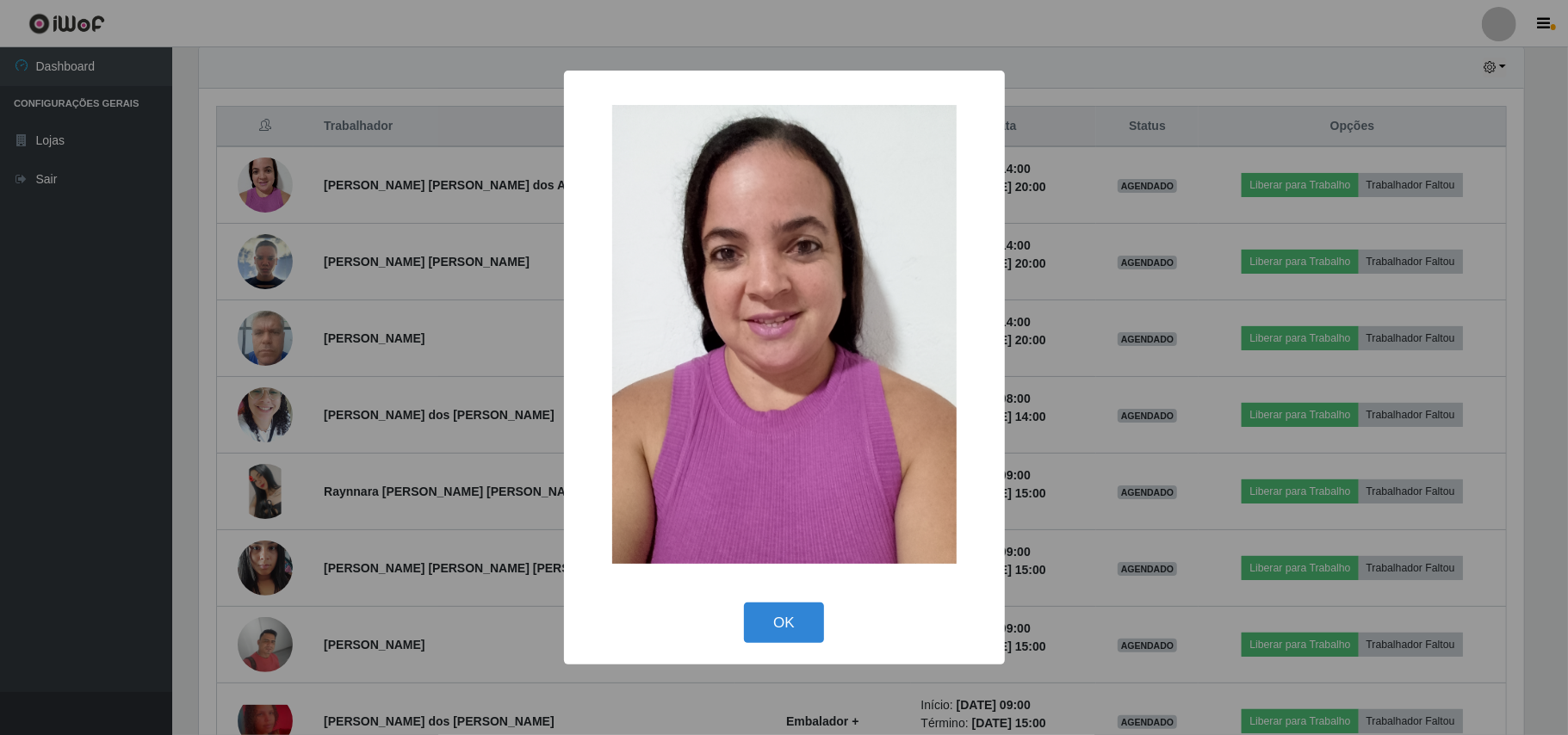
click at [224, 175] on div "× OK Cancel" at bounding box center [784, 367] width 1568 height 735
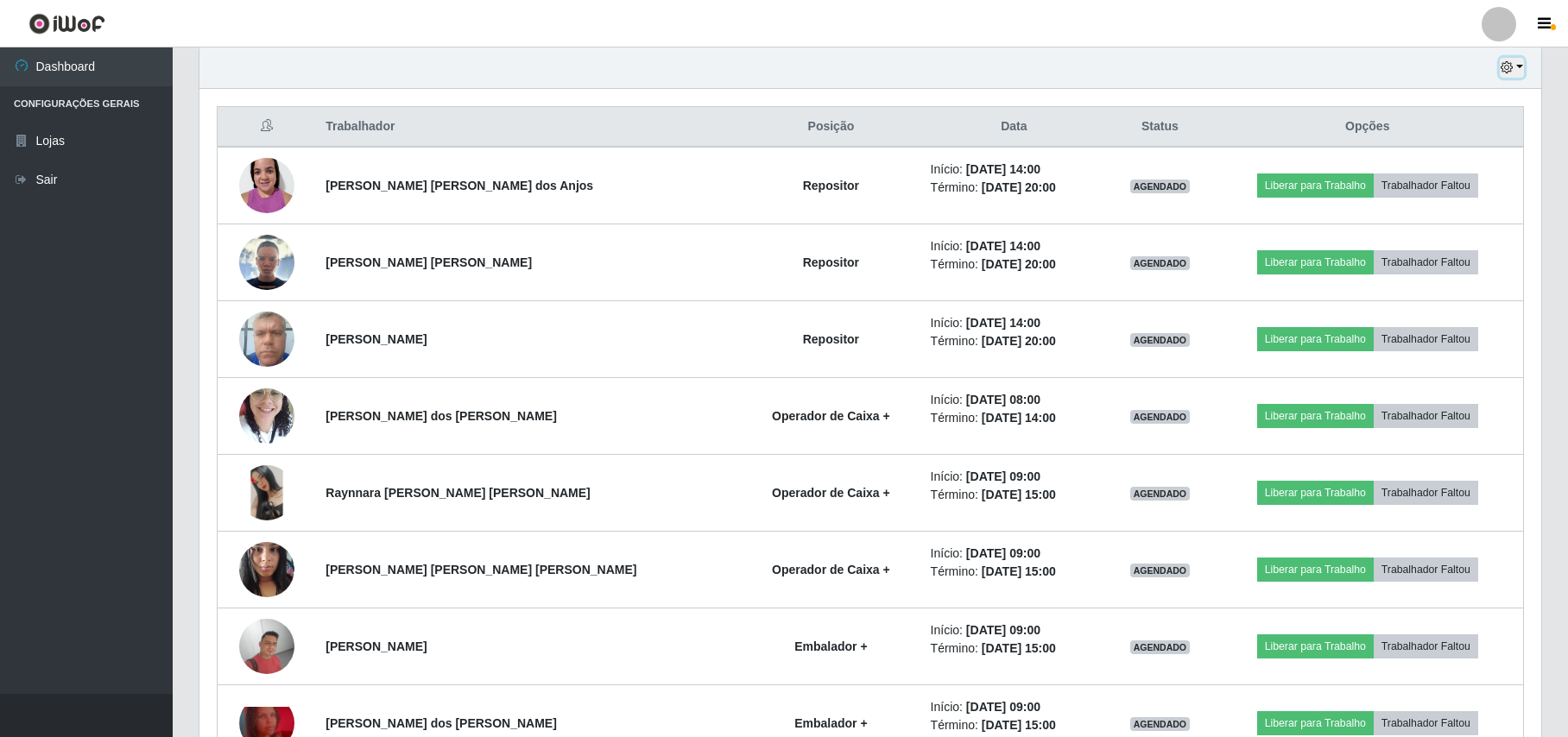
click at [1514, 59] on button "button" at bounding box center [1512, 68] width 24 height 20
click at [1484, 166] on button "3 dias" at bounding box center [1456, 171] width 136 height 36
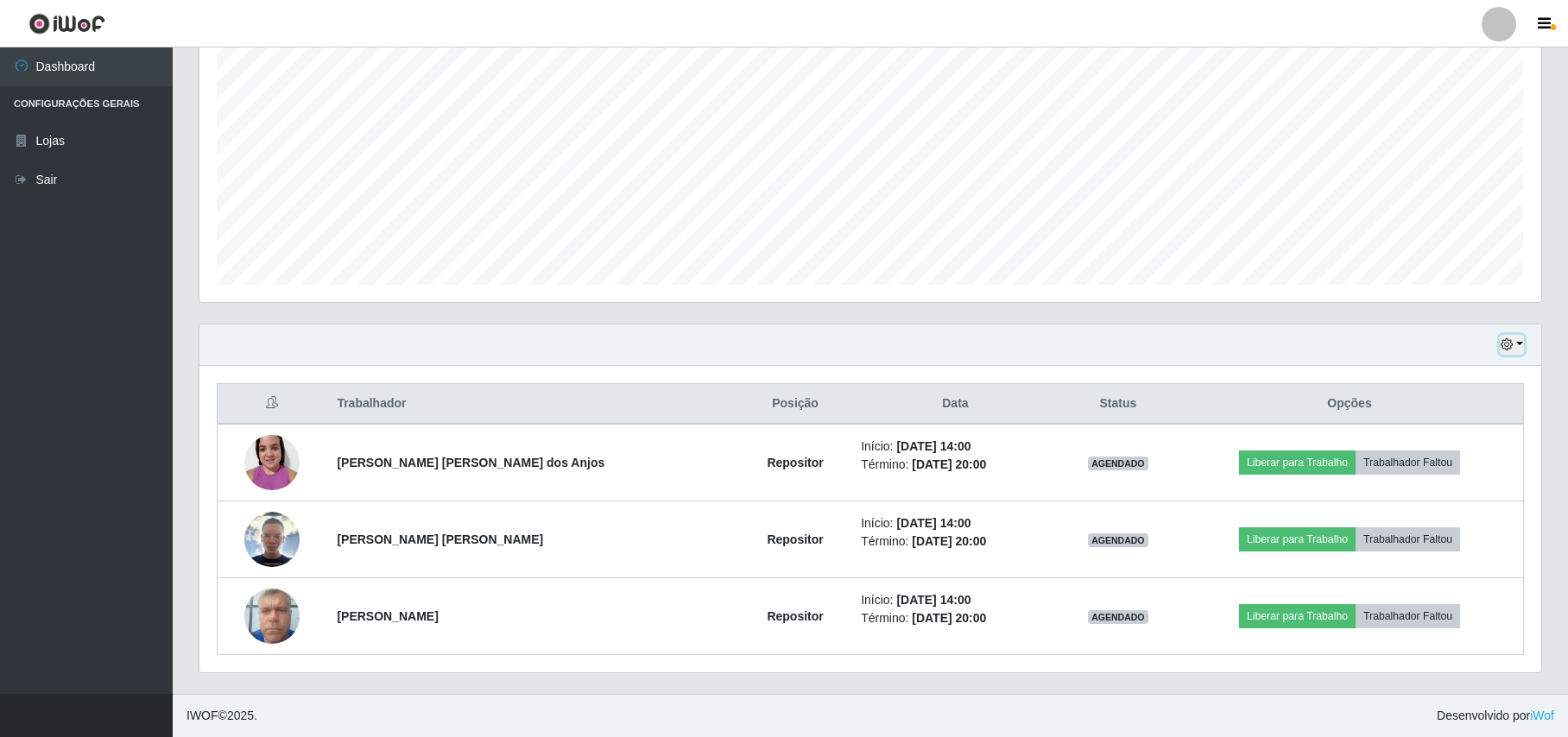
click at [1507, 346] on icon "button" at bounding box center [1506, 344] width 12 height 12
click at [1458, 402] on button "1 dia" at bounding box center [1456, 412] width 136 height 36
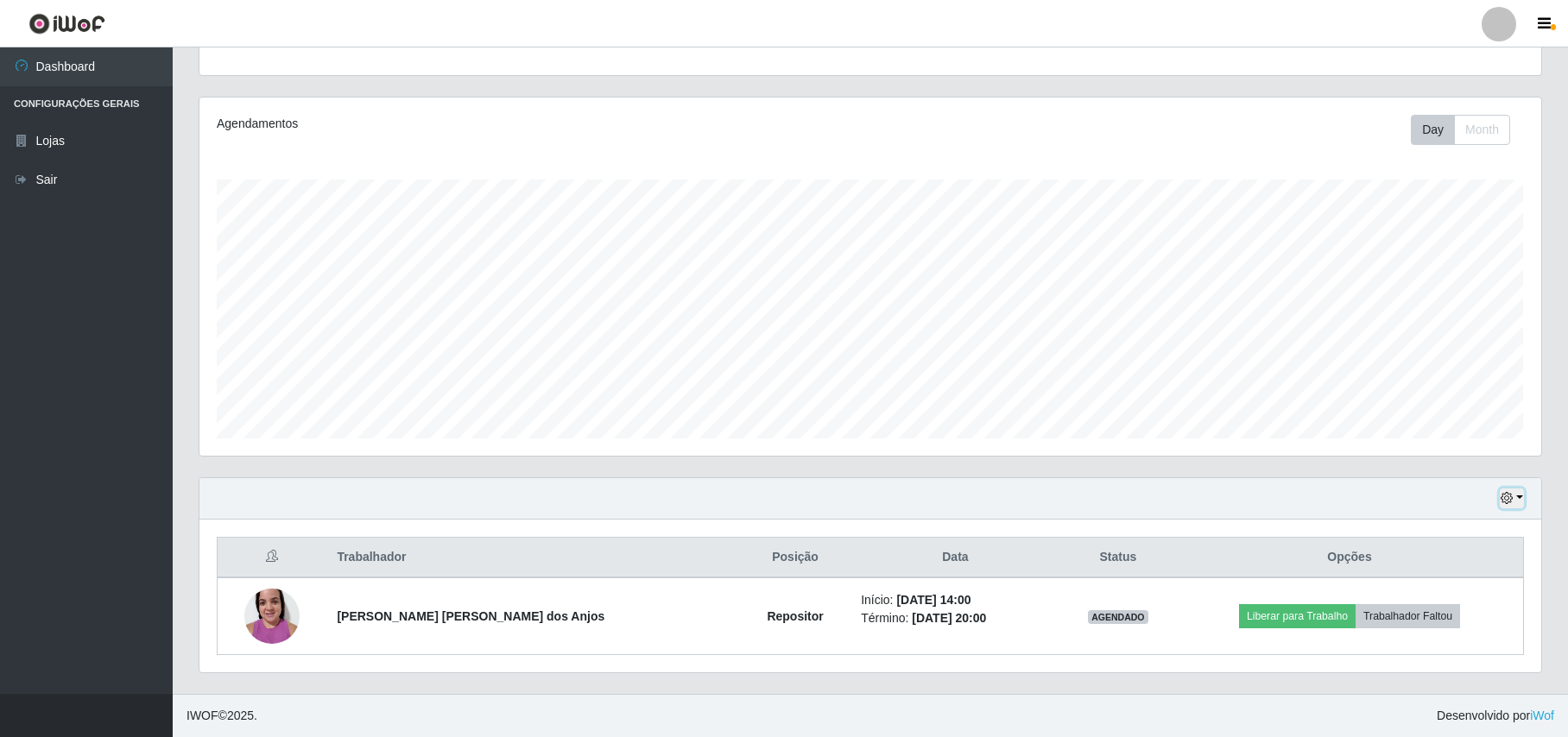
click at [1514, 497] on button "button" at bounding box center [1512, 499] width 24 height 20
click at [1430, 325] on button "Hoje" at bounding box center [1456, 324] width 136 height 36
